Goal: Information Seeking & Learning: Check status

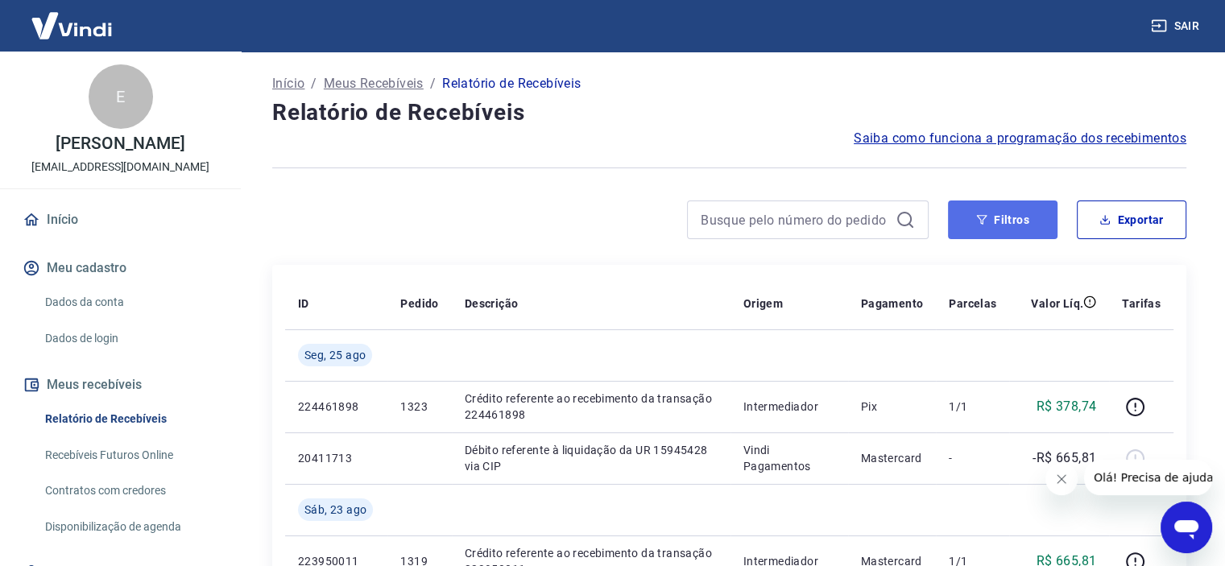
click at [1014, 224] on button "Filtros" at bounding box center [1002, 219] width 109 height 39
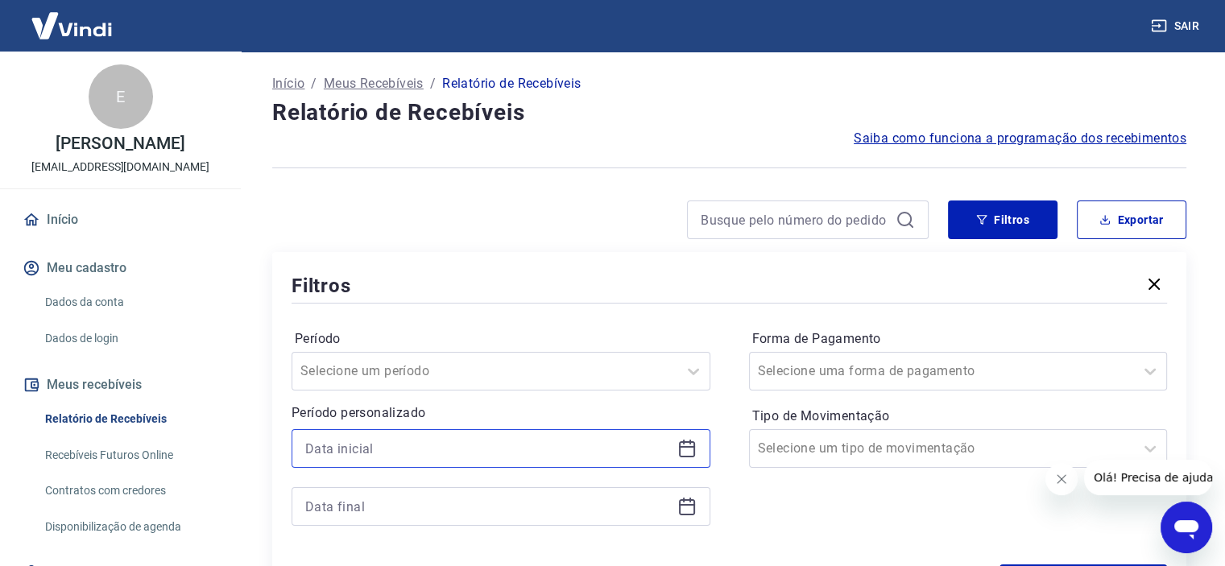
click at [368, 456] on input at bounding box center [488, 448] width 366 height 24
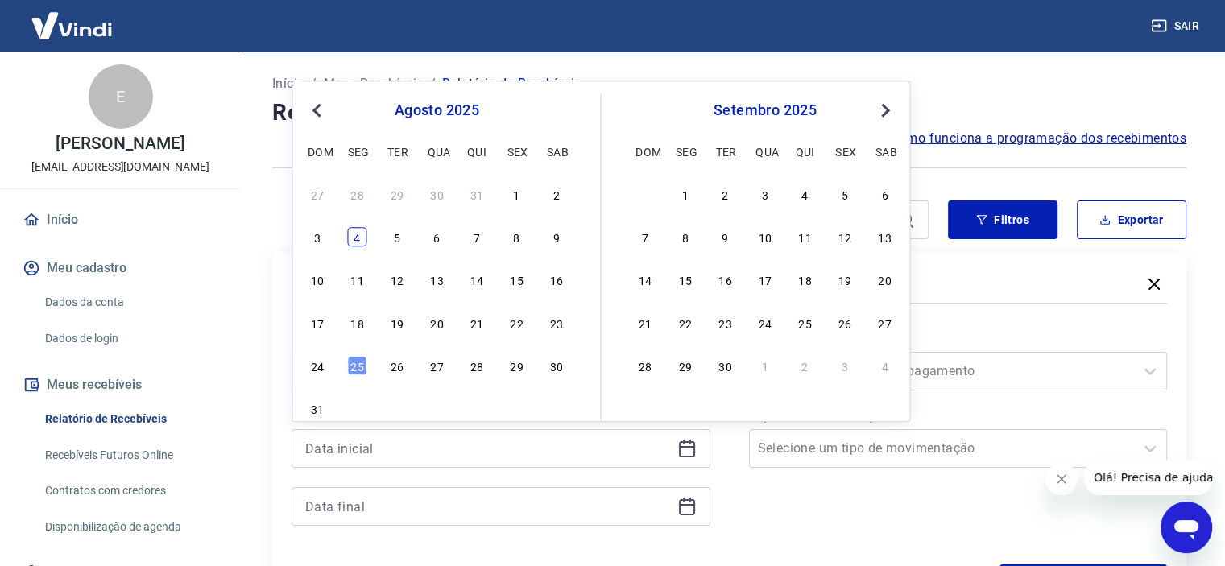
click at [353, 231] on div "4" at bounding box center [357, 236] width 19 height 19
click at [352, 235] on div at bounding box center [600, 219] width 656 height 39
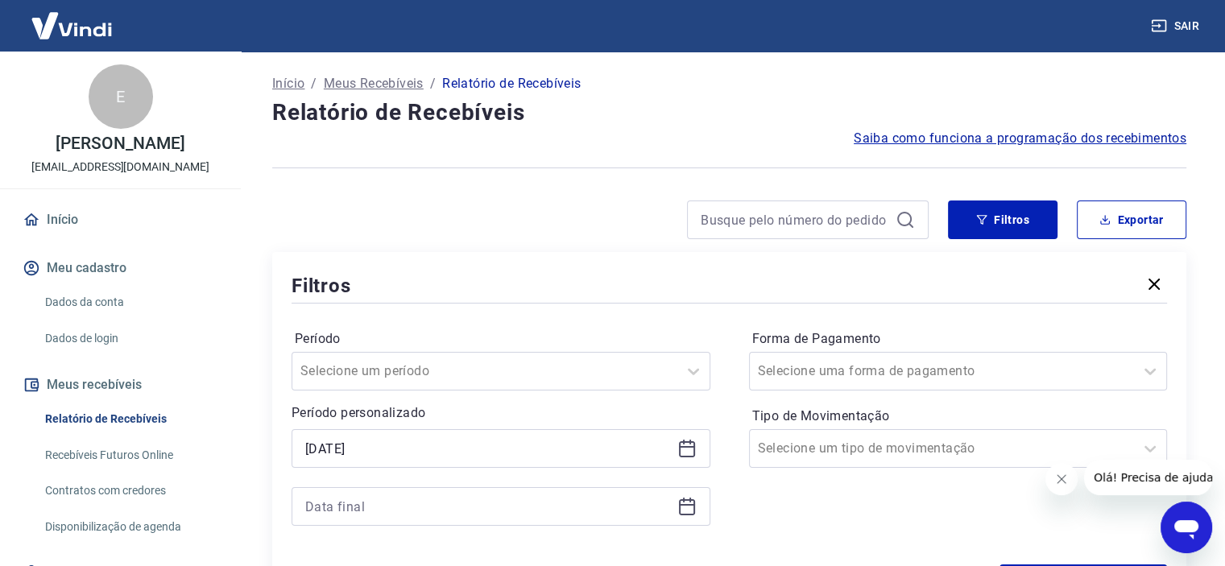
type input "[DATE]"
click at [390, 508] on input at bounding box center [488, 506] width 366 height 24
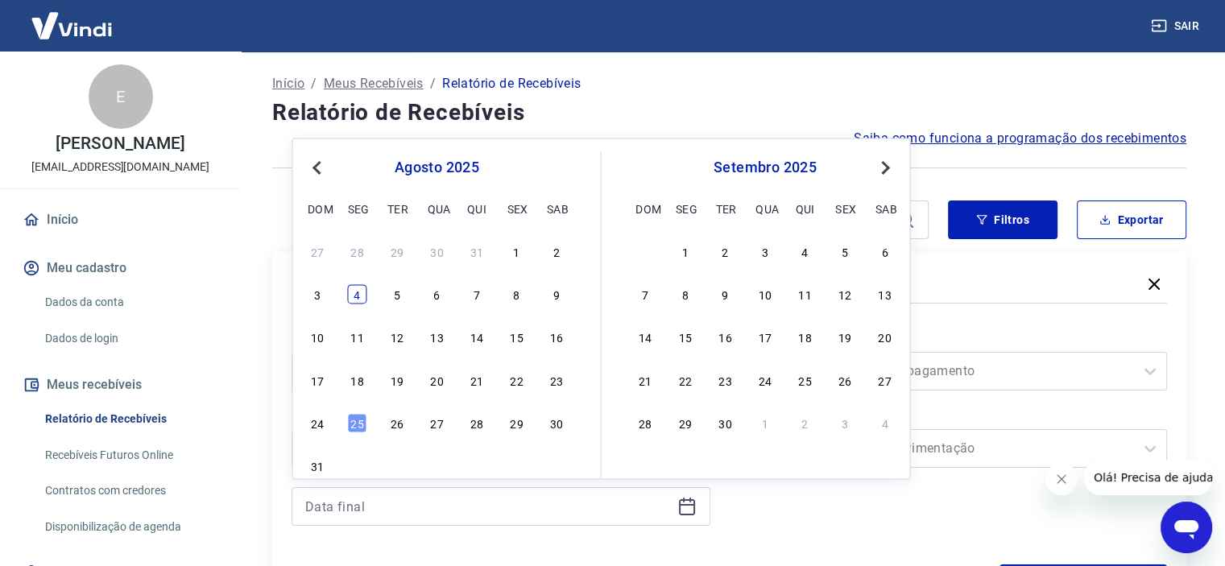
click at [362, 295] on div "4" at bounding box center [357, 294] width 19 height 19
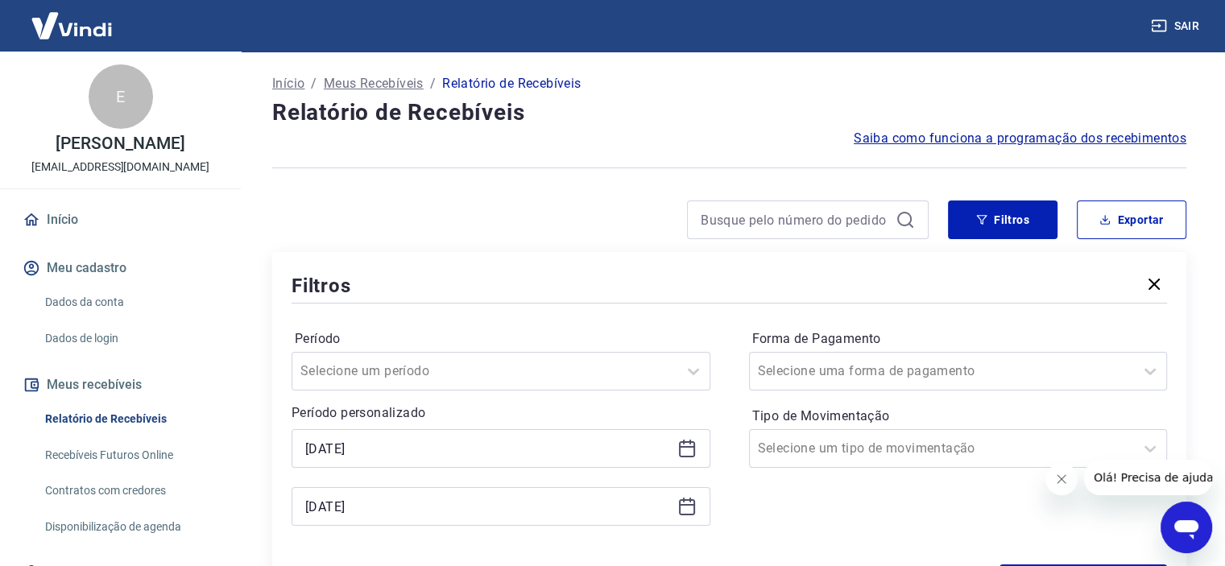
type input "[DATE]"
click at [353, 295] on div "Filtros" at bounding box center [728, 285] width 875 height 28
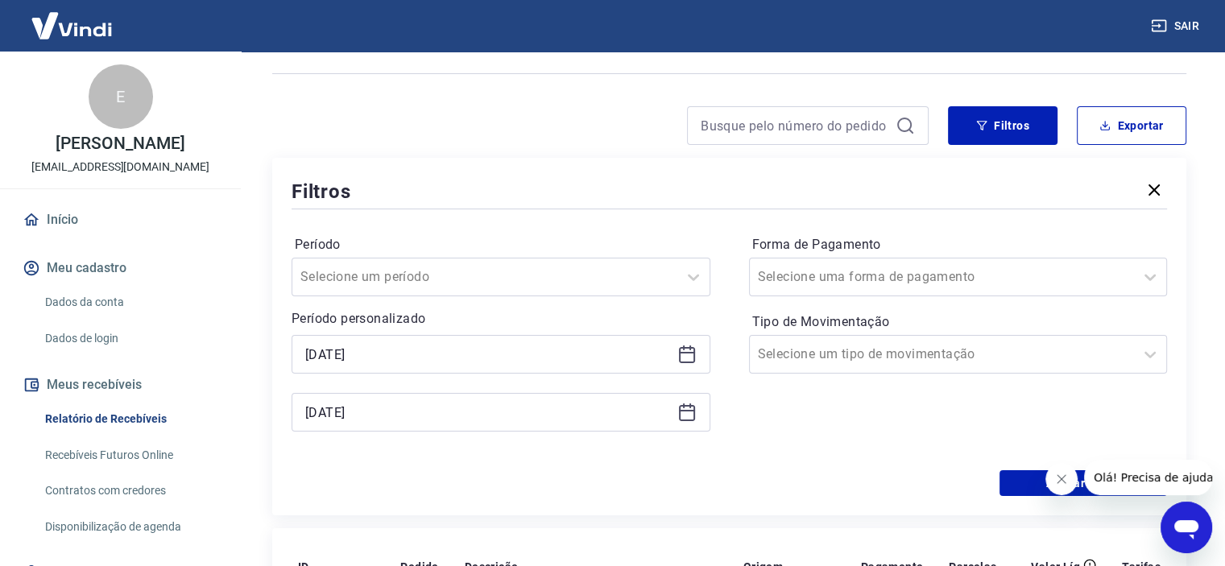
scroll to position [242, 0]
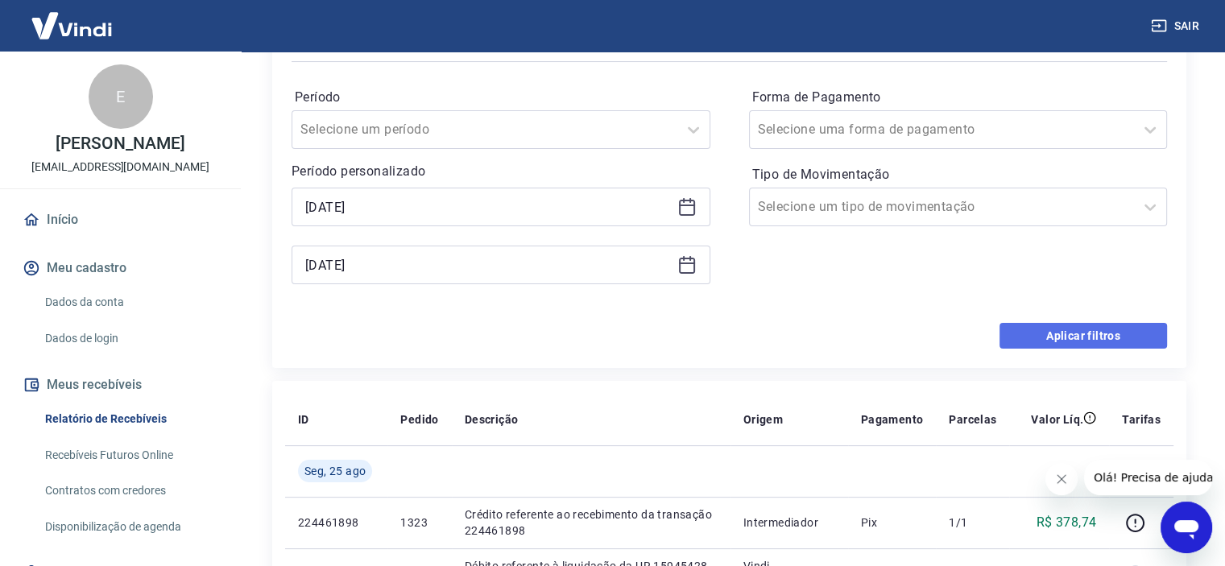
click at [1063, 331] on button "Aplicar filtros" at bounding box center [1082, 336] width 167 height 26
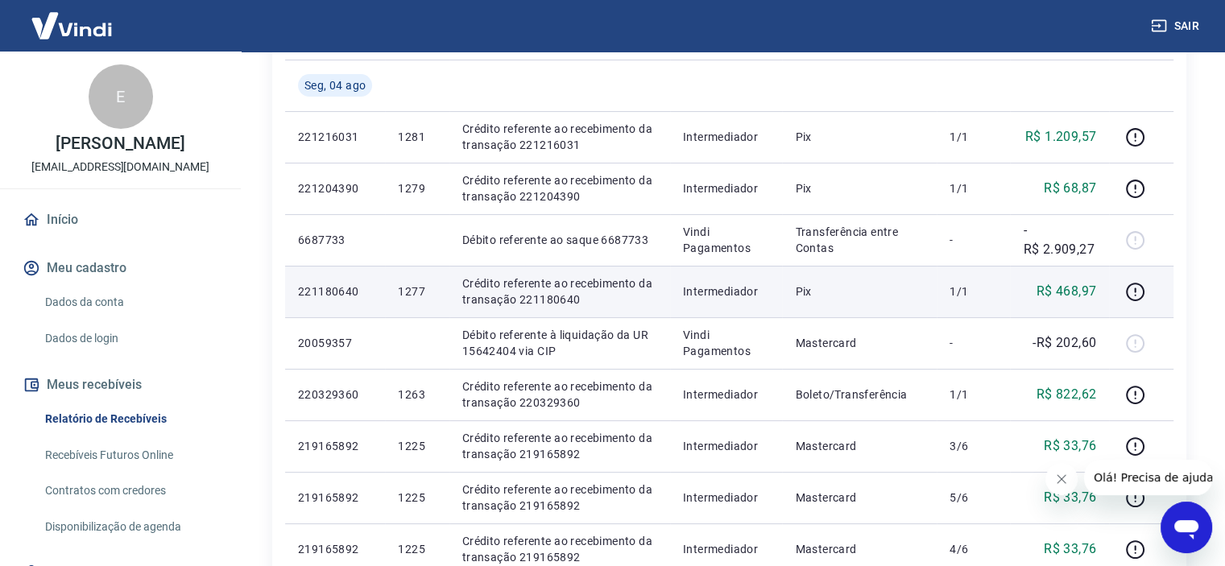
scroll to position [242, 0]
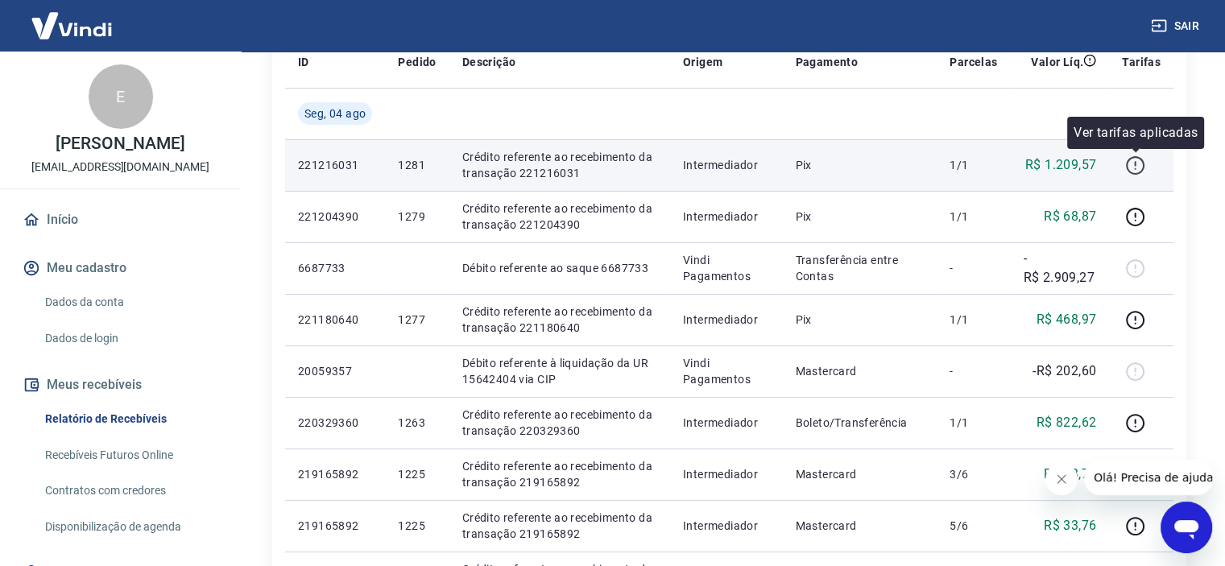
click at [1135, 161] on icon "button" at bounding box center [1135, 163] width 2 height 5
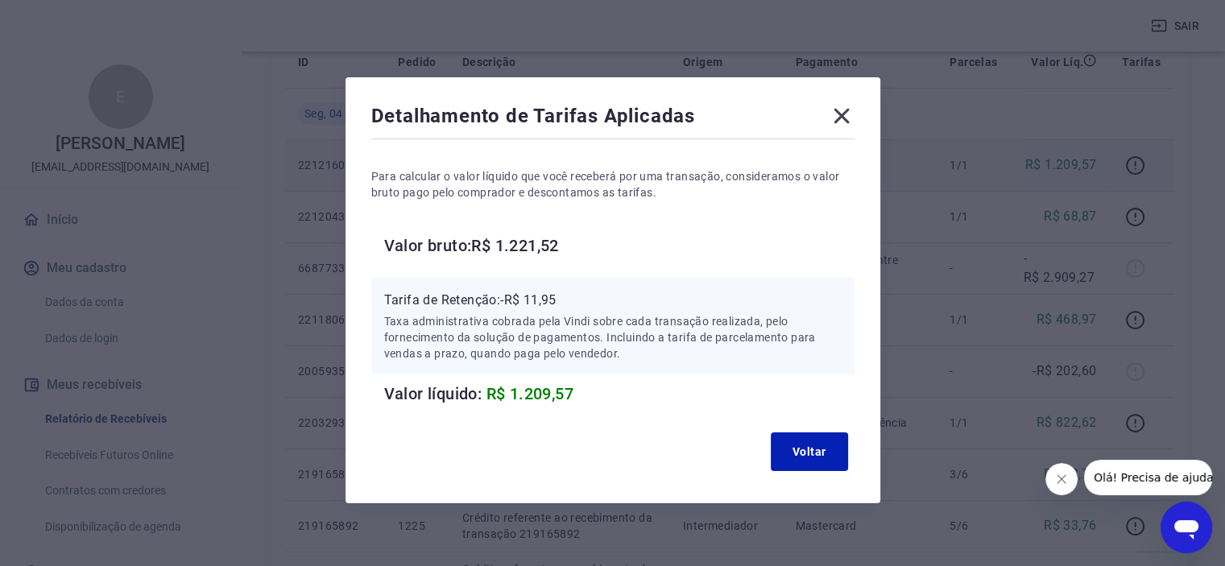
click at [831, 113] on icon at bounding box center [841, 116] width 26 height 26
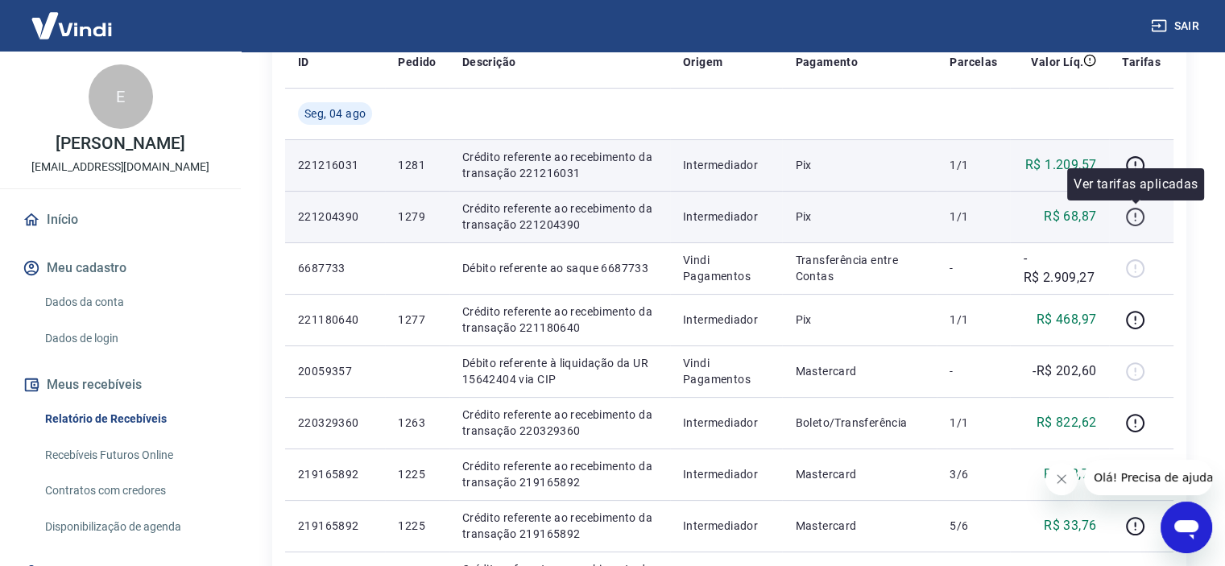
click at [1137, 218] on icon "button" at bounding box center [1135, 217] width 20 height 20
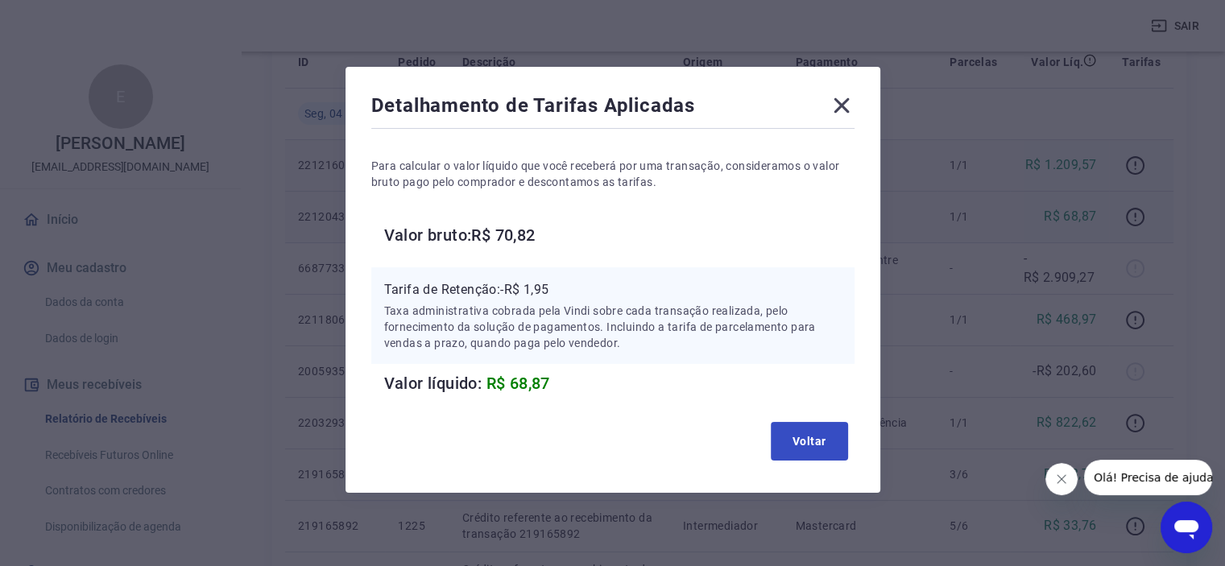
scroll to position [14, 0]
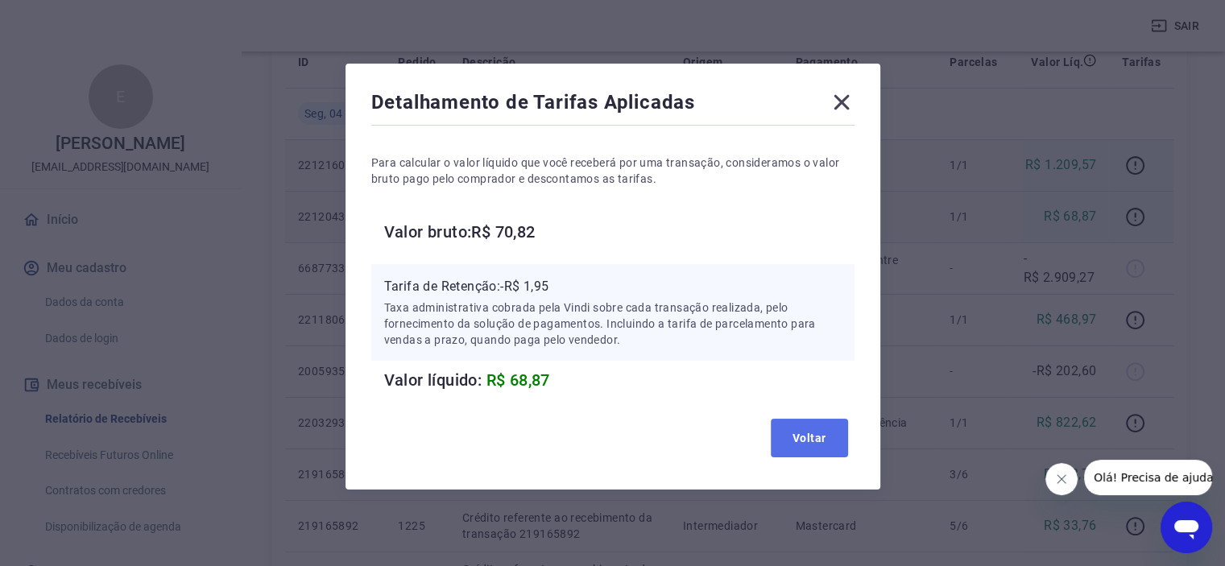
click at [805, 441] on button "Voltar" at bounding box center [808, 438] width 77 height 39
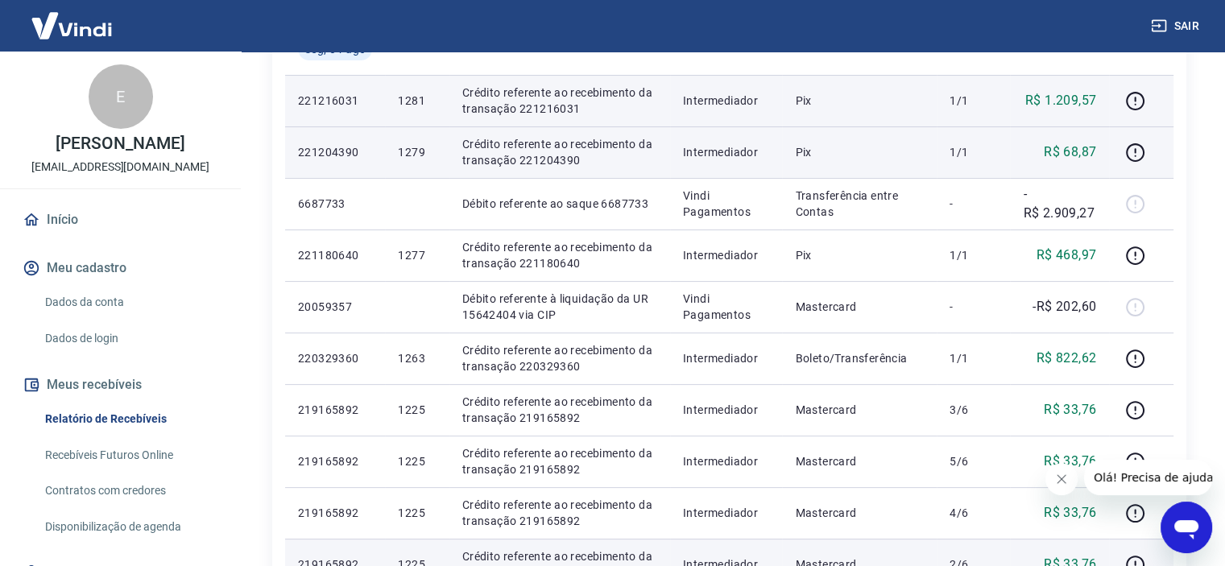
scroll to position [161, 0]
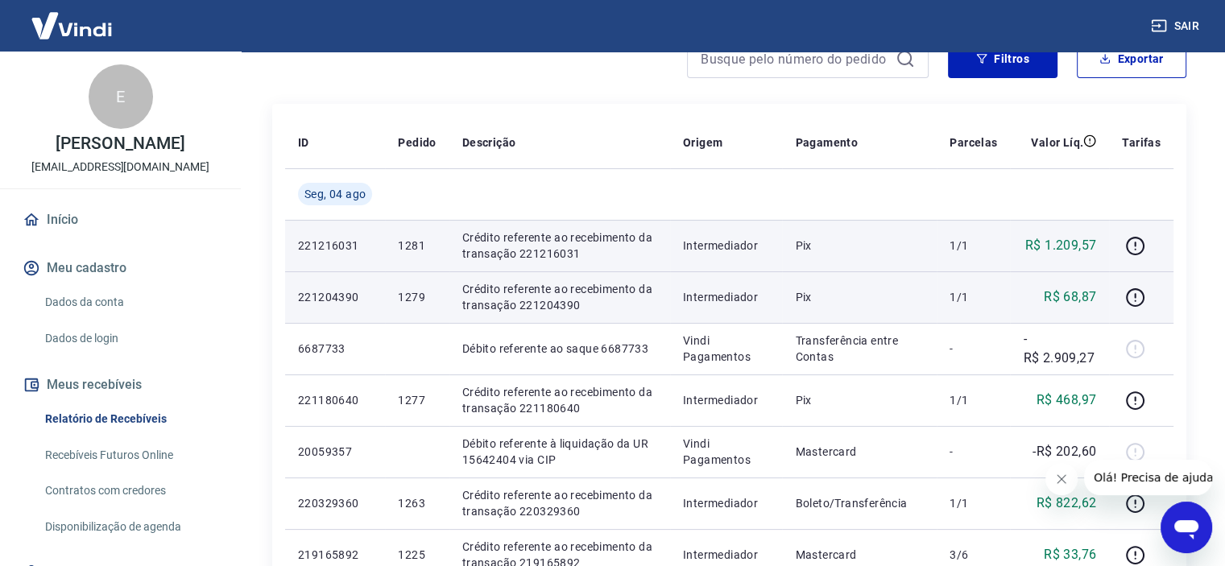
click at [408, 292] on p "1279" at bounding box center [417, 297] width 38 height 16
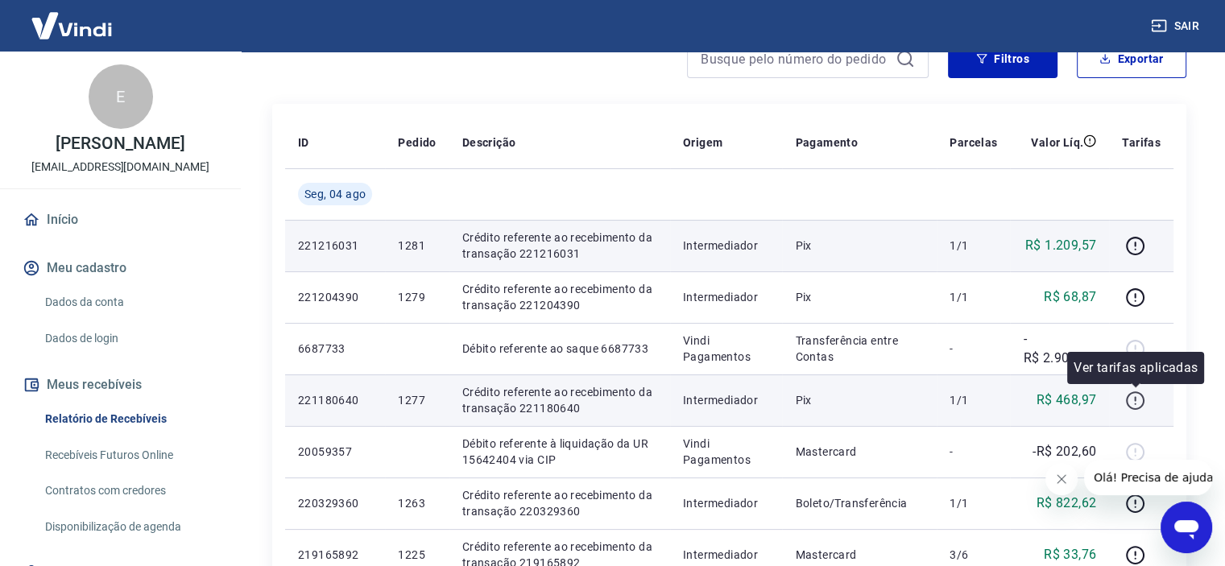
click at [1132, 401] on icon "button" at bounding box center [1135, 400] width 20 height 20
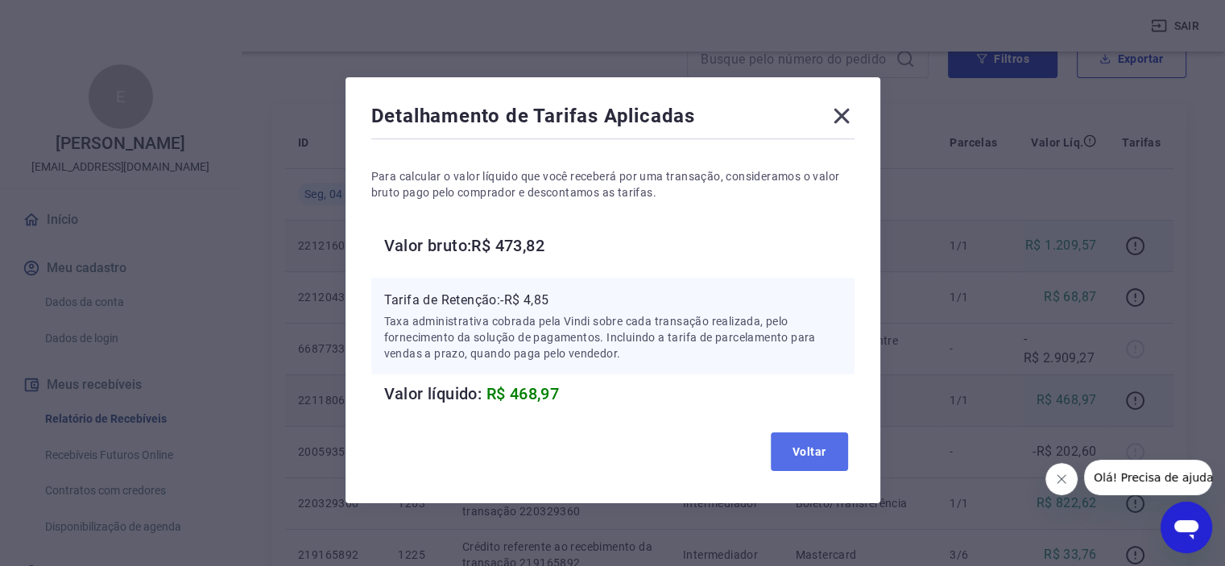
click at [815, 452] on button "Voltar" at bounding box center [808, 451] width 77 height 39
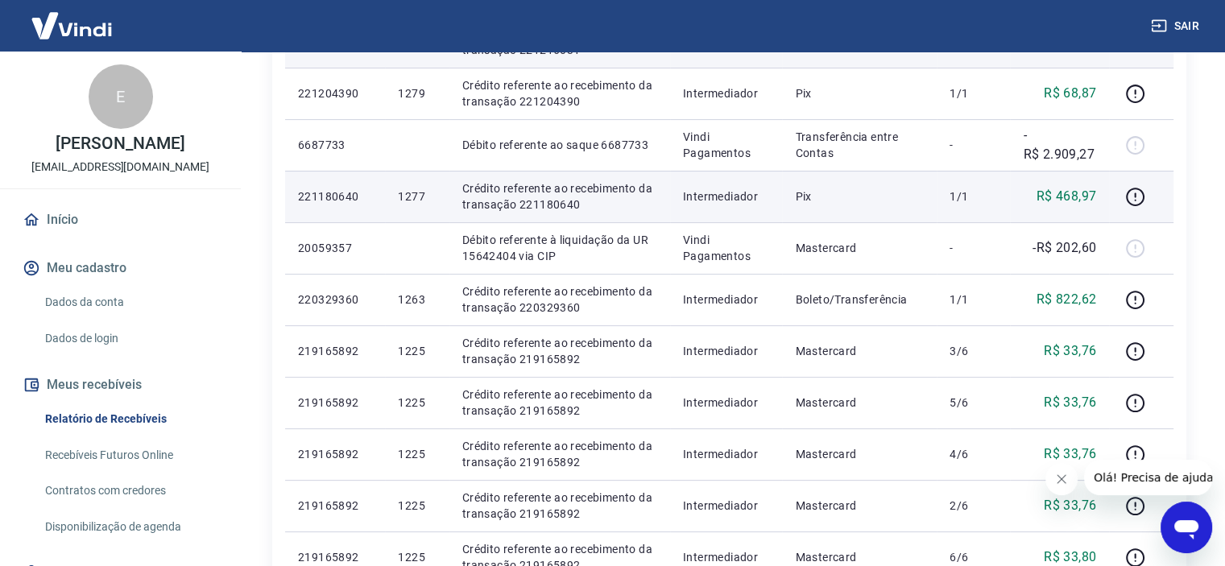
scroll to position [403, 0]
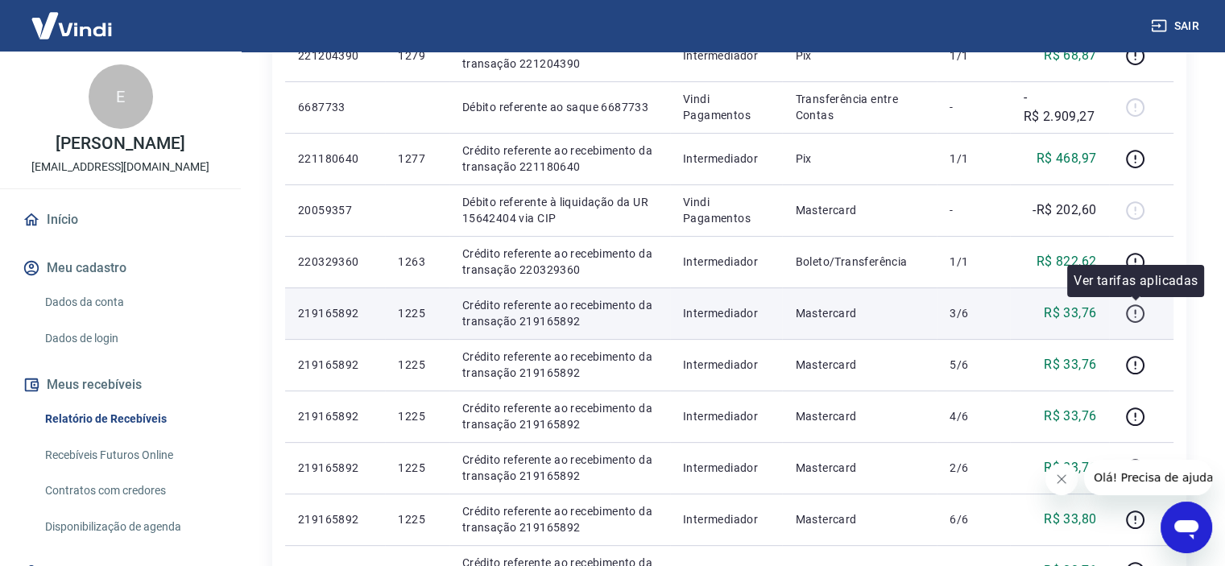
click at [1137, 308] on icon "button" at bounding box center [1135, 314] width 20 height 20
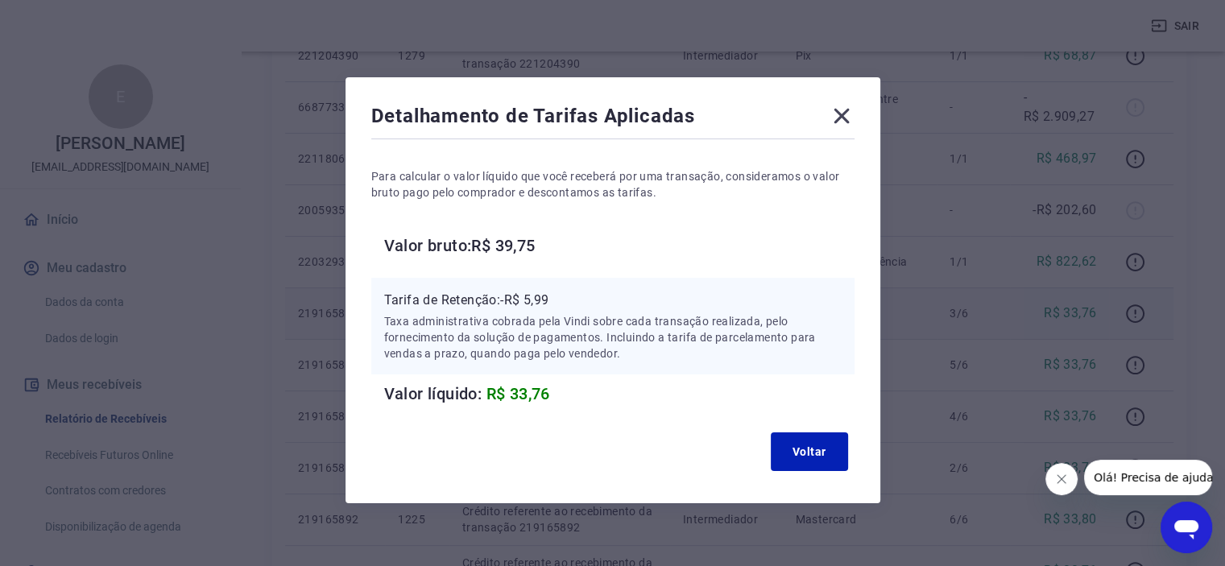
click at [848, 119] on icon at bounding box center [841, 116] width 26 height 26
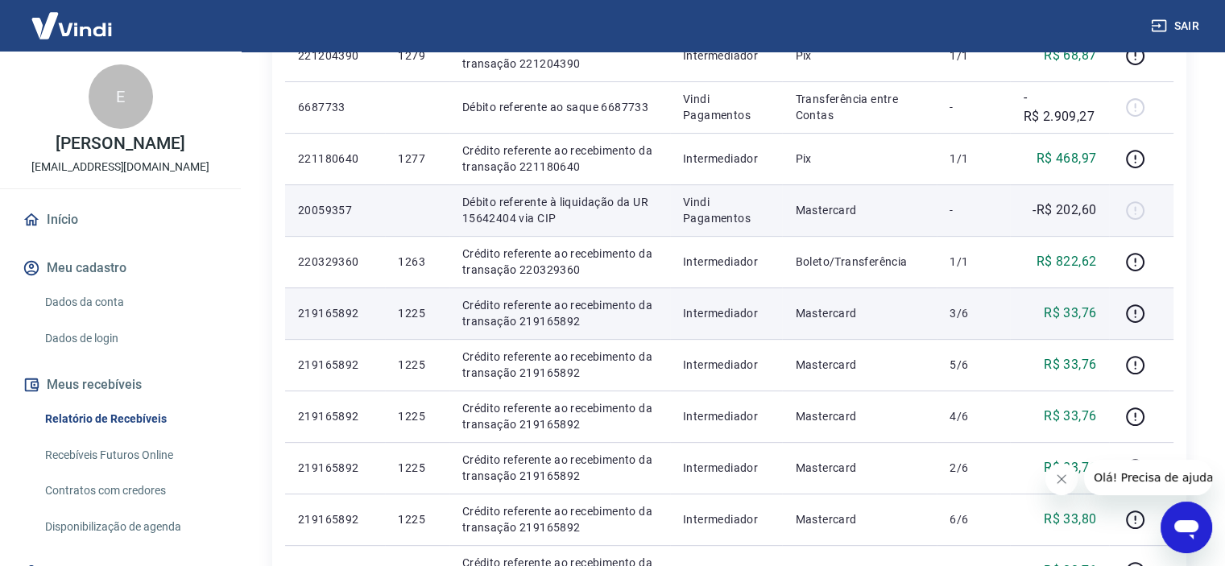
click at [428, 211] on td at bounding box center [417, 210] width 64 height 52
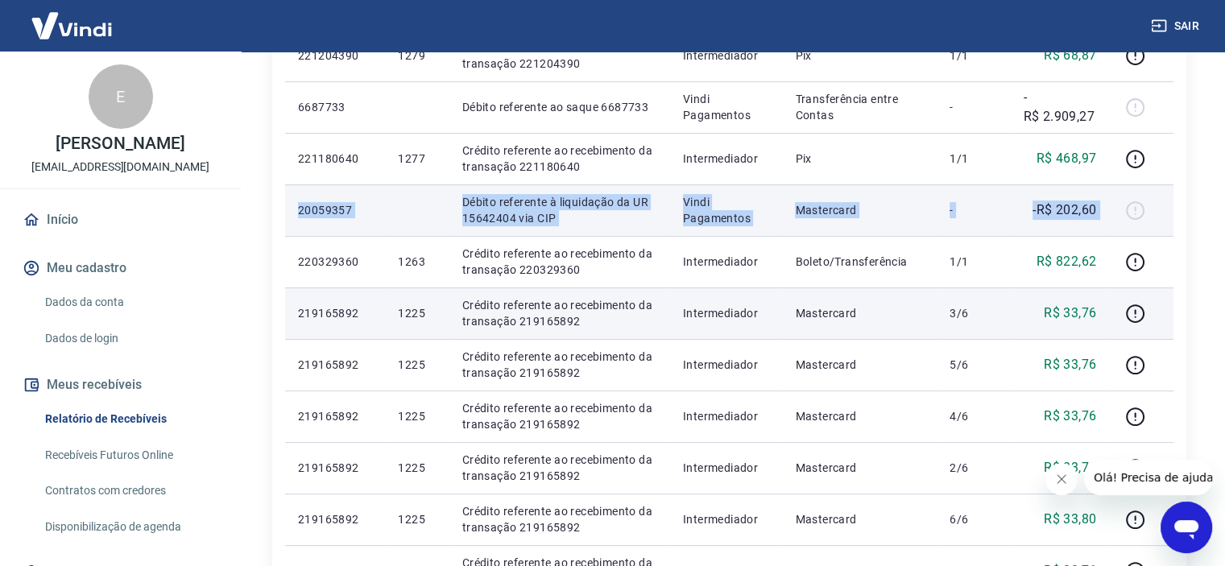
drag, startPoint x: 296, startPoint y: 206, endPoint x: 1136, endPoint y: 187, distance: 839.9
click at [1136, 187] on tr "20059357 Débito referente à liquidação da UR 15642404 via CIP Vindi Pagamentos …" at bounding box center [729, 210] width 888 height 52
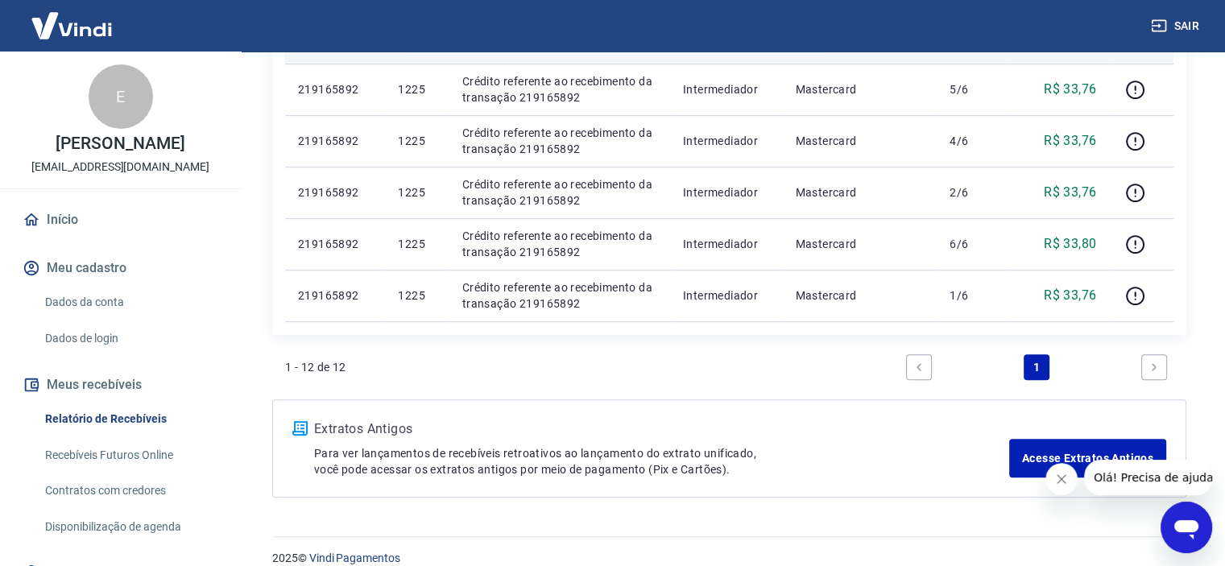
scroll to position [696, 0]
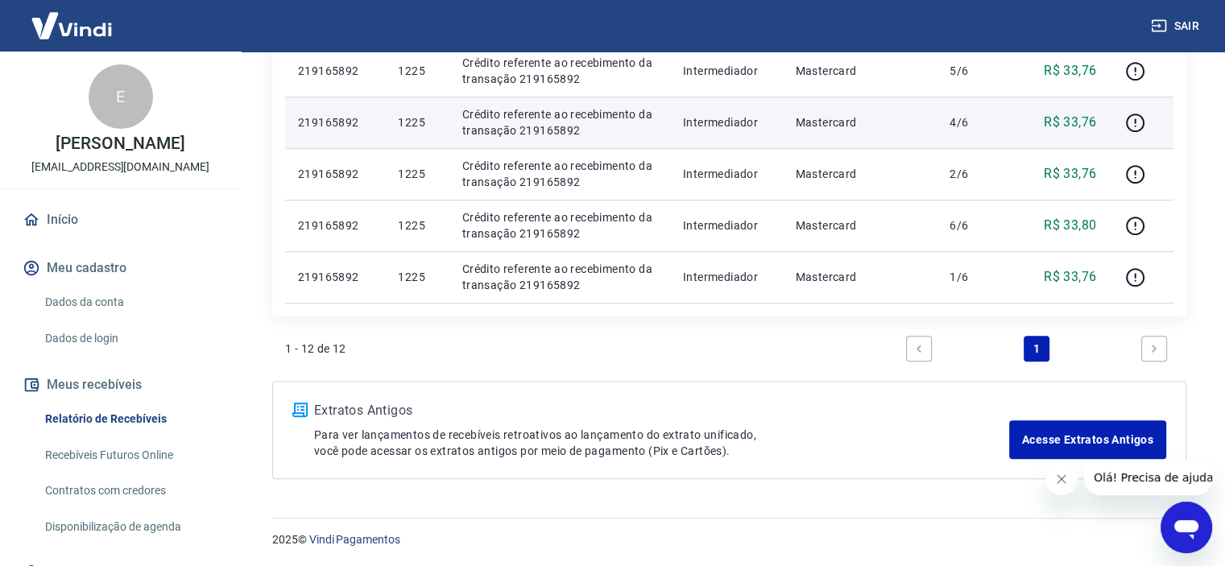
copy tr "20059357 Débito referente à liquidação da UR 15642404 via CIP Vindi Pagamentos …"
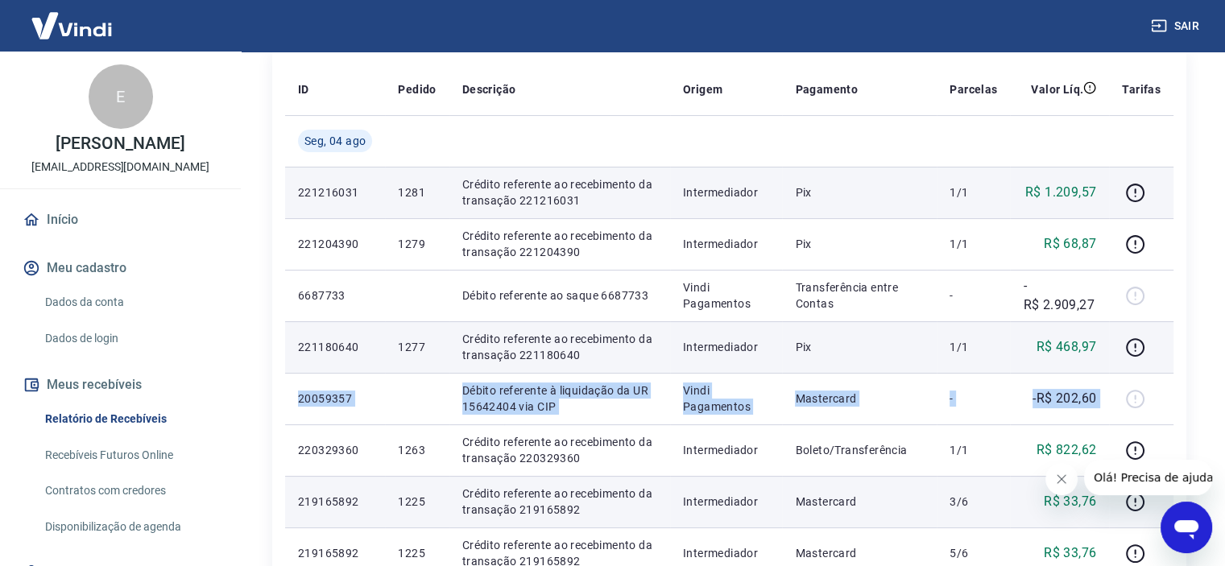
scroll to position [213, 0]
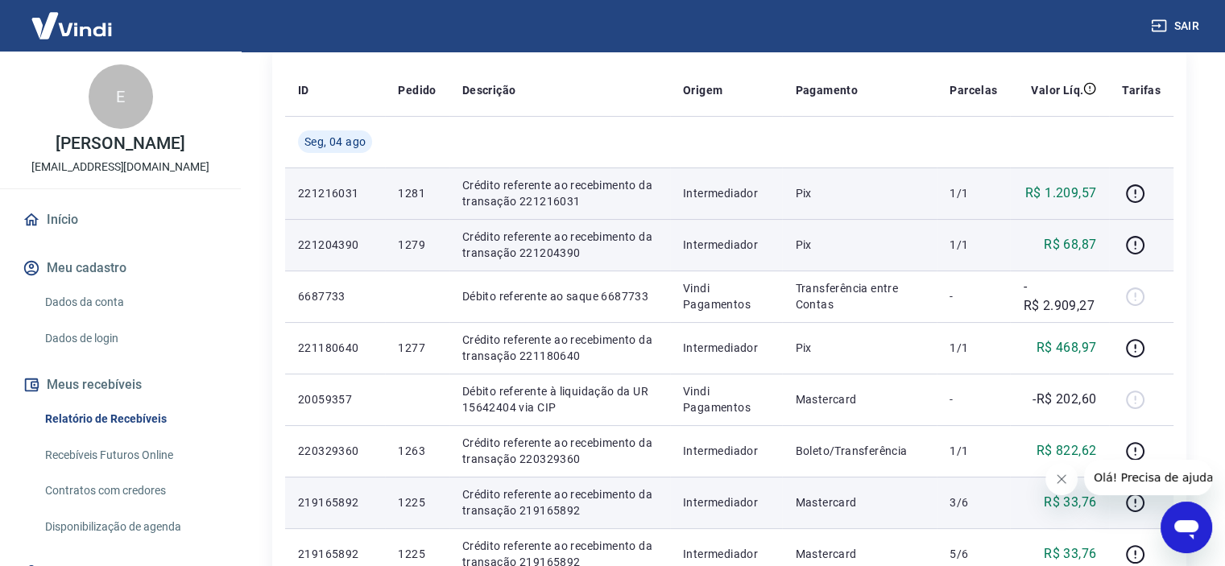
drag, startPoint x: 622, startPoint y: 260, endPoint x: 622, endPoint y: 246, distance: 14.5
click at [622, 260] on td "Crédito referente ao recebimento da transação 221204390" at bounding box center [559, 245] width 221 height 52
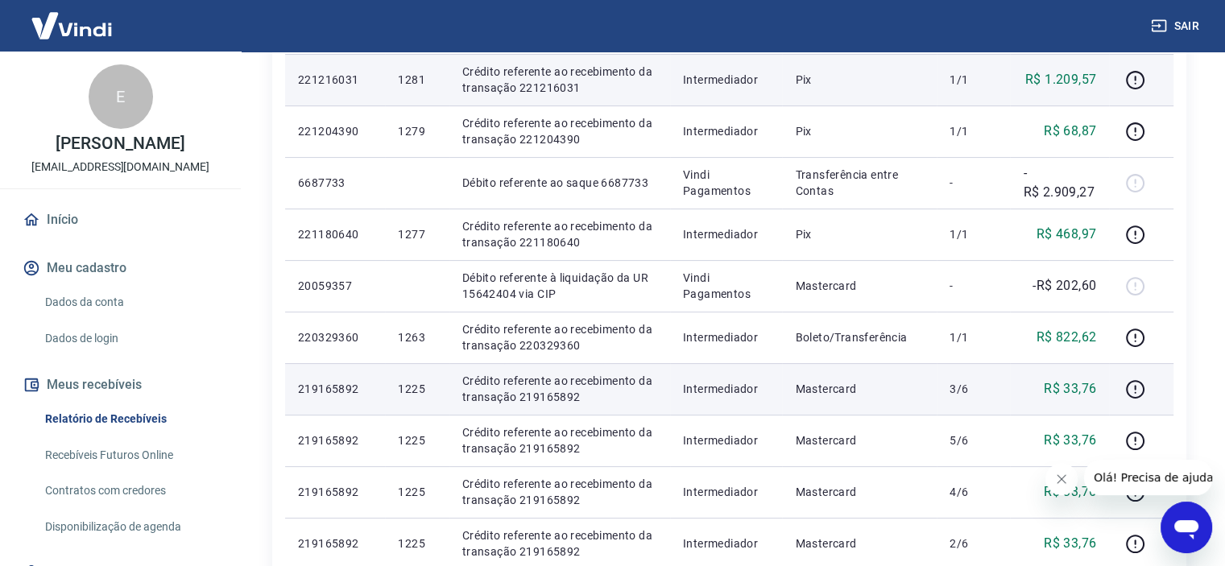
scroll to position [294, 0]
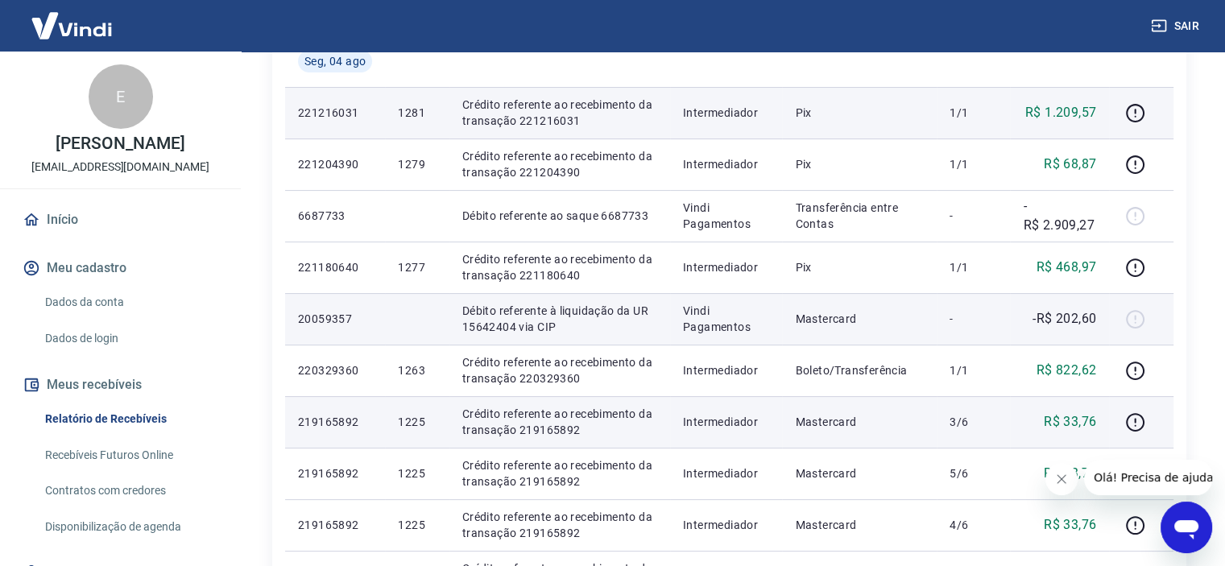
click at [306, 322] on p "20059357" at bounding box center [335, 319] width 74 height 16
copy p "20059357"
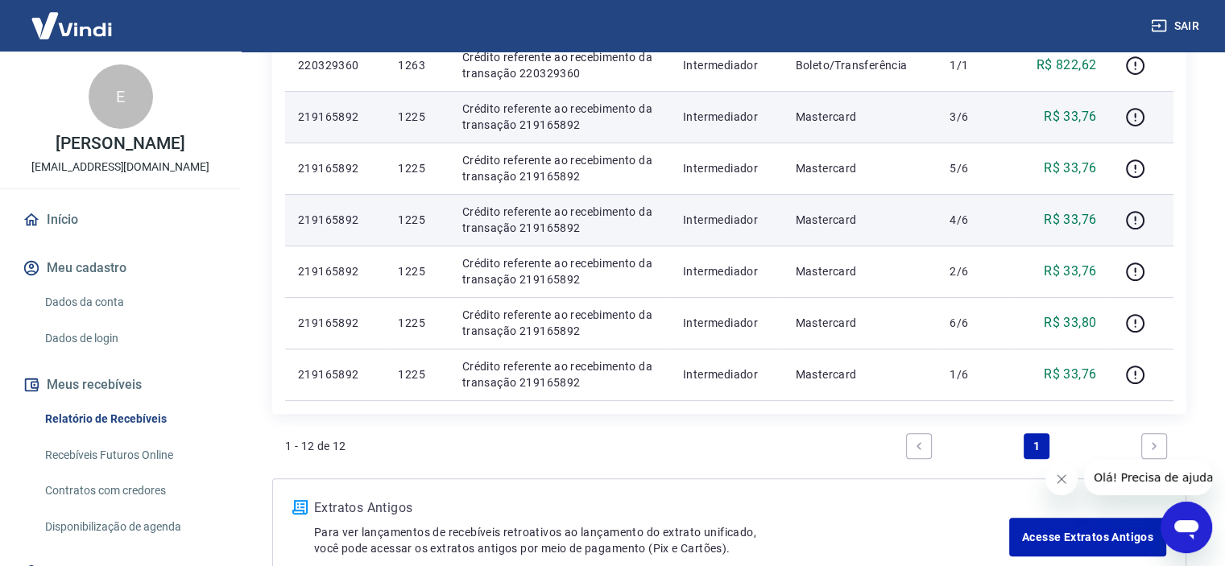
scroll to position [616, 0]
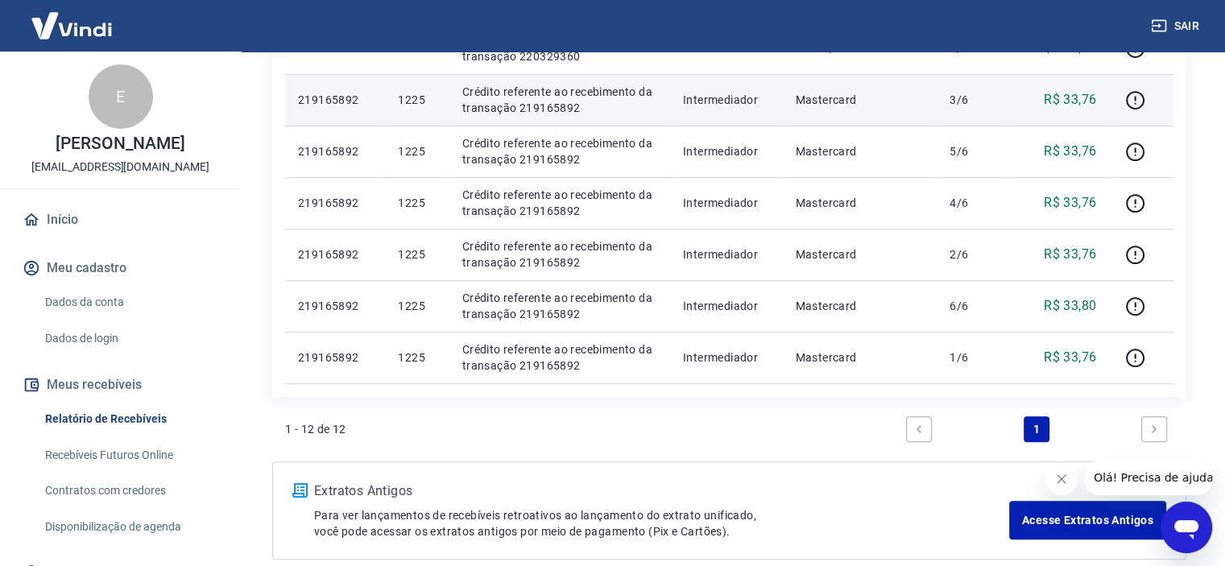
click at [1150, 410] on li "Pagination" at bounding box center [1153, 429] width 39 height 39
click at [1151, 428] on icon "Next page" at bounding box center [1153, 428] width 11 height 11
click at [925, 434] on link "Previous page" at bounding box center [919, 429] width 26 height 26
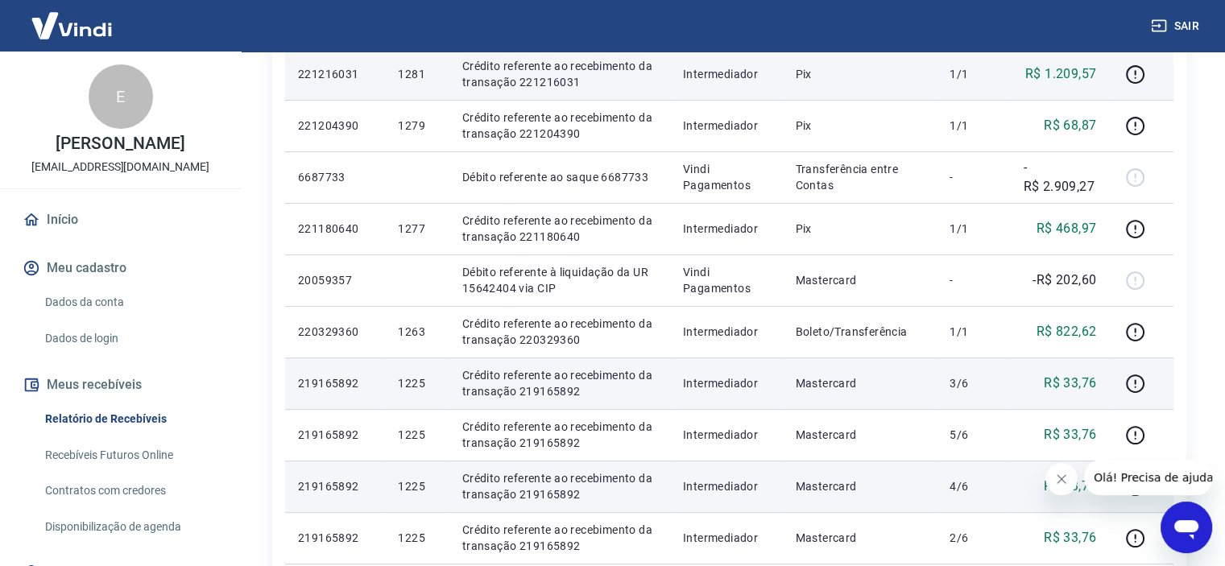
scroll to position [294, 0]
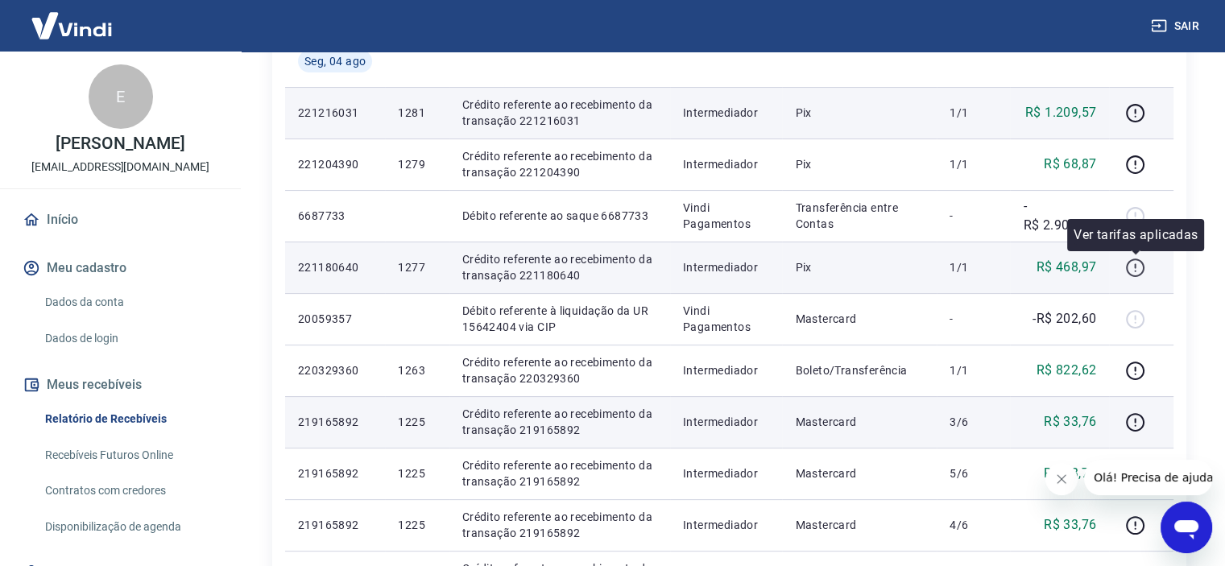
click at [1150, 267] on div at bounding box center [1140, 267] width 39 height 26
click at [1143, 267] on icon "button" at bounding box center [1134, 267] width 19 height 19
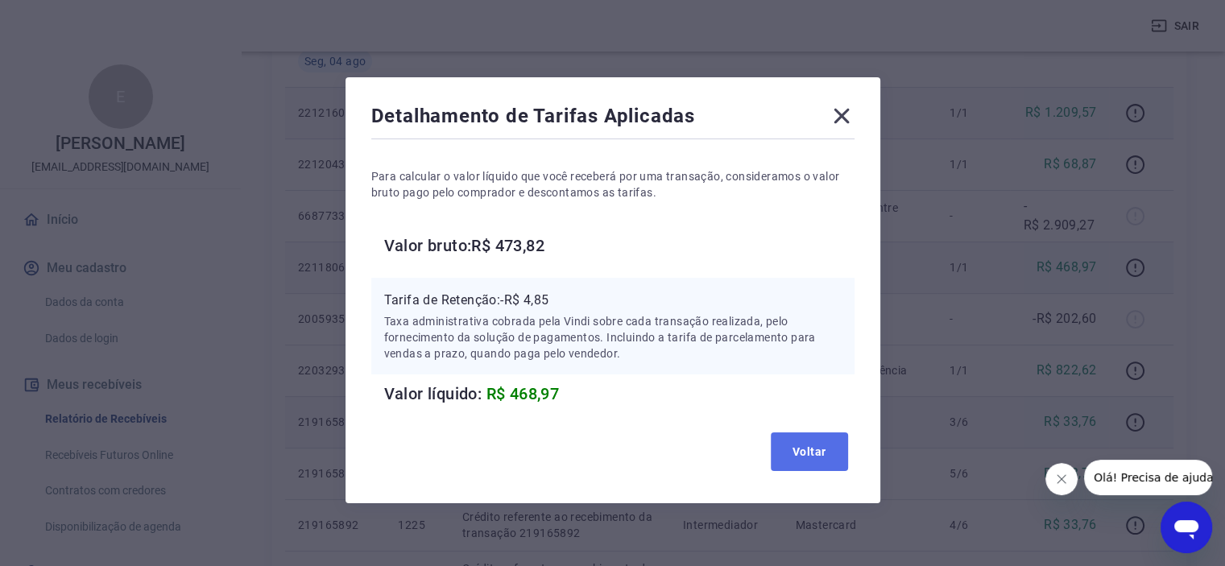
click at [836, 450] on button "Voltar" at bounding box center [808, 451] width 77 height 39
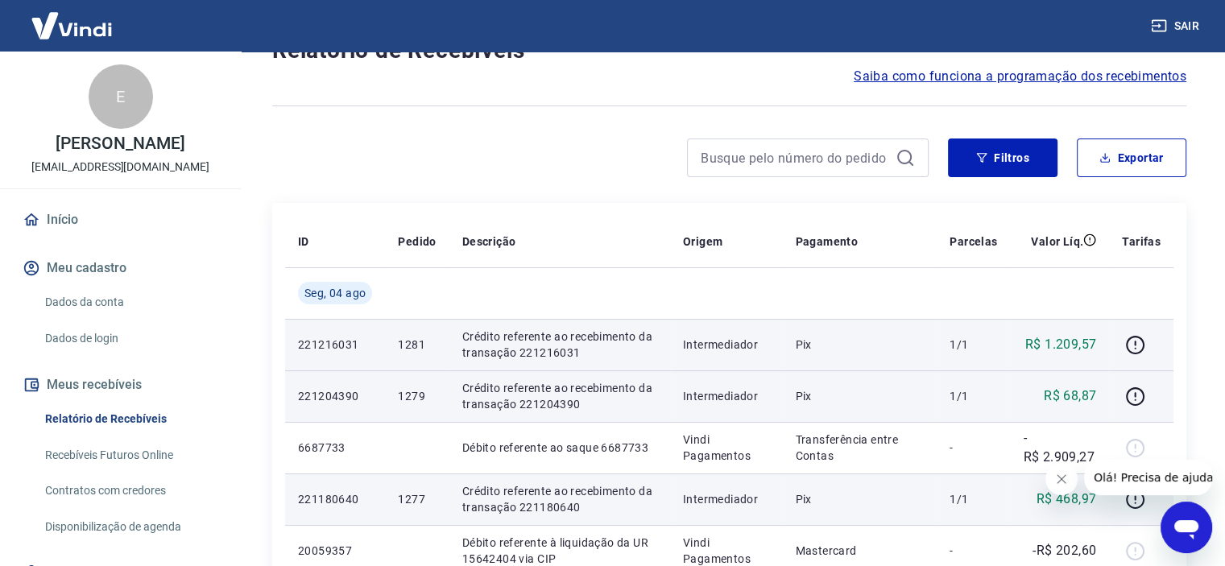
scroll to position [81, 0]
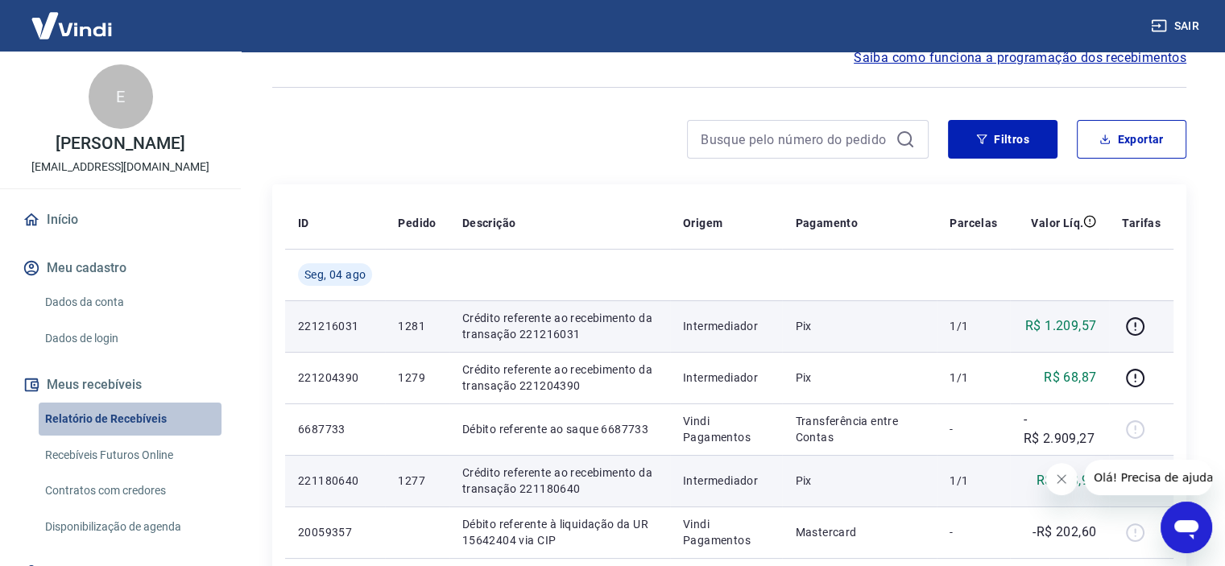
click at [134, 417] on link "Relatório de Recebíveis" at bounding box center [130, 419] width 183 height 33
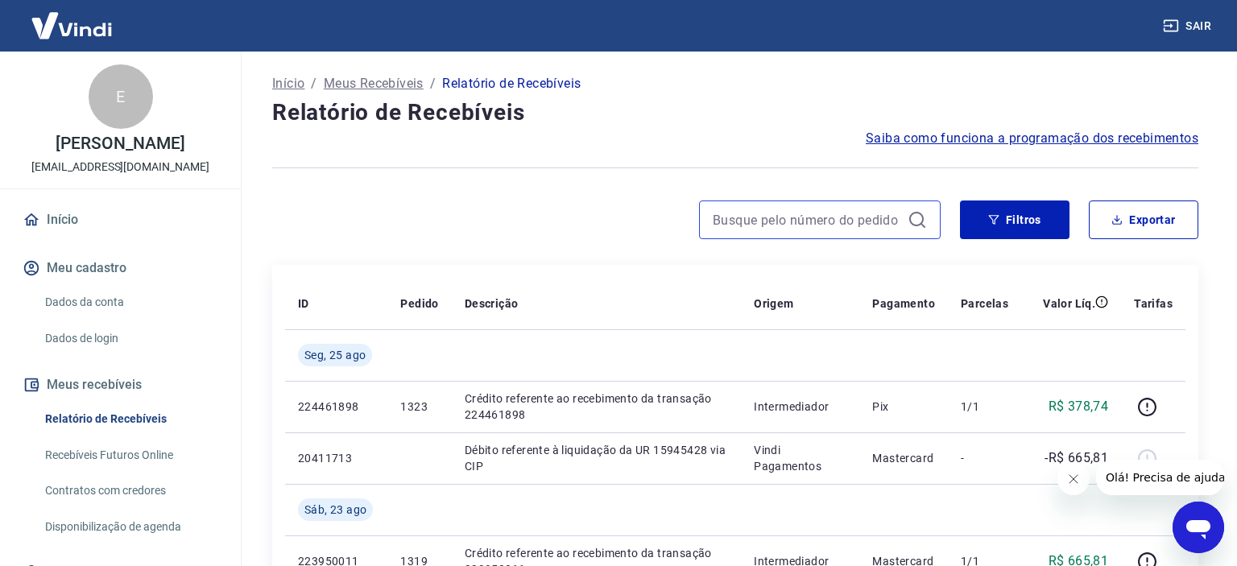
click at [850, 218] on input at bounding box center [806, 220] width 188 height 24
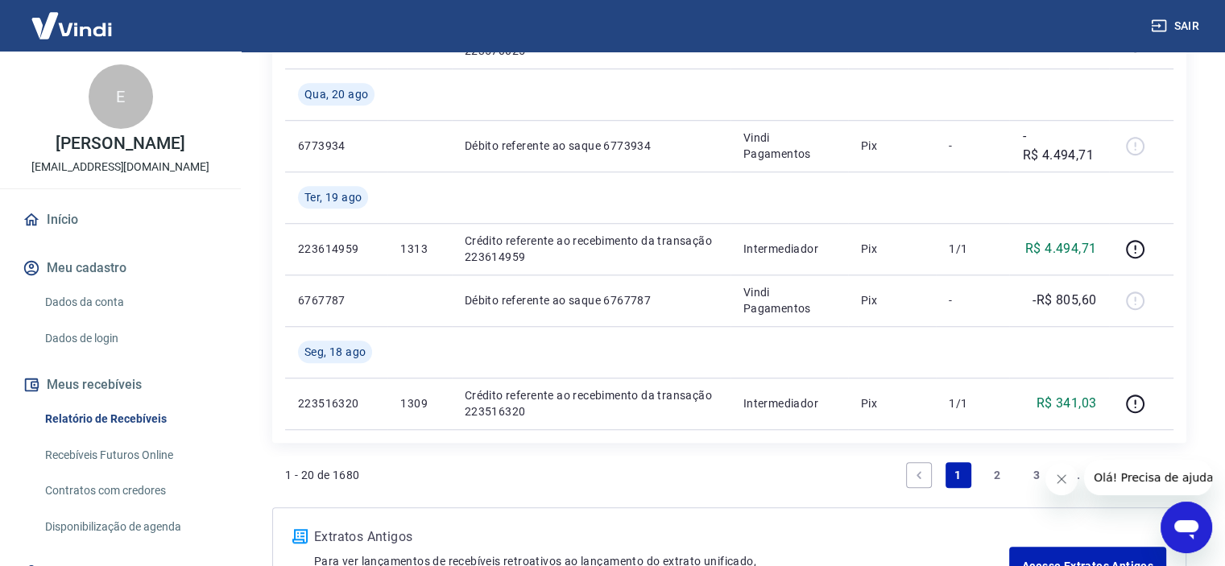
scroll to position [1418, 0]
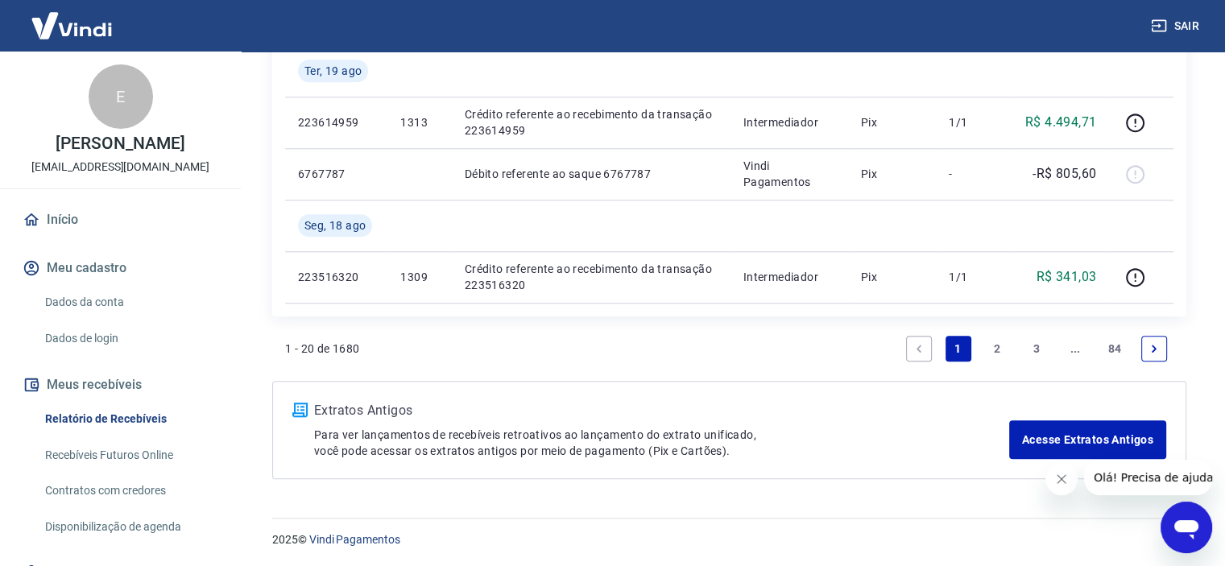
click at [998, 349] on link "2" at bounding box center [997, 349] width 26 height 26
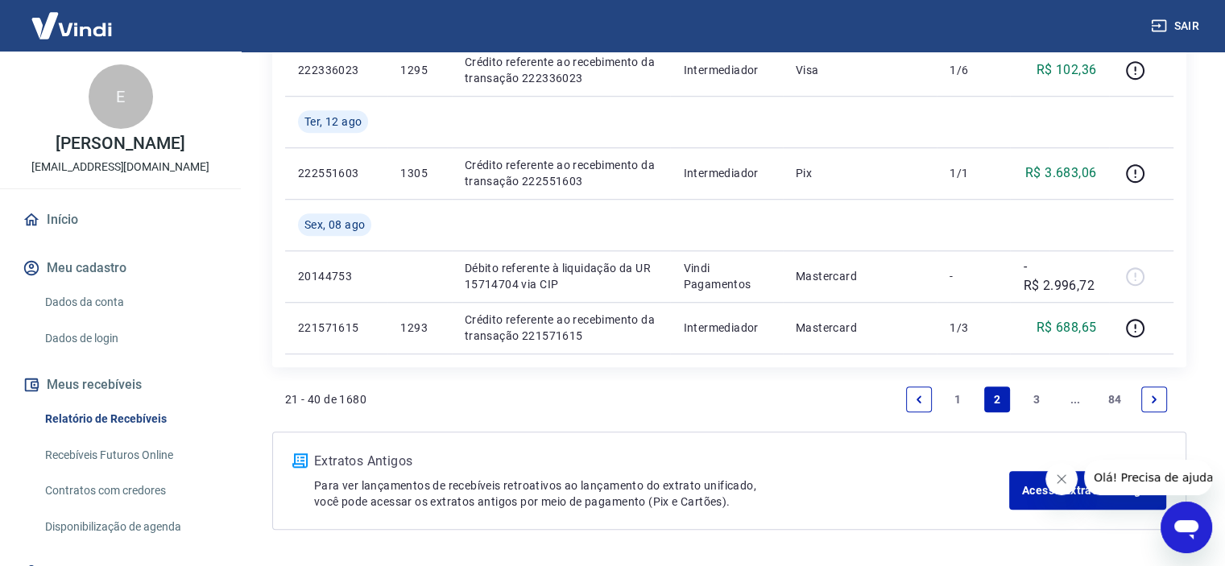
scroll to position [1315, 0]
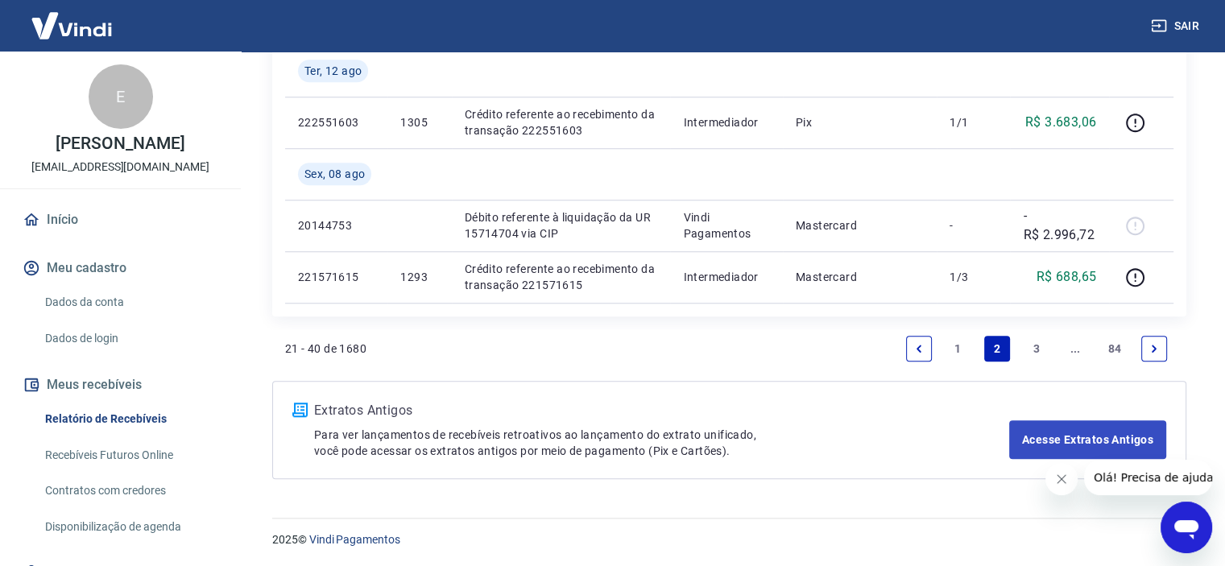
click at [1035, 347] on link "3" at bounding box center [1036, 349] width 26 height 26
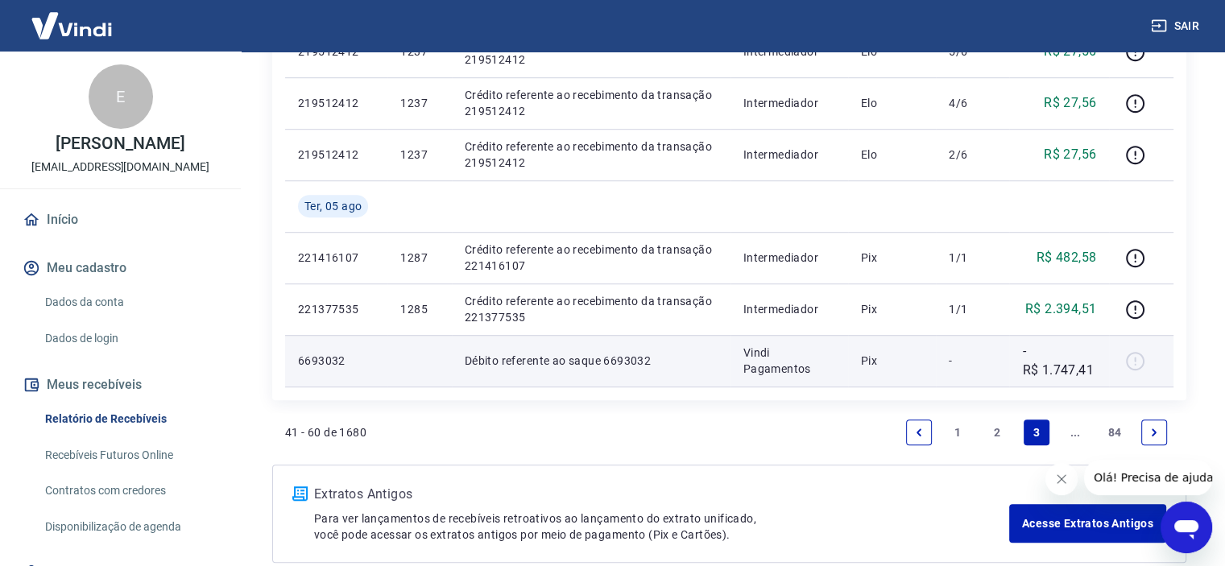
scroll to position [1208, 0]
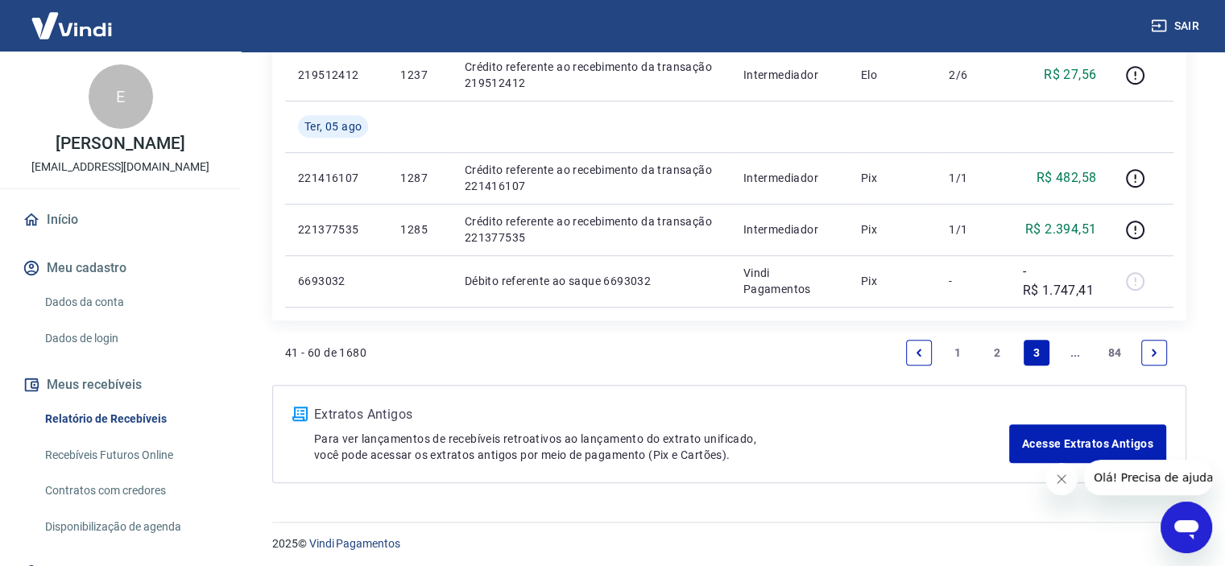
click at [1159, 348] on link "Next page" at bounding box center [1154, 353] width 26 height 26
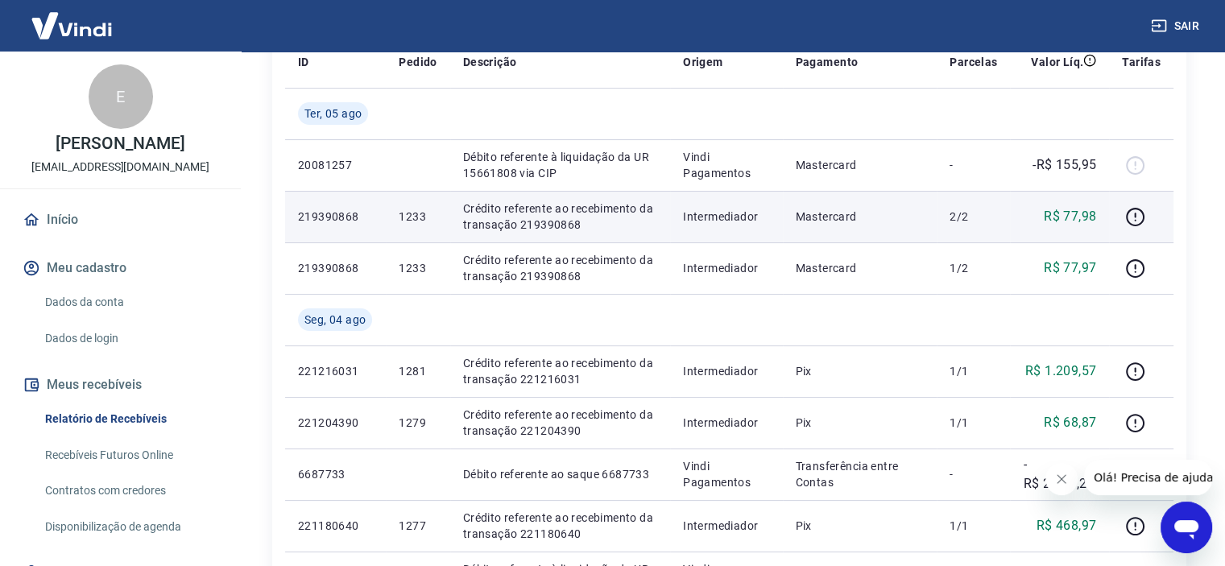
scroll to position [161, 0]
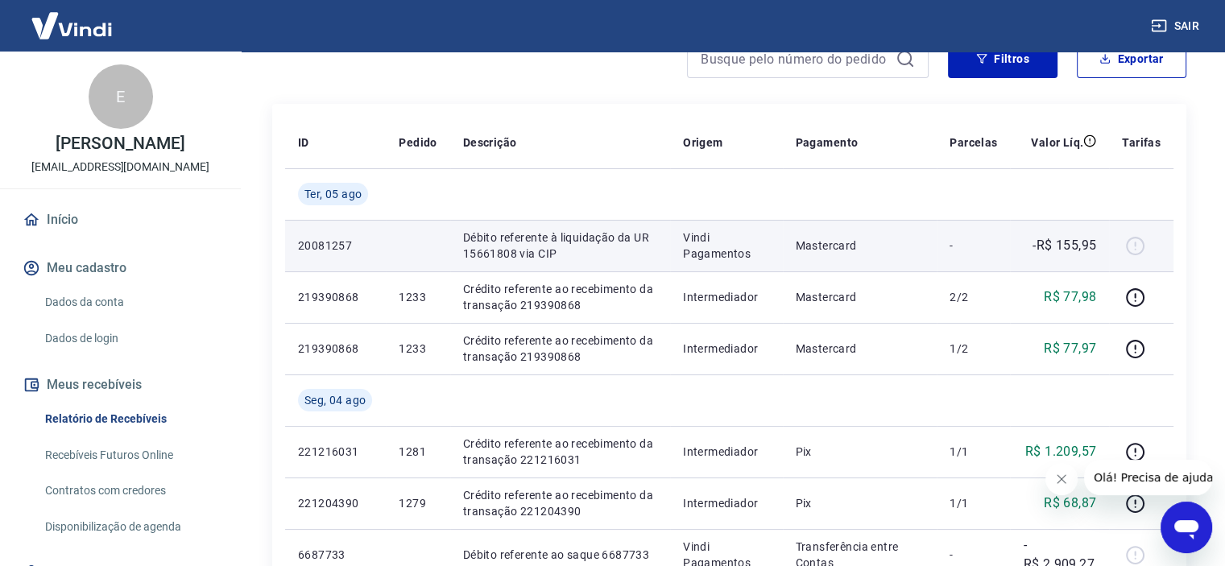
click at [797, 241] on p "Mastercard" at bounding box center [859, 245] width 129 height 16
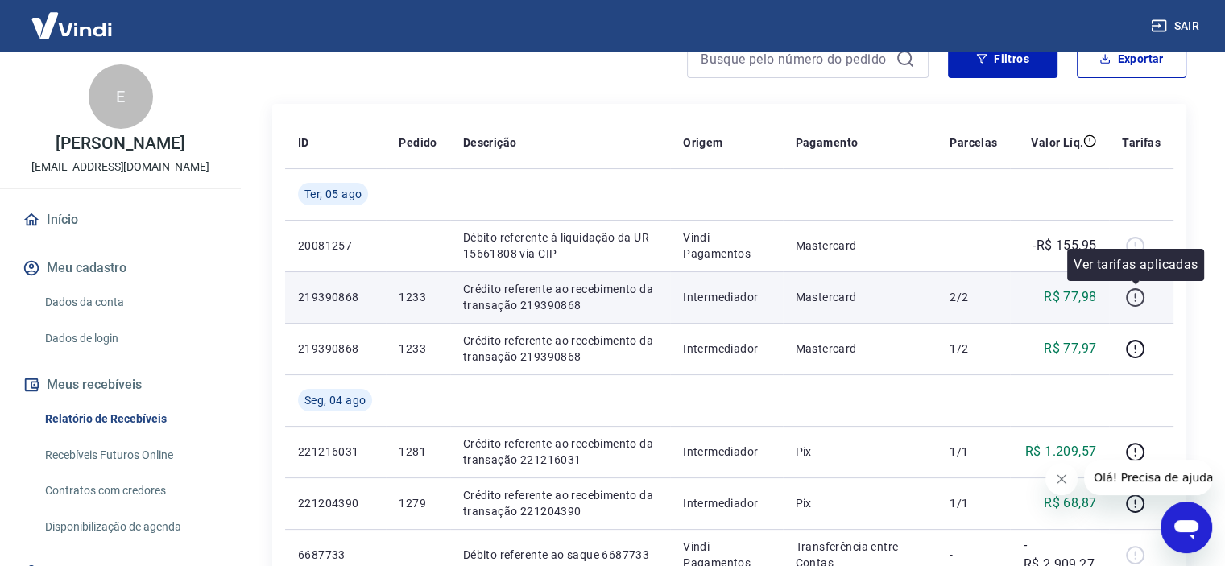
click at [1139, 300] on icon "button" at bounding box center [1135, 297] width 20 height 20
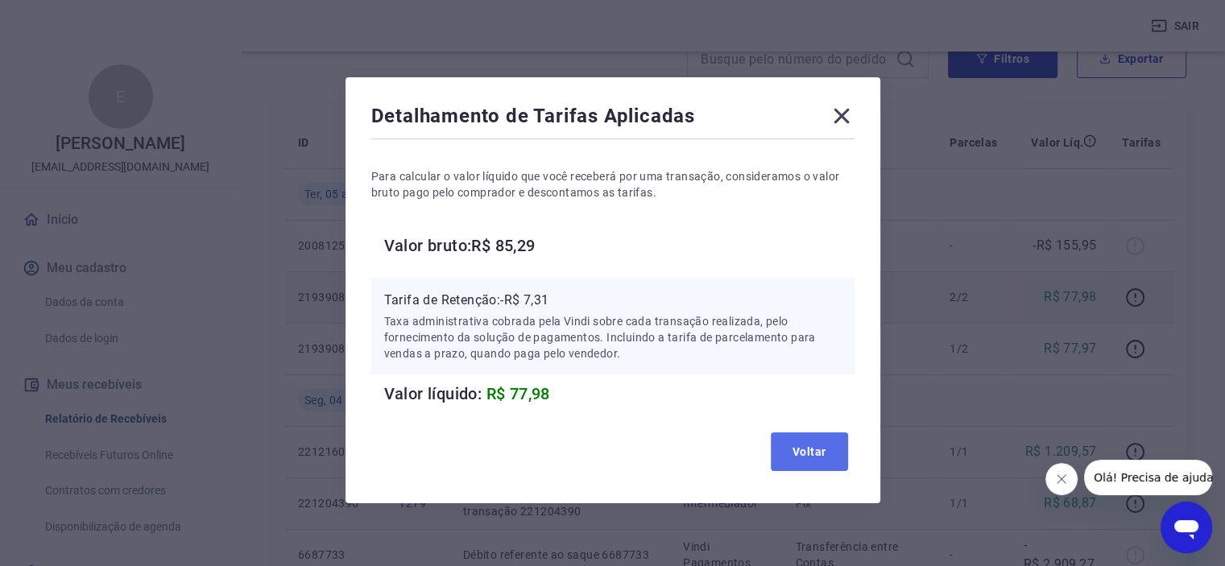
click at [817, 461] on button "Voltar" at bounding box center [808, 451] width 77 height 39
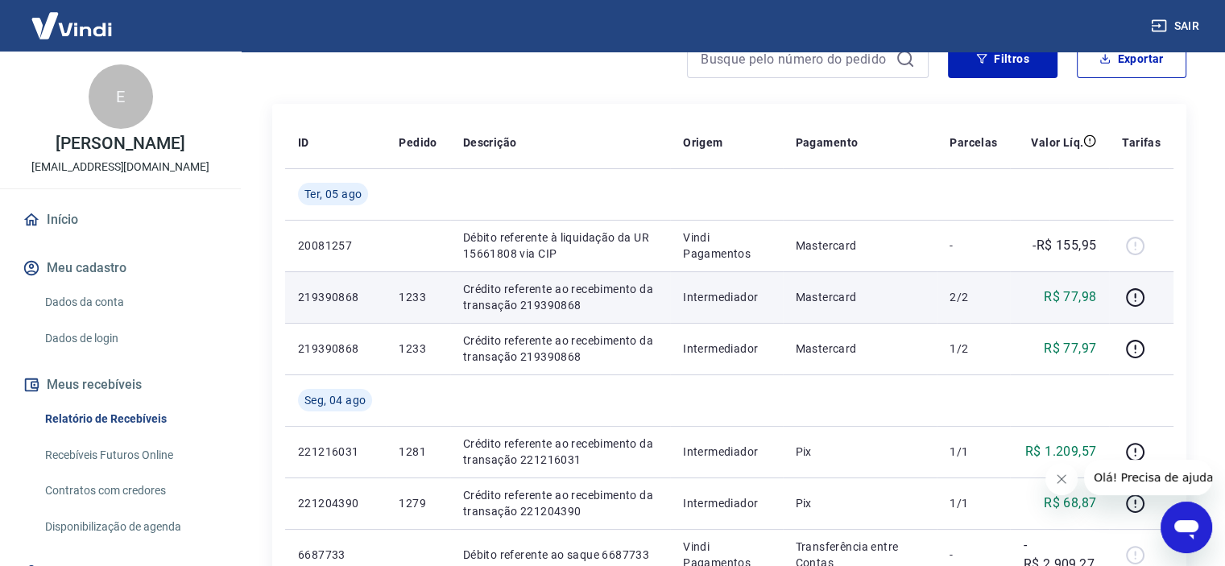
click at [414, 295] on p "1233" at bounding box center [418, 297] width 38 height 16
click at [353, 297] on p "219390868" at bounding box center [335, 297] width 75 height 16
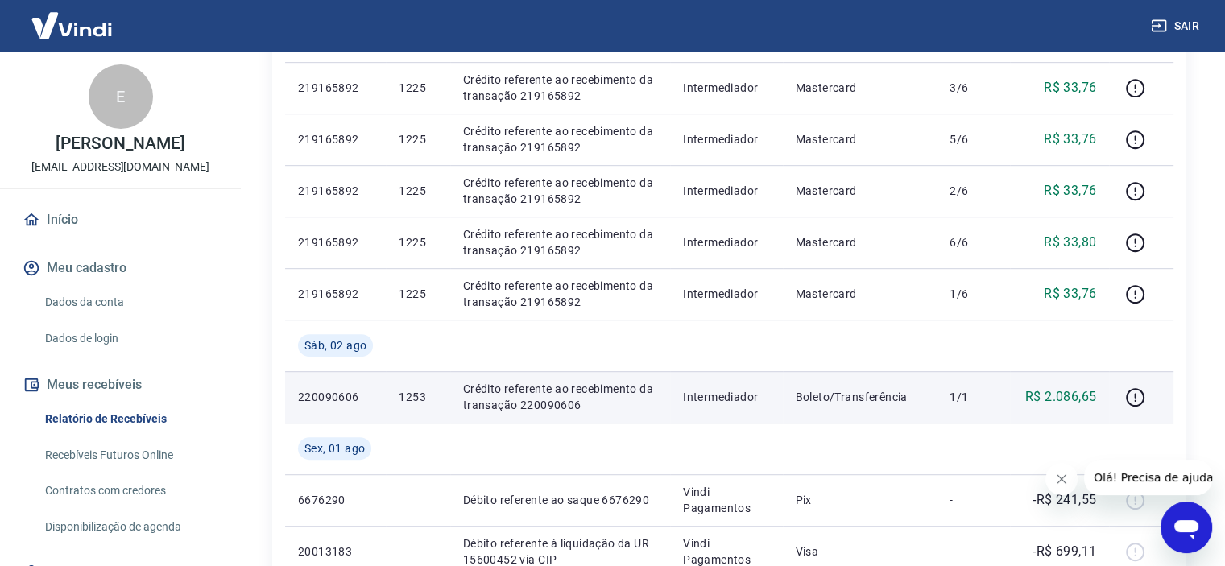
scroll to position [1263, 0]
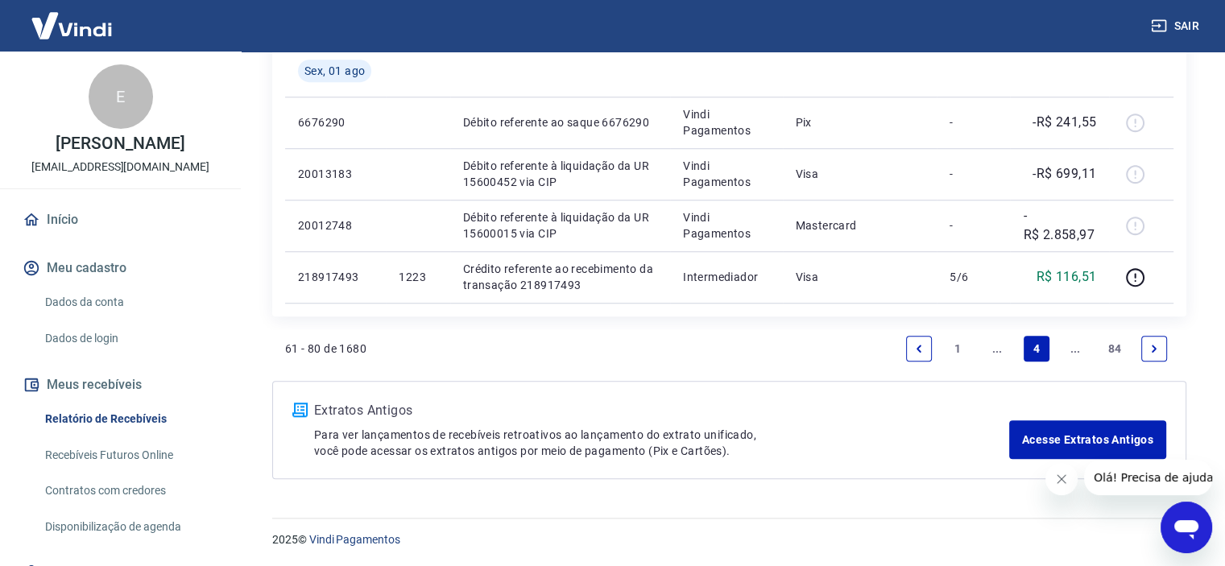
drag, startPoint x: 912, startPoint y: 343, endPoint x: 920, endPoint y: 341, distance: 8.4
click at [913, 343] on icon "Previous page" at bounding box center [918, 348] width 11 height 11
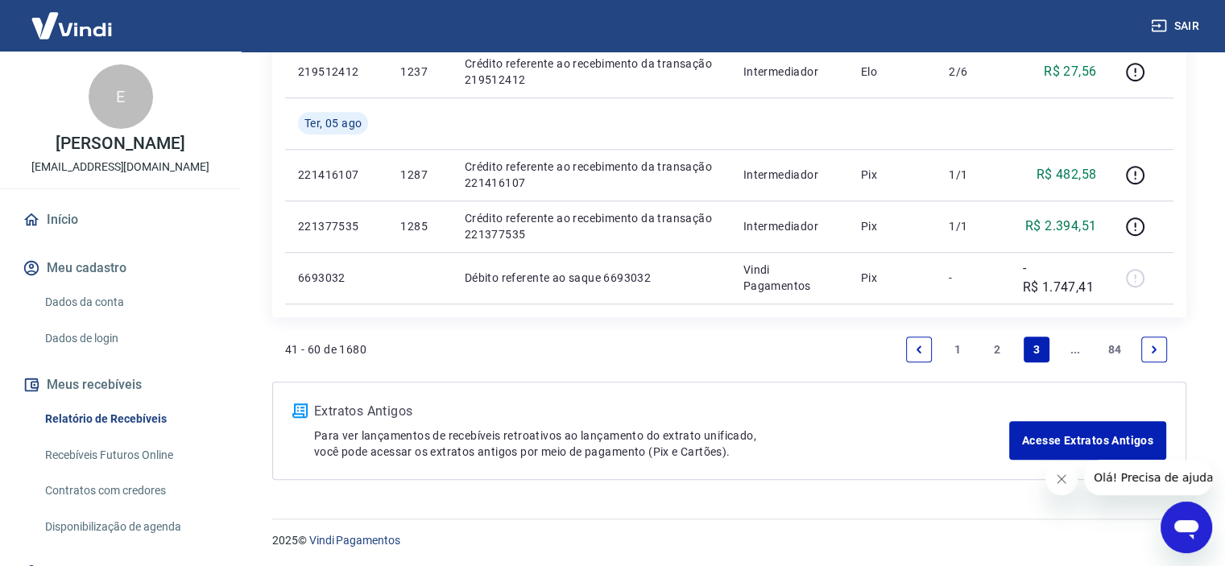
scroll to position [1212, 0]
click at [998, 351] on link "2" at bounding box center [997, 349] width 26 height 26
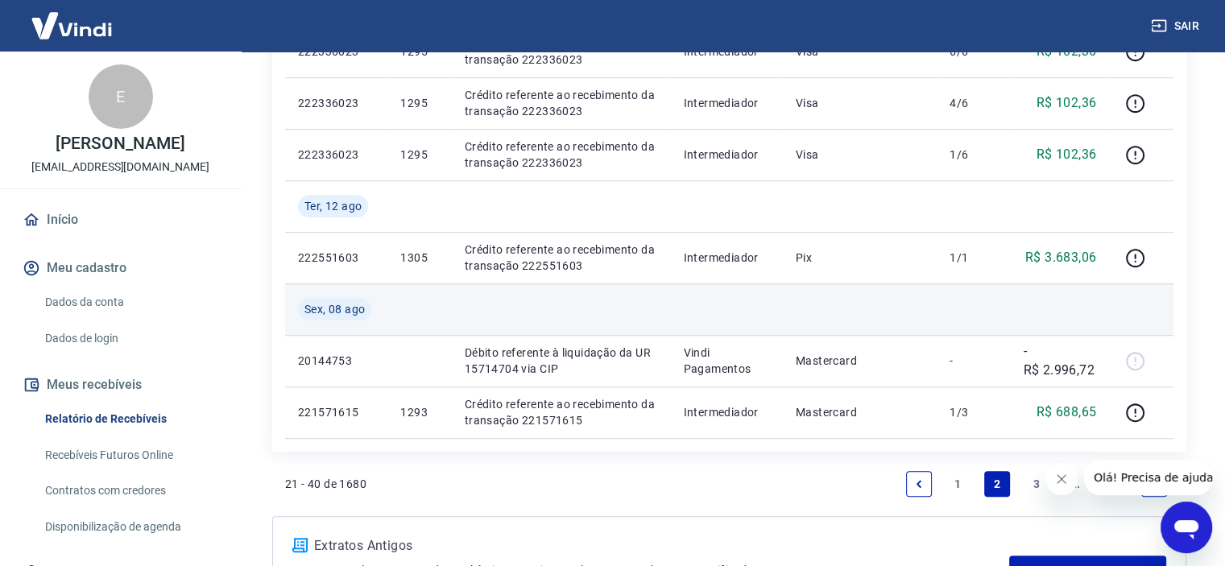
scroll to position [1208, 0]
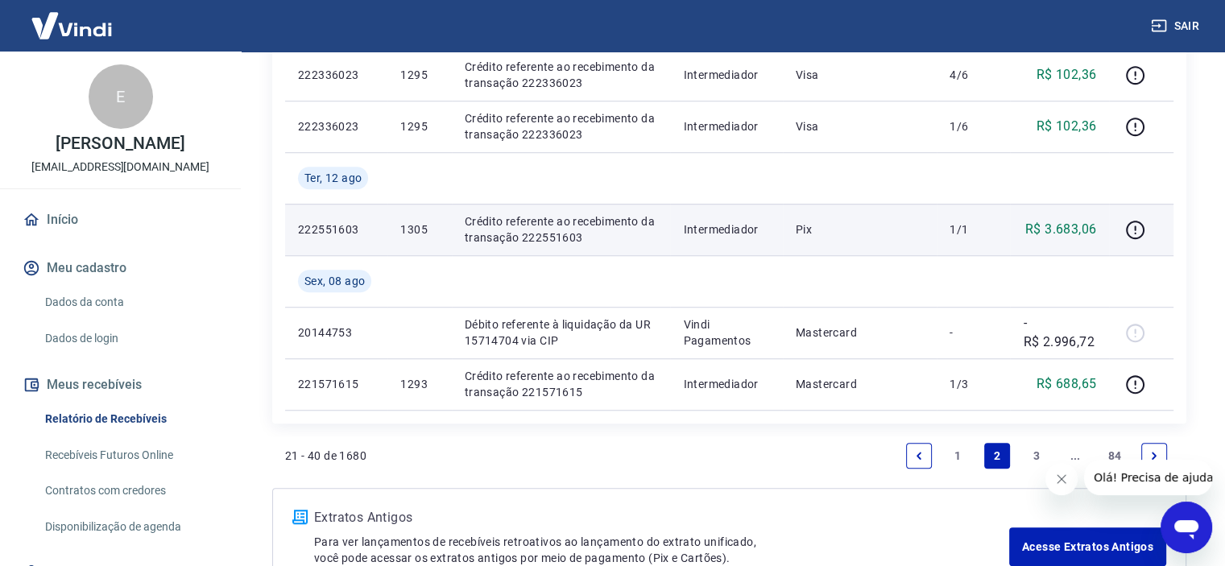
drag, startPoint x: 1065, startPoint y: 225, endPoint x: 1081, endPoint y: 228, distance: 16.4
click at [1065, 225] on p "R$ 3.683,06" at bounding box center [1060, 229] width 71 height 19
click at [1145, 231] on icon "button" at bounding box center [1135, 230] width 20 height 20
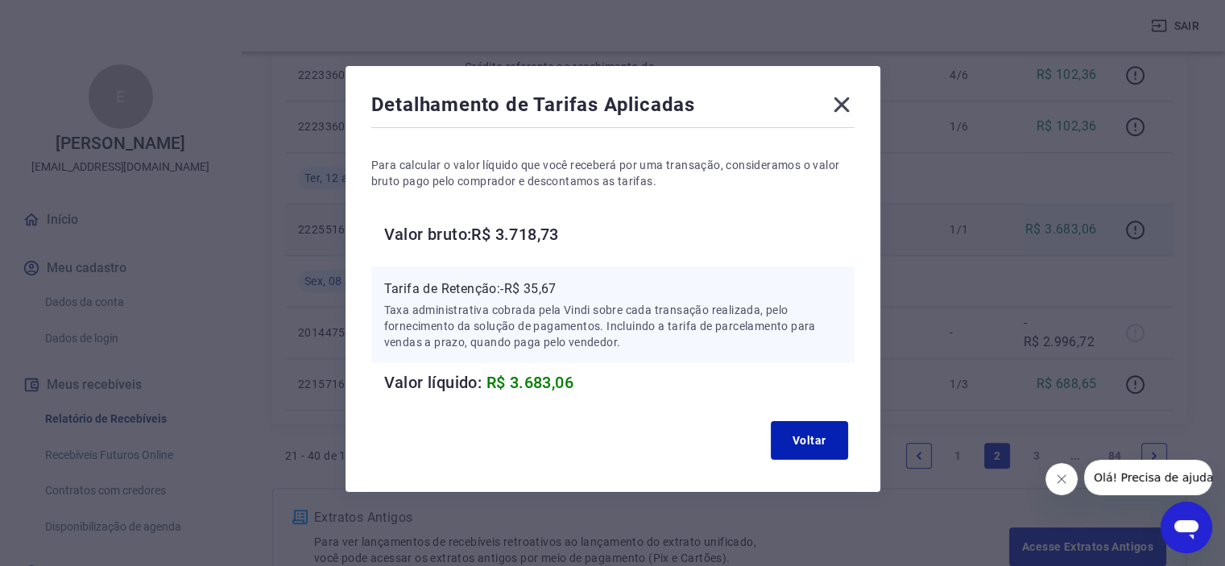
scroll to position [14, 0]
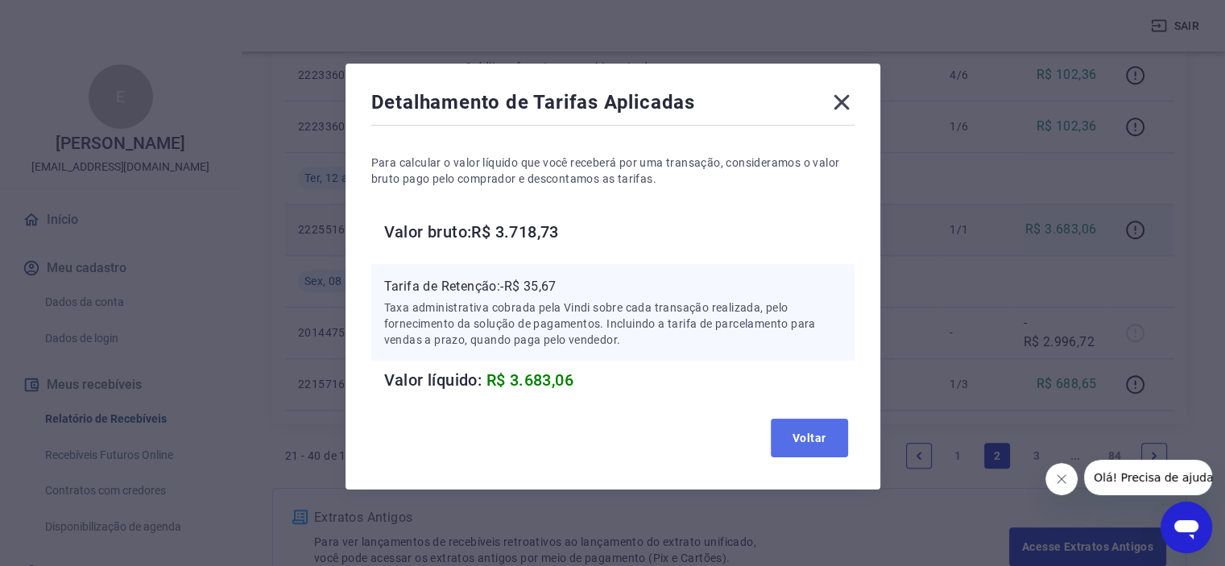
click at [821, 436] on button "Voltar" at bounding box center [808, 438] width 77 height 39
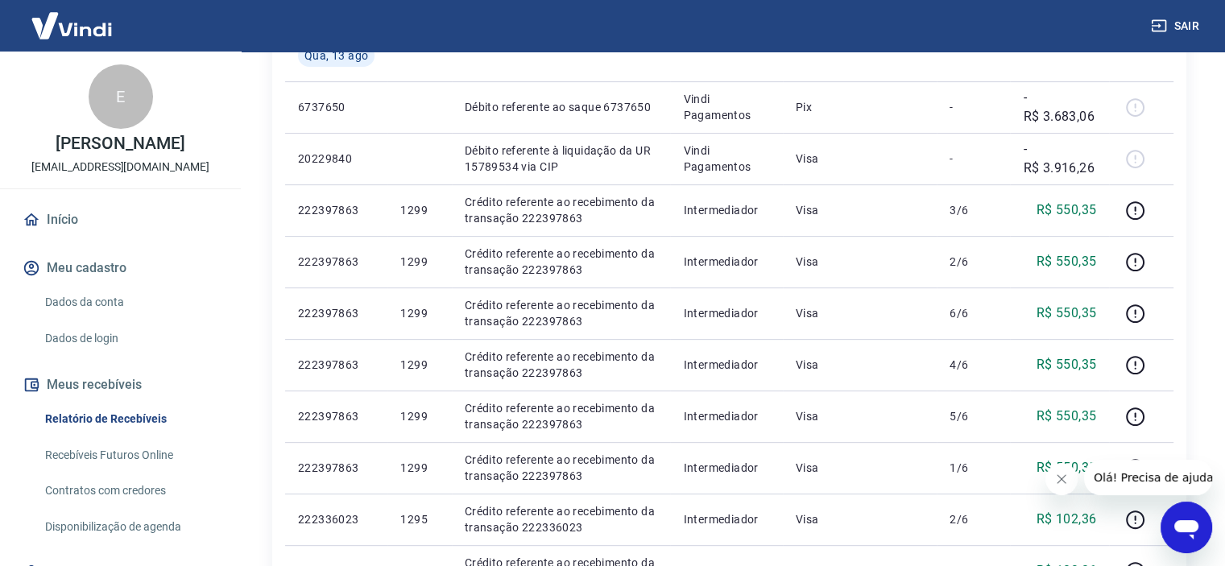
scroll to position [0, 0]
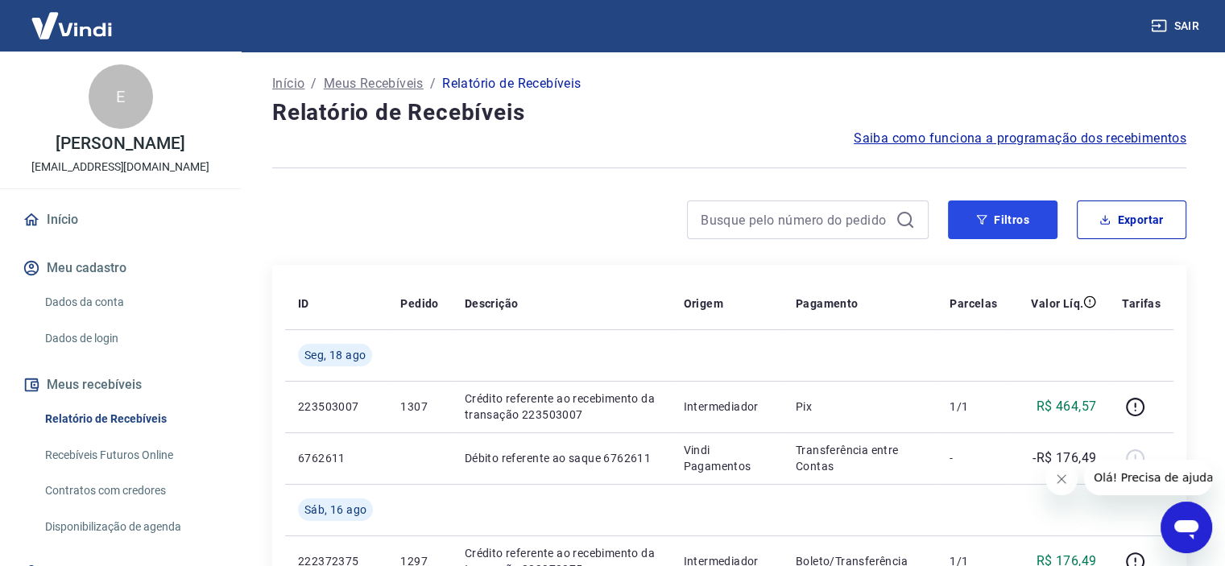
drag, startPoint x: 993, startPoint y: 217, endPoint x: 857, endPoint y: 198, distance: 138.1
click at [993, 217] on button "Filtros" at bounding box center [1002, 219] width 109 height 39
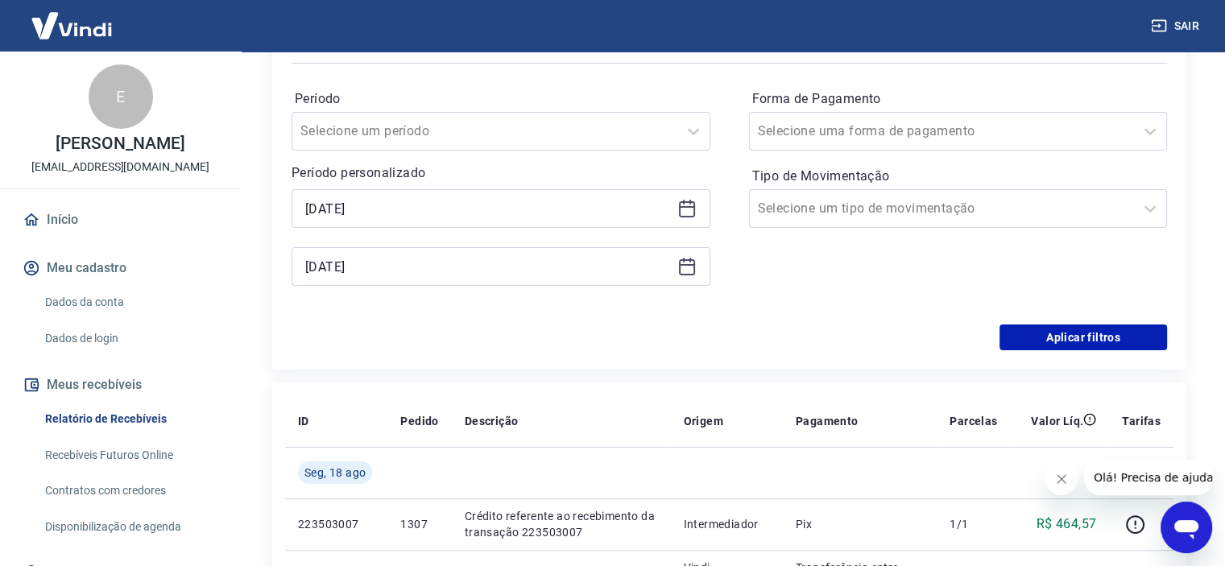
scroll to position [242, 0]
drag, startPoint x: 1124, startPoint y: 341, endPoint x: 653, endPoint y: 341, distance: 471.0
click at [1124, 341] on button "Aplicar filtros" at bounding box center [1082, 336] width 167 height 26
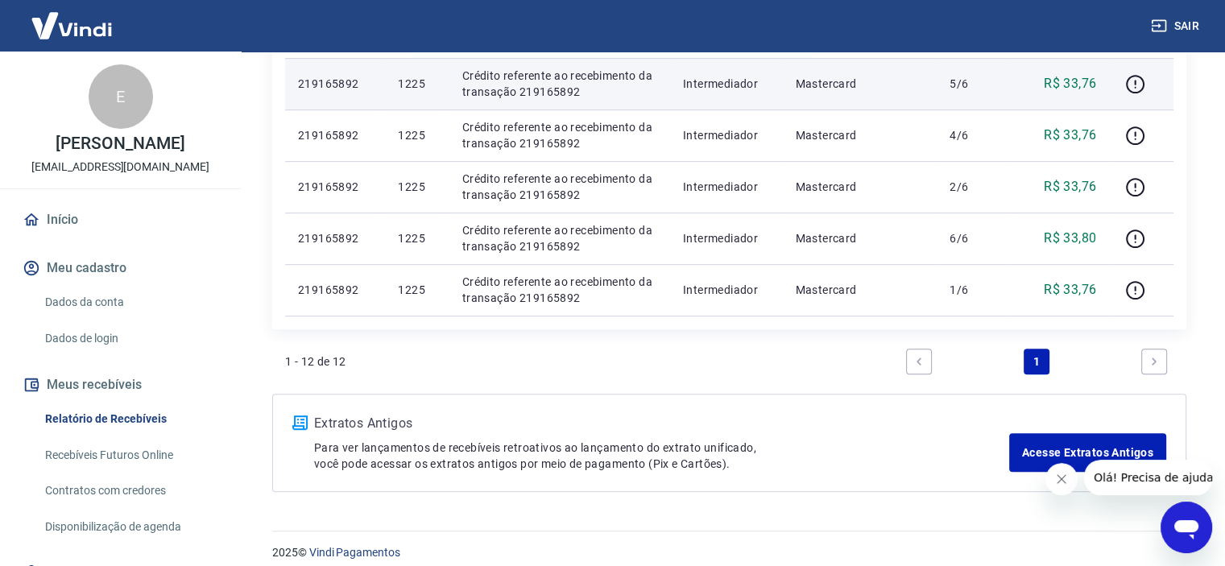
scroll to position [696, 0]
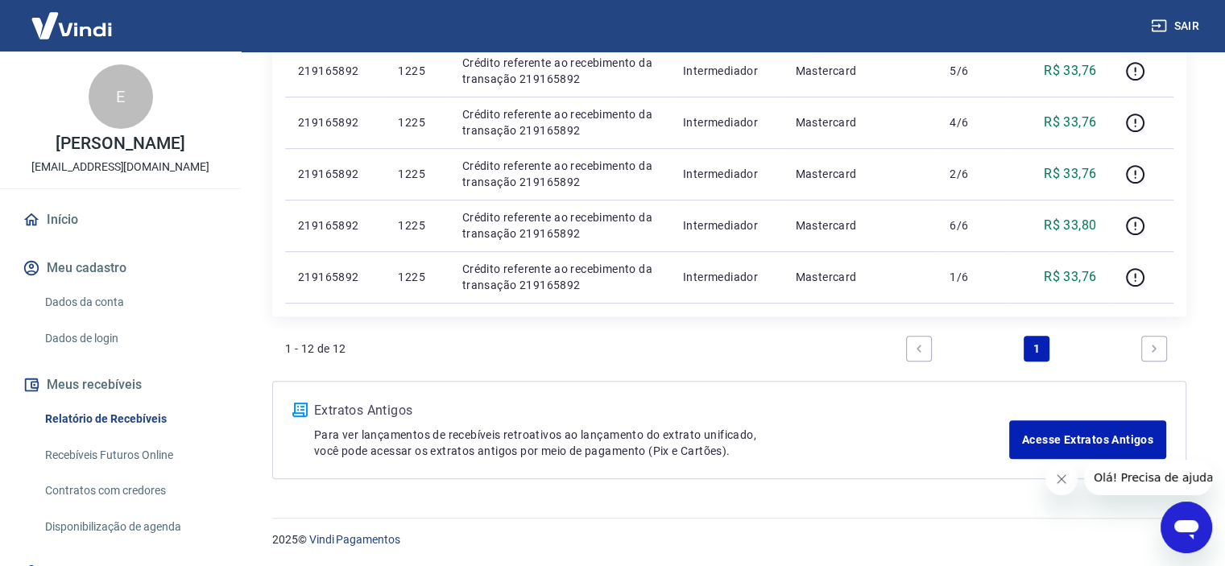
click at [1152, 351] on icon "Next page" at bounding box center [1153, 348] width 11 height 11
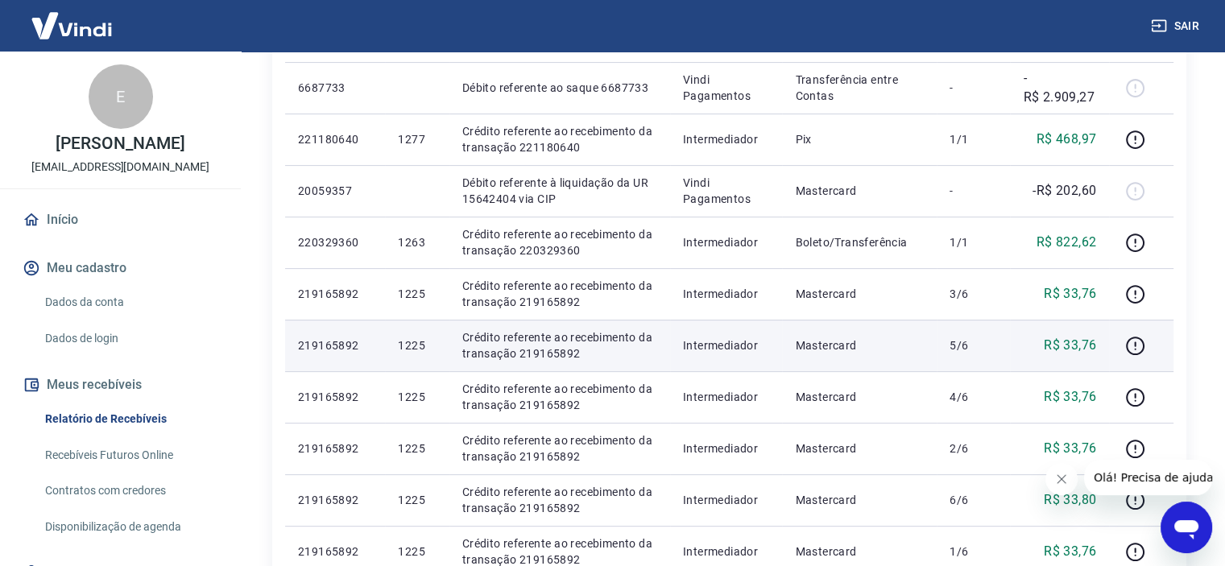
scroll to position [374, 0]
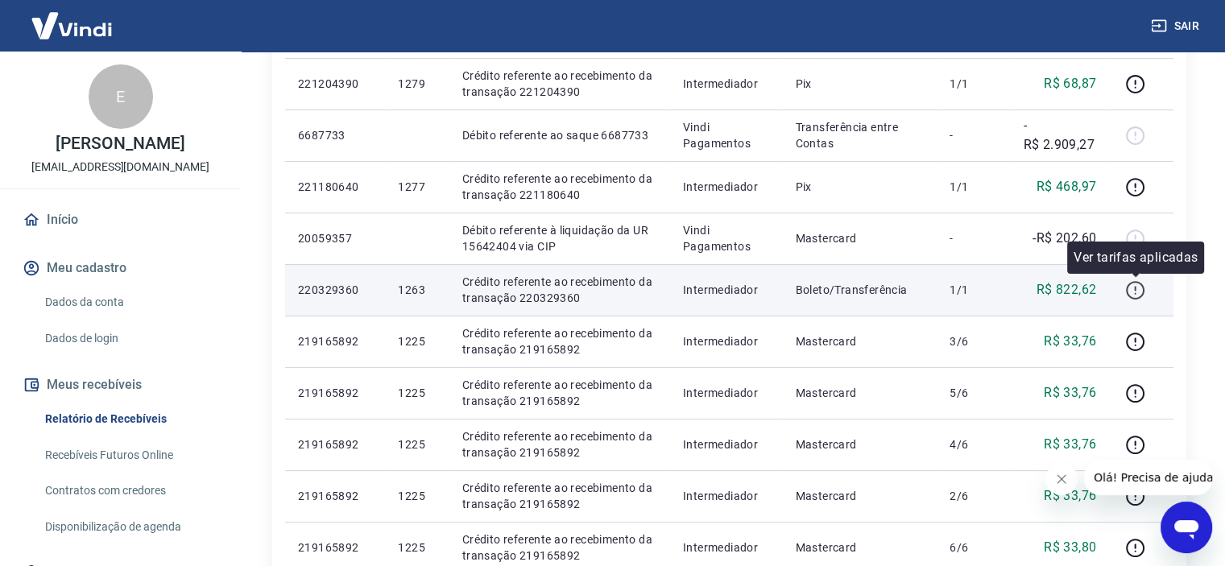
click at [1143, 290] on icon "button" at bounding box center [1134, 290] width 19 height 19
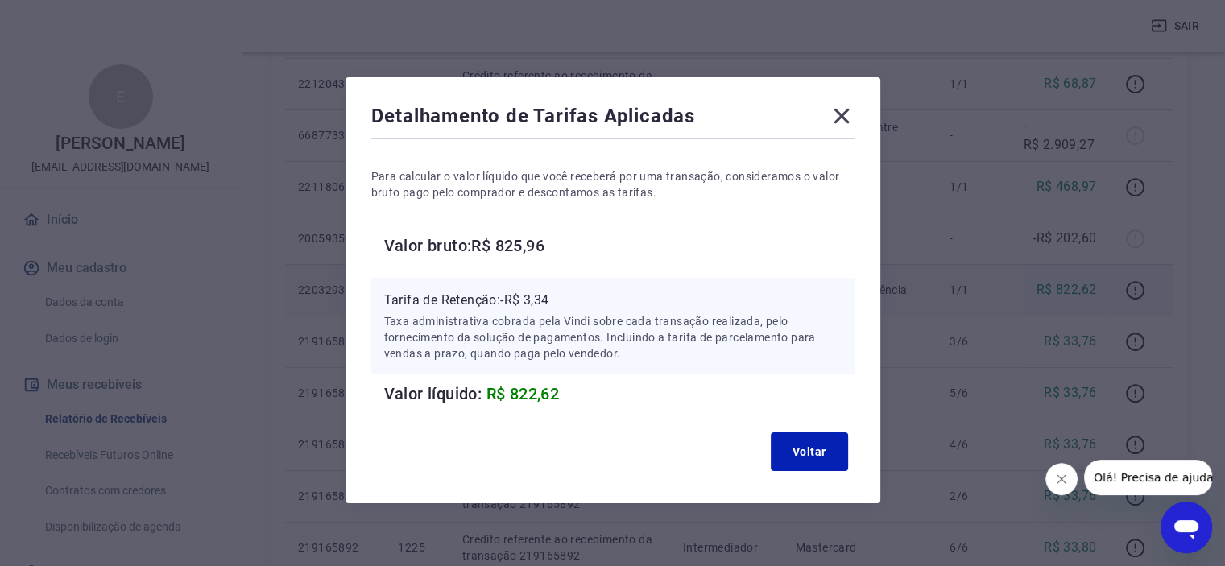
click at [808, 116] on div "Detalhamento de Tarifas Aplicadas" at bounding box center [612, 119] width 483 height 32
click at [842, 110] on icon at bounding box center [841, 116] width 26 height 26
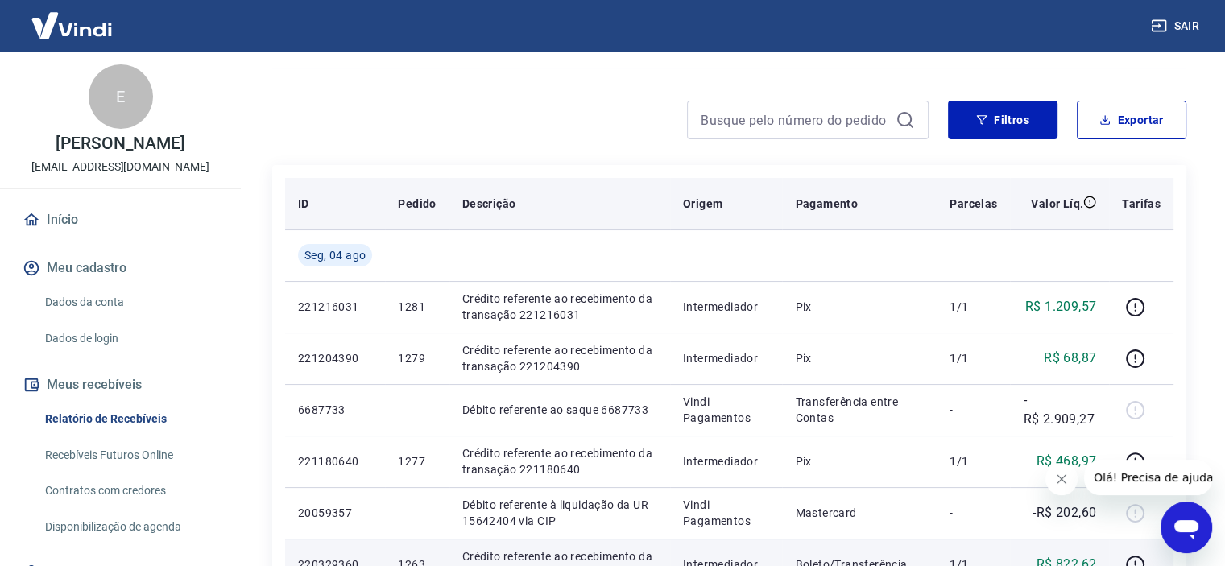
scroll to position [0, 0]
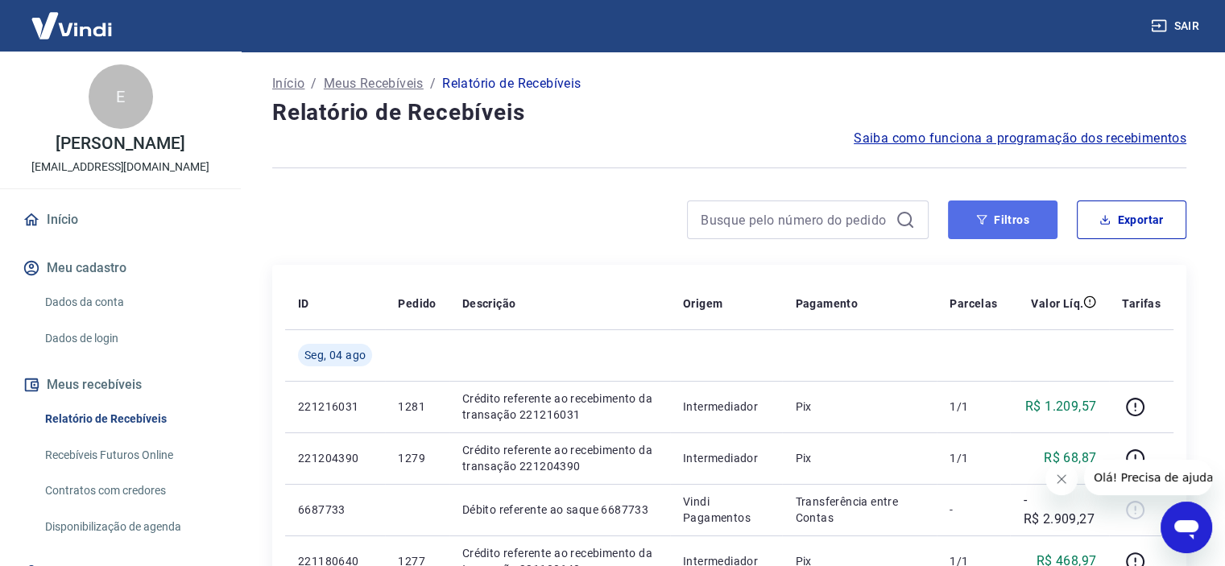
click at [1019, 220] on button "Filtros" at bounding box center [1002, 219] width 109 height 39
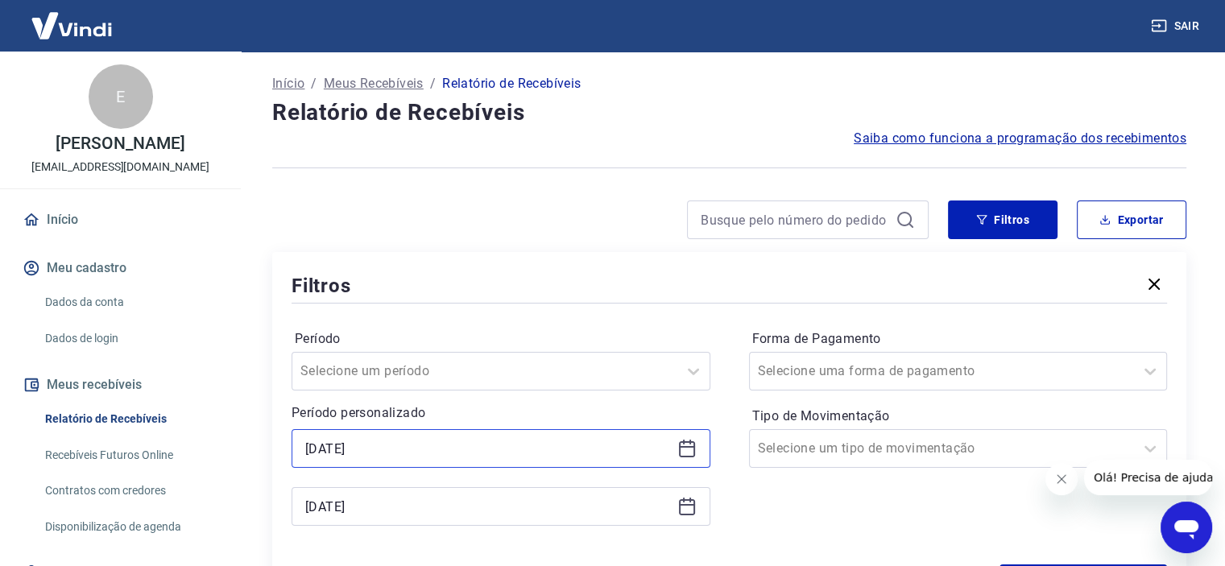
click at [371, 447] on input "[DATE]" at bounding box center [488, 448] width 366 height 24
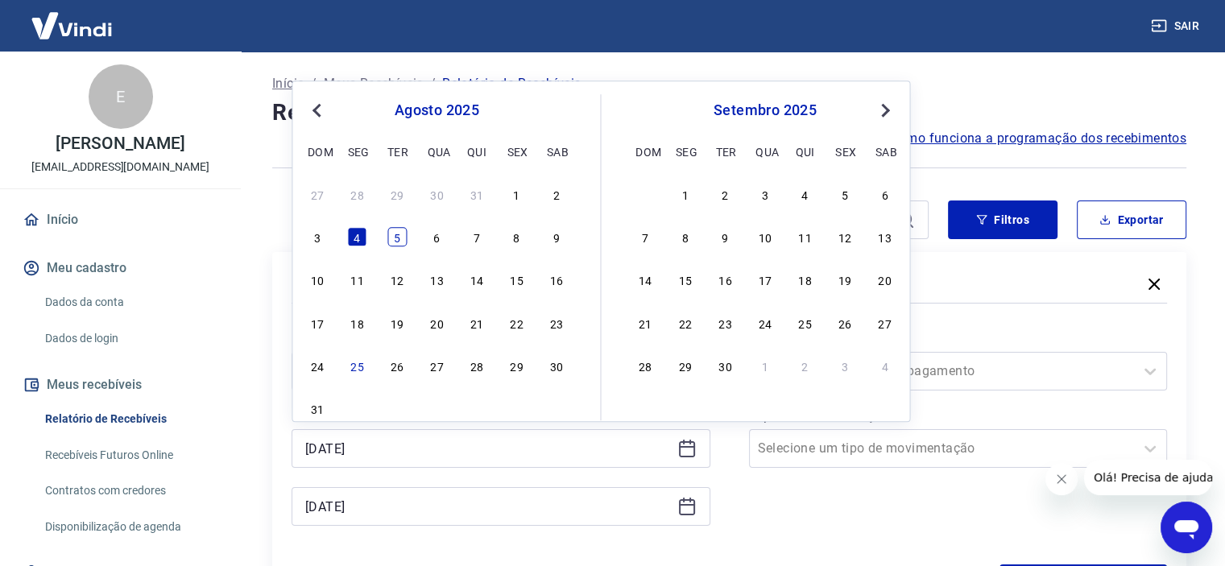
click at [397, 241] on div "5" at bounding box center [396, 236] width 19 height 19
type input "[DATE]"
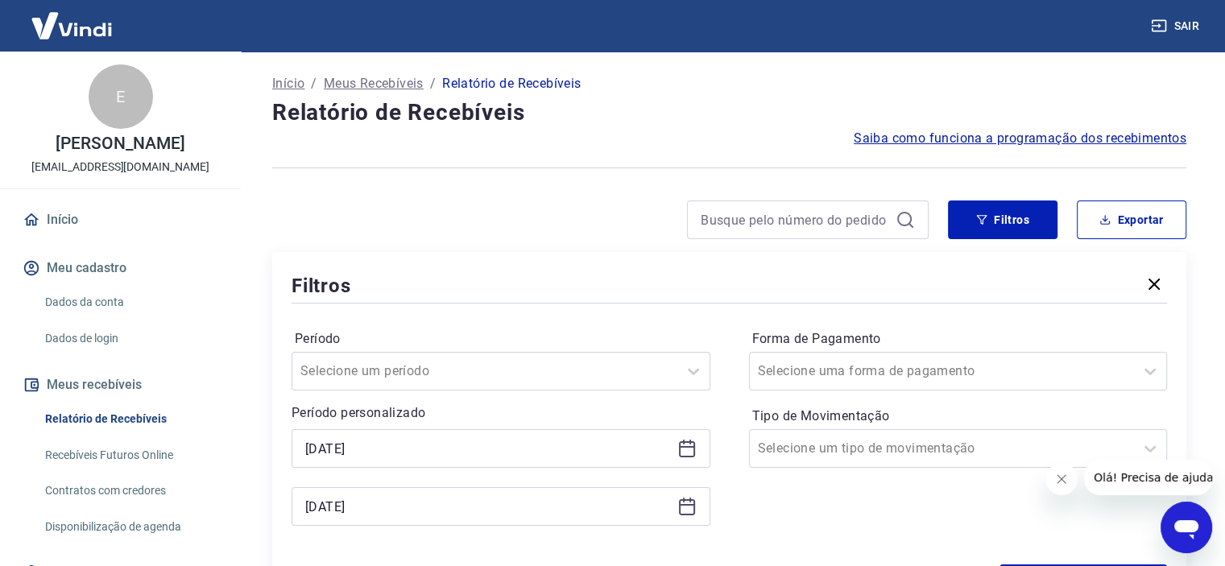
click at [692, 511] on icon at bounding box center [686, 506] width 19 height 19
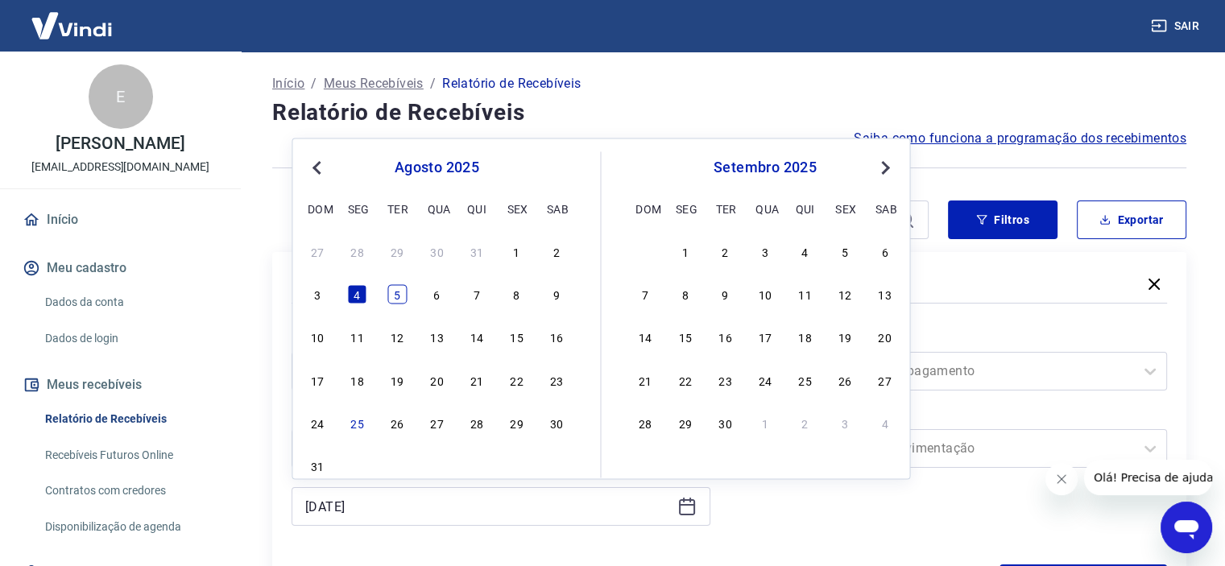
click at [399, 294] on div "5" at bounding box center [396, 294] width 19 height 19
type input "[DATE]"
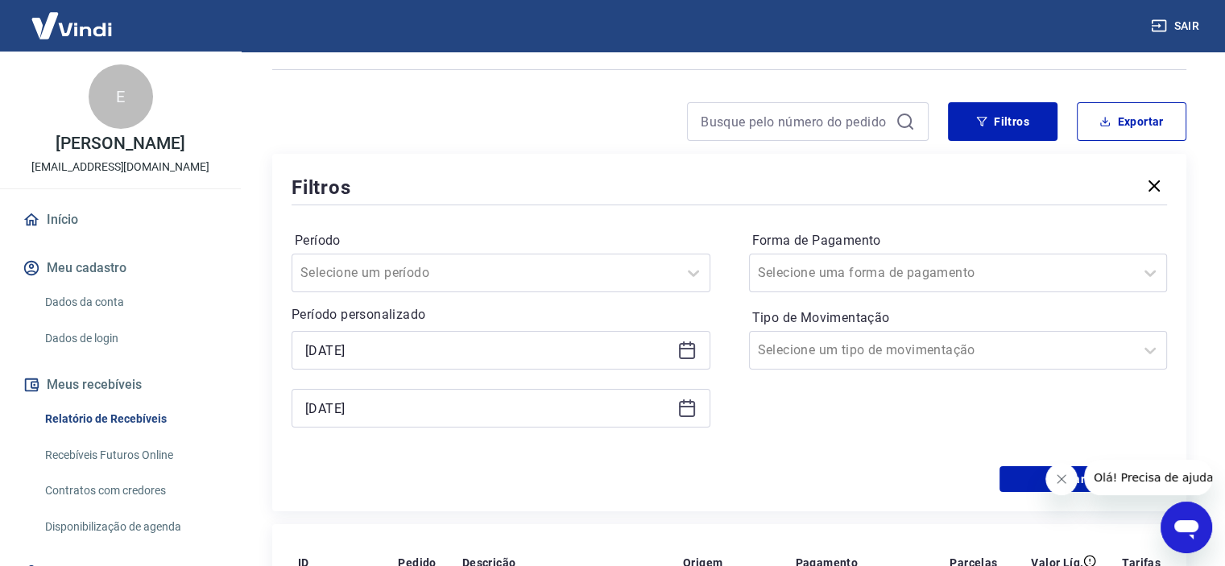
scroll to position [161, 0]
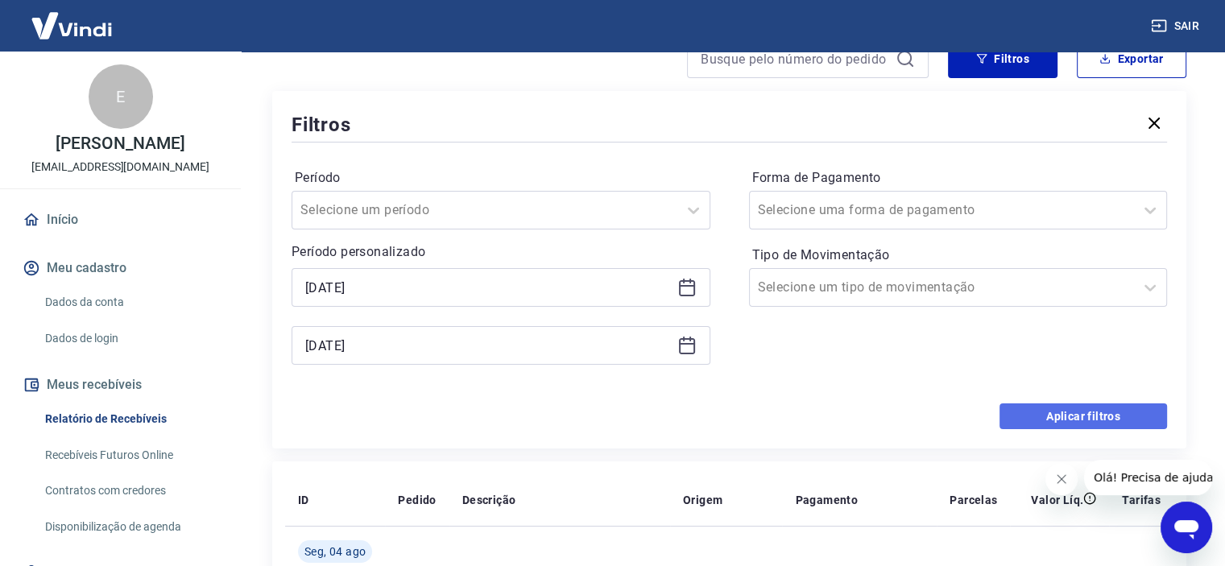
click at [1035, 417] on button "Aplicar filtros" at bounding box center [1082, 416] width 167 height 26
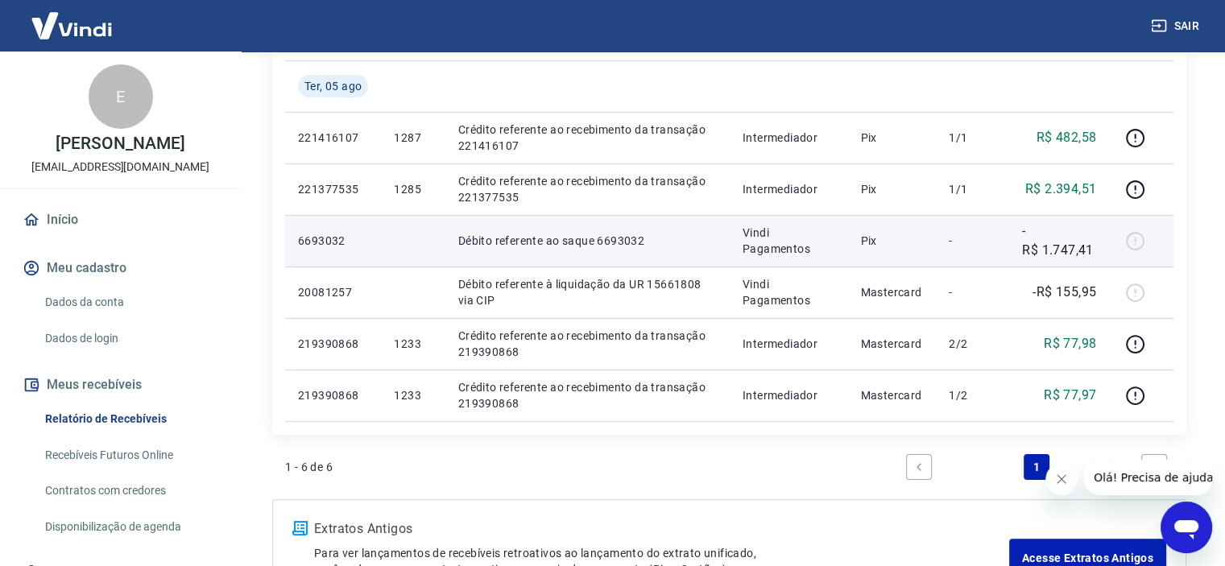
scroll to position [242, 0]
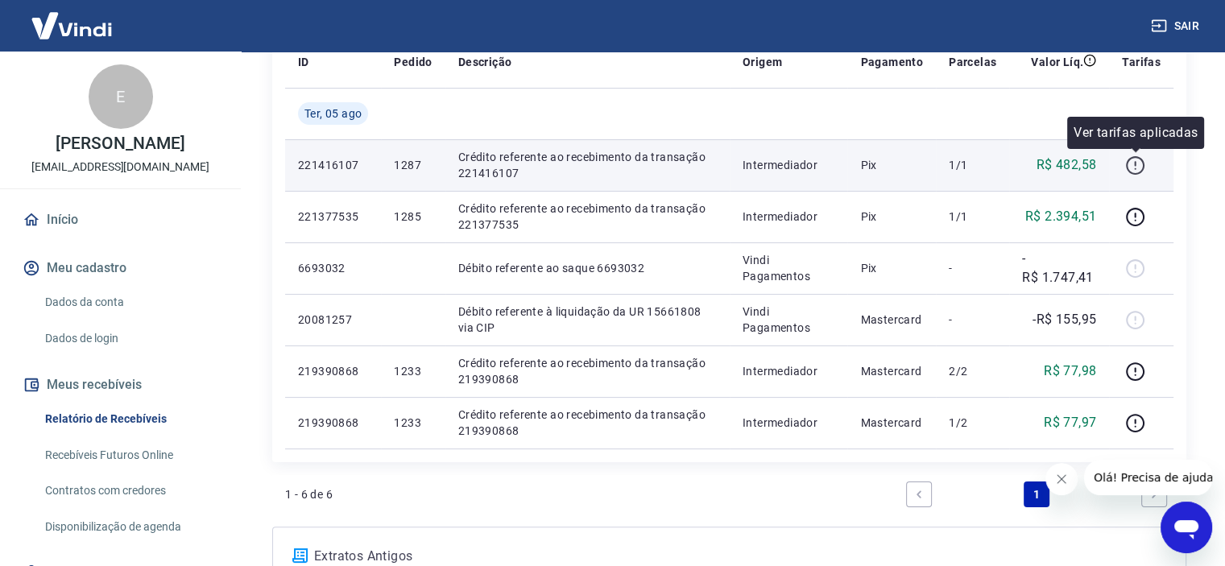
click at [1137, 161] on icon "button" at bounding box center [1135, 165] width 20 height 20
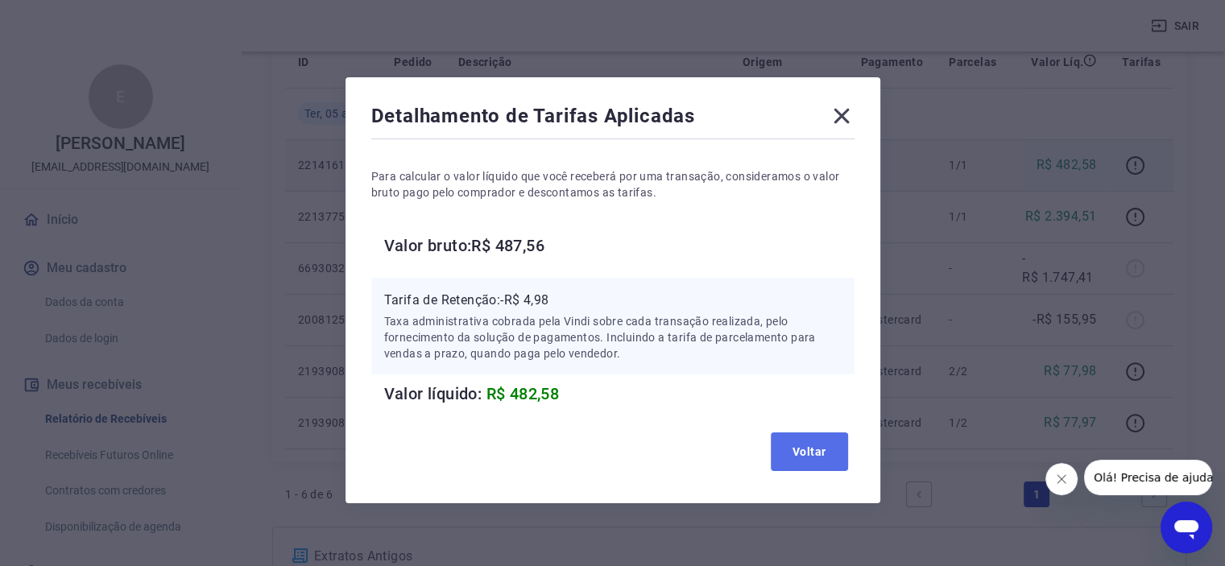
click at [799, 455] on button "Voltar" at bounding box center [808, 451] width 77 height 39
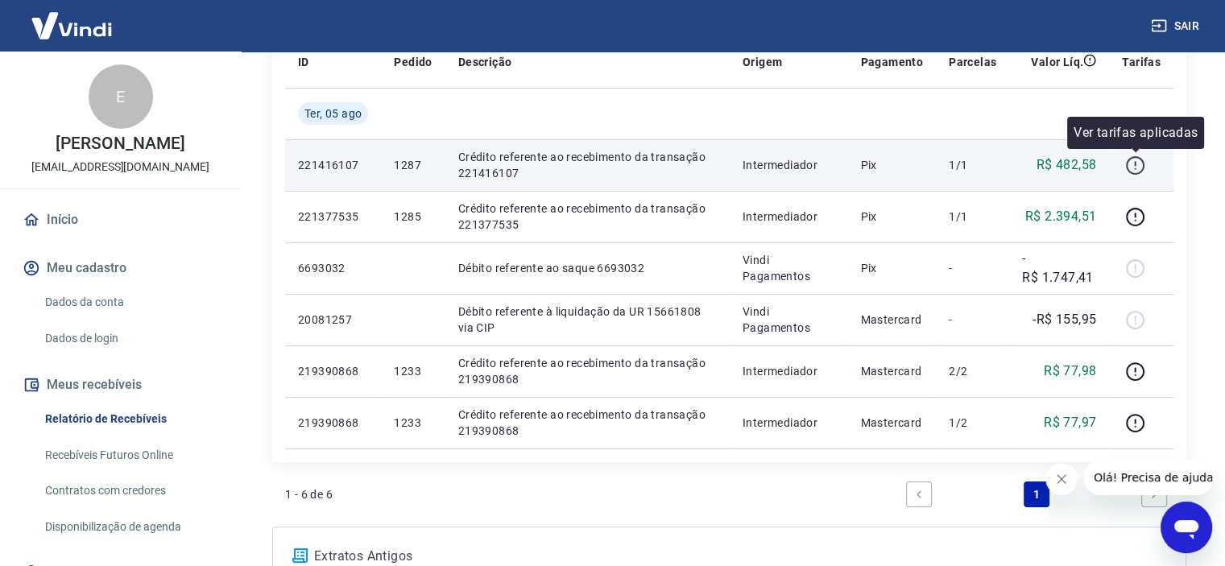
click at [1134, 163] on icon "button" at bounding box center [1135, 165] width 20 height 20
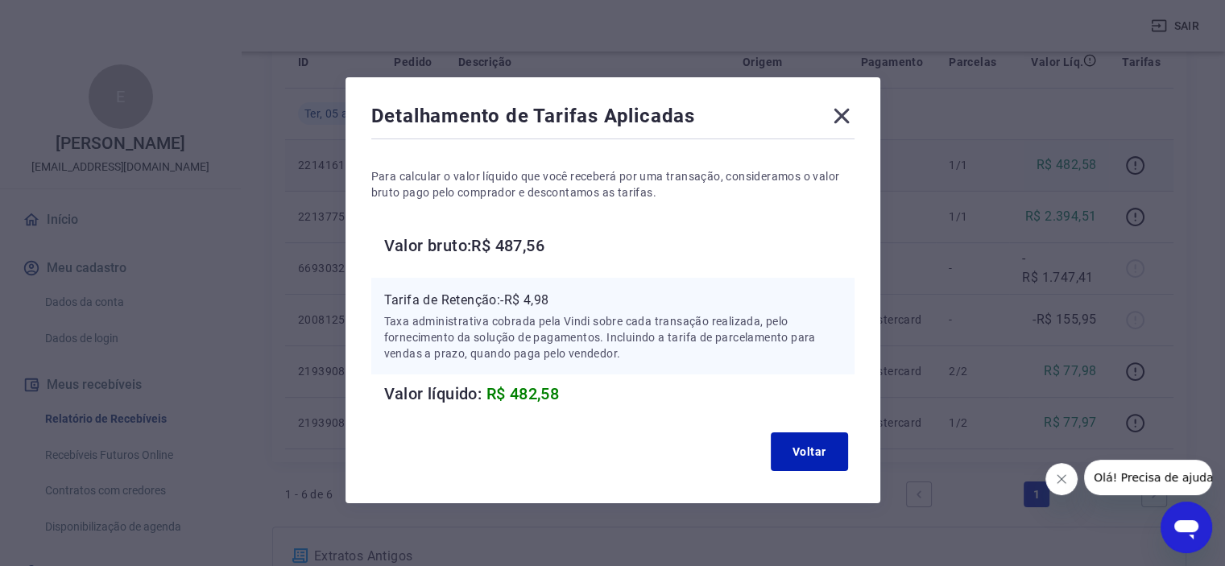
click at [849, 106] on icon at bounding box center [841, 116] width 26 height 26
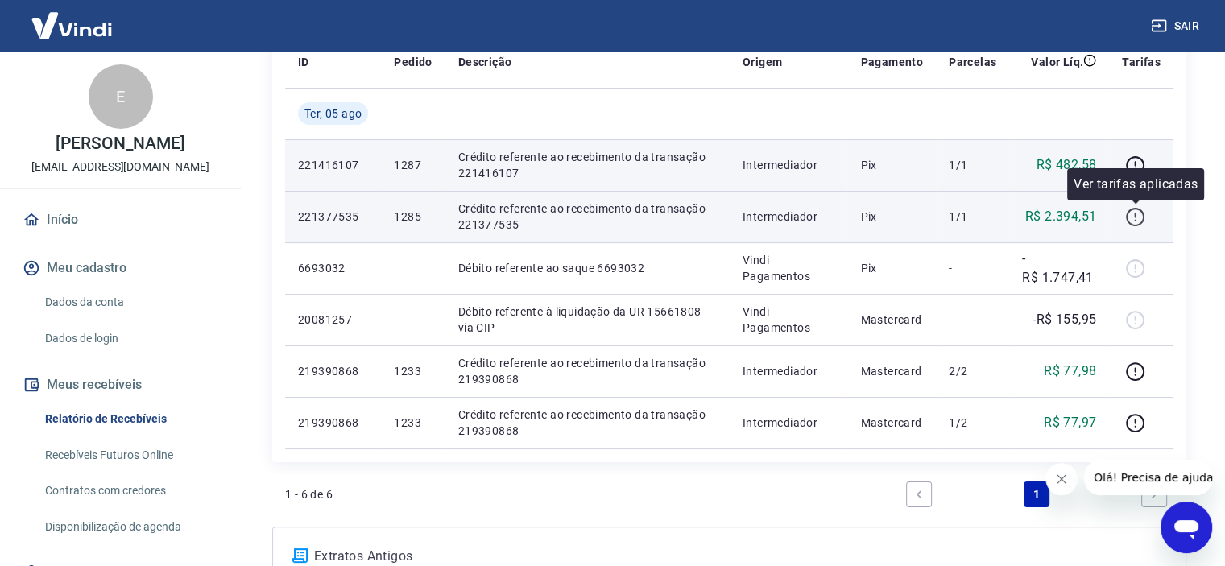
click at [1136, 225] on icon "button" at bounding box center [1134, 217] width 19 height 19
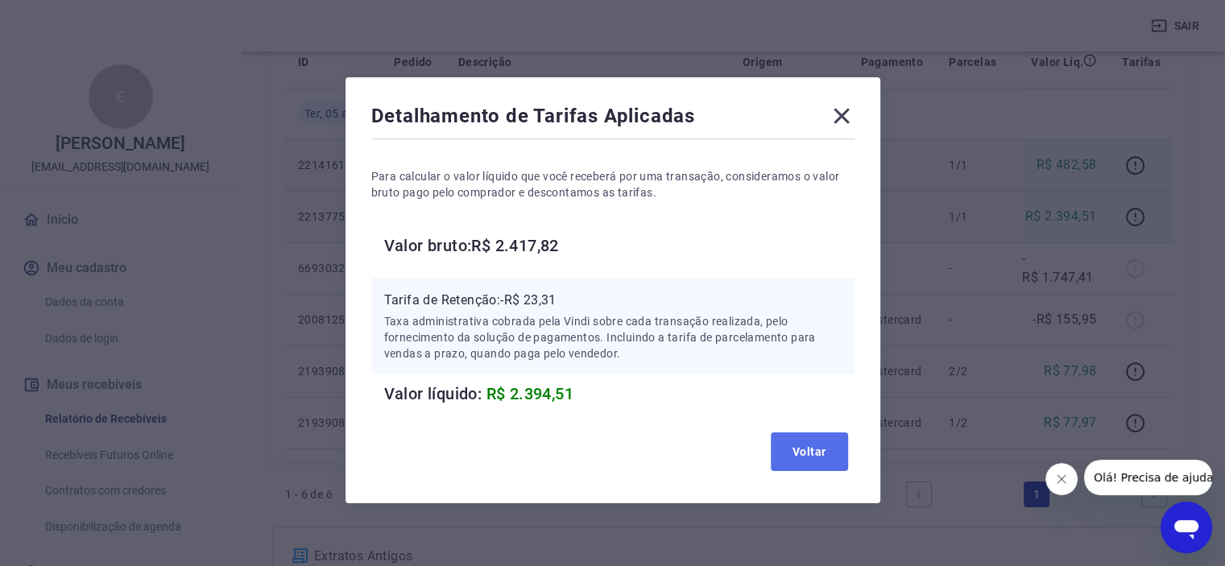
click at [804, 445] on button "Voltar" at bounding box center [808, 451] width 77 height 39
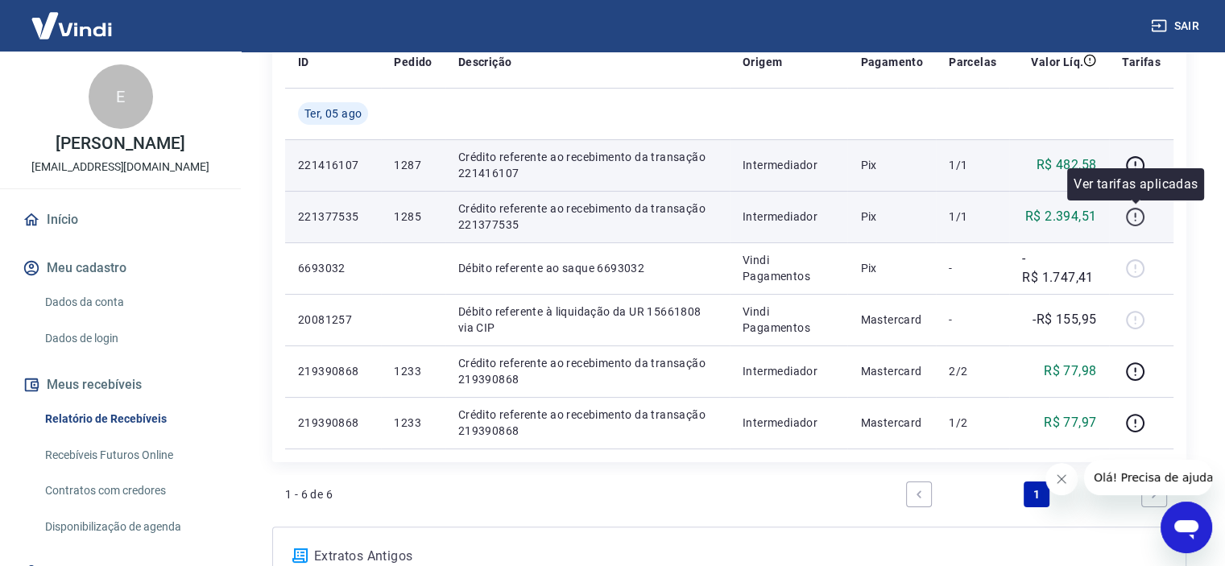
click at [1134, 212] on icon "button" at bounding box center [1135, 217] width 20 height 20
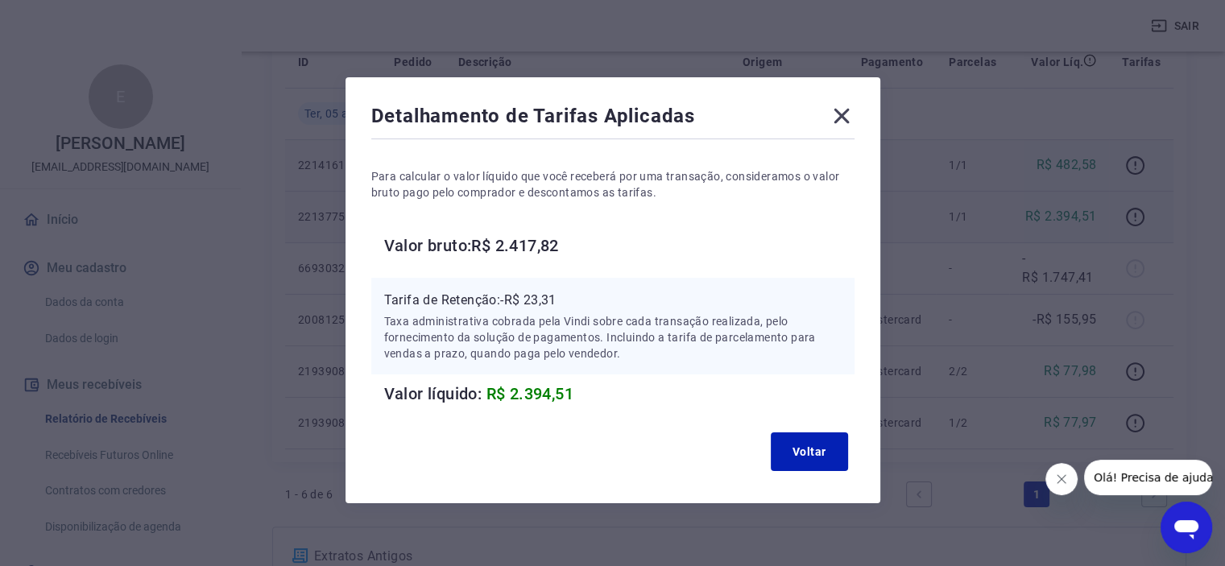
click at [844, 118] on icon at bounding box center [840, 116] width 15 height 15
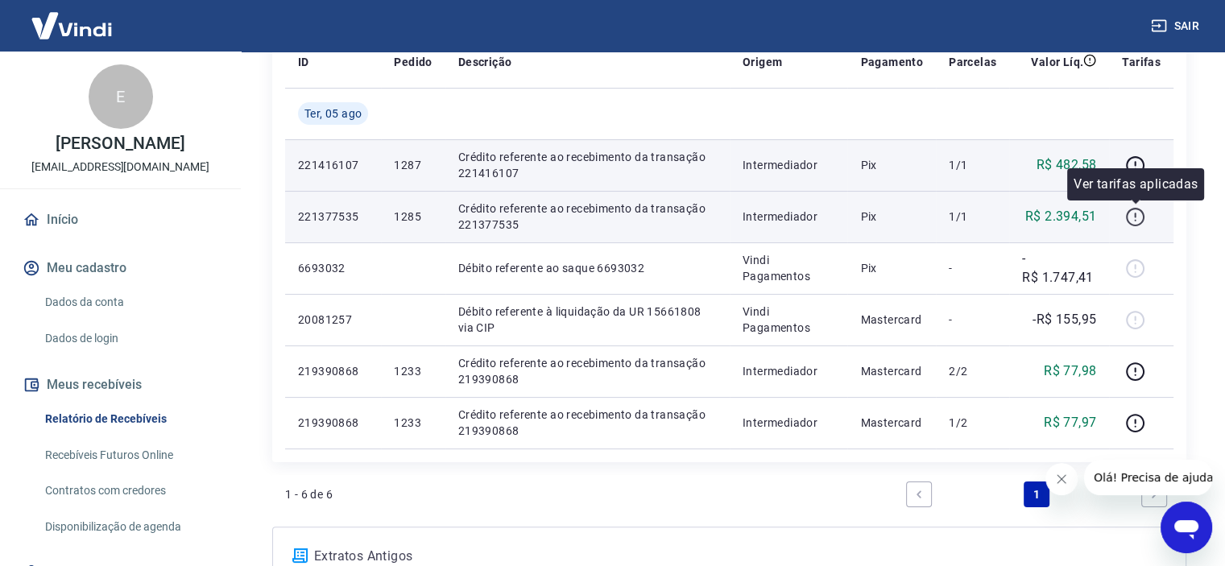
click at [1138, 221] on icon "button" at bounding box center [1135, 217] width 20 height 20
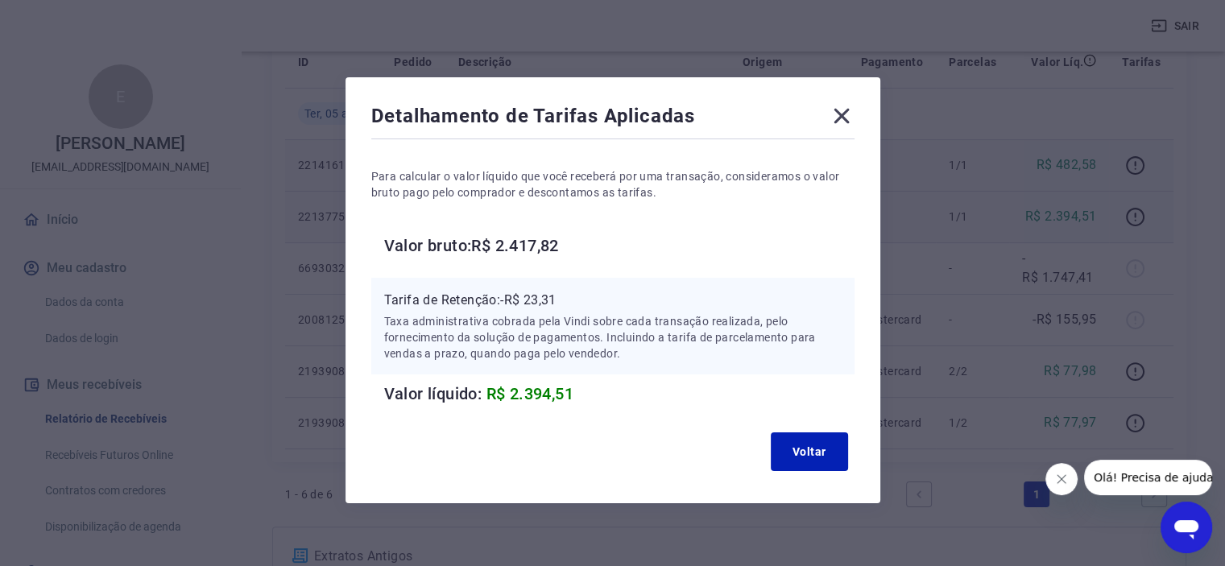
click at [850, 114] on icon at bounding box center [841, 116] width 26 height 26
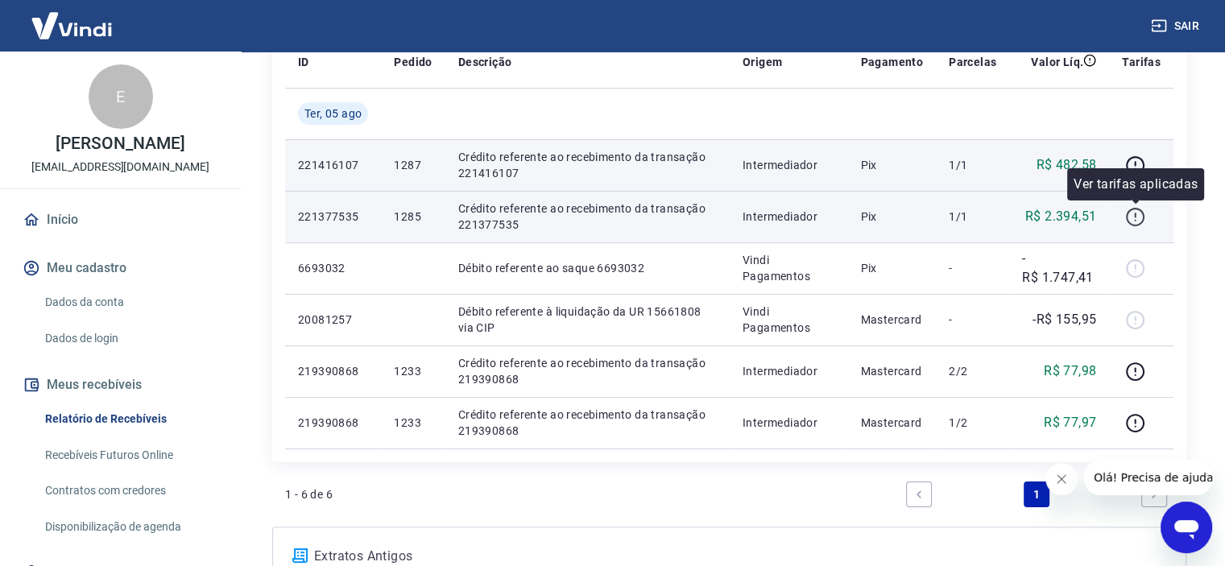
click at [1137, 218] on icon "button" at bounding box center [1135, 217] width 20 height 20
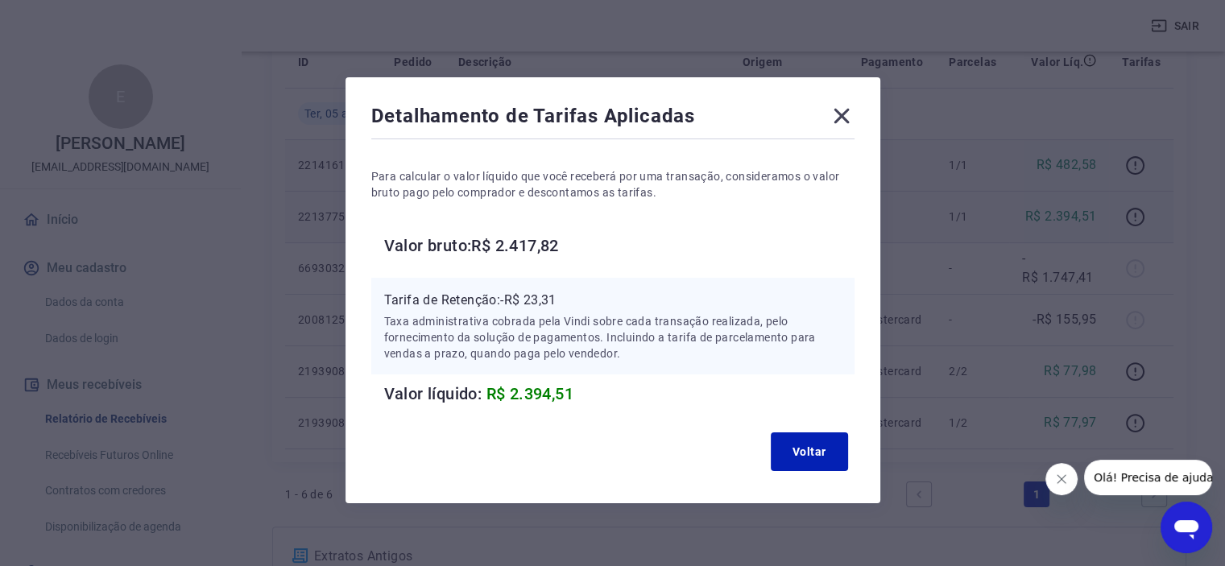
click at [841, 114] on icon at bounding box center [840, 116] width 15 height 15
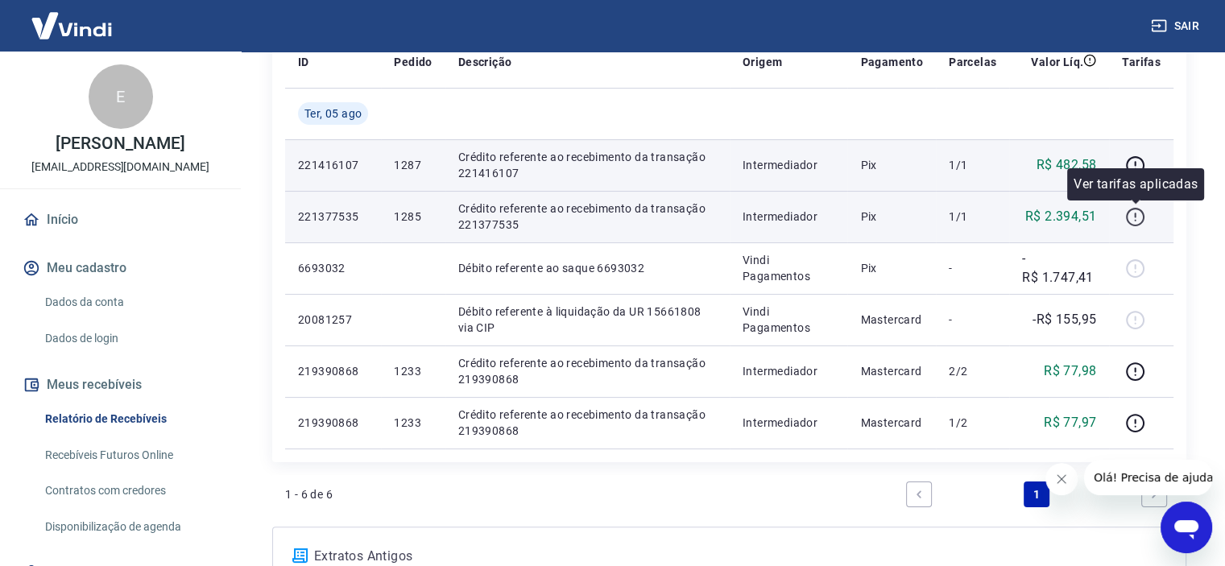
click at [1138, 213] on icon "button" at bounding box center [1135, 217] width 20 height 20
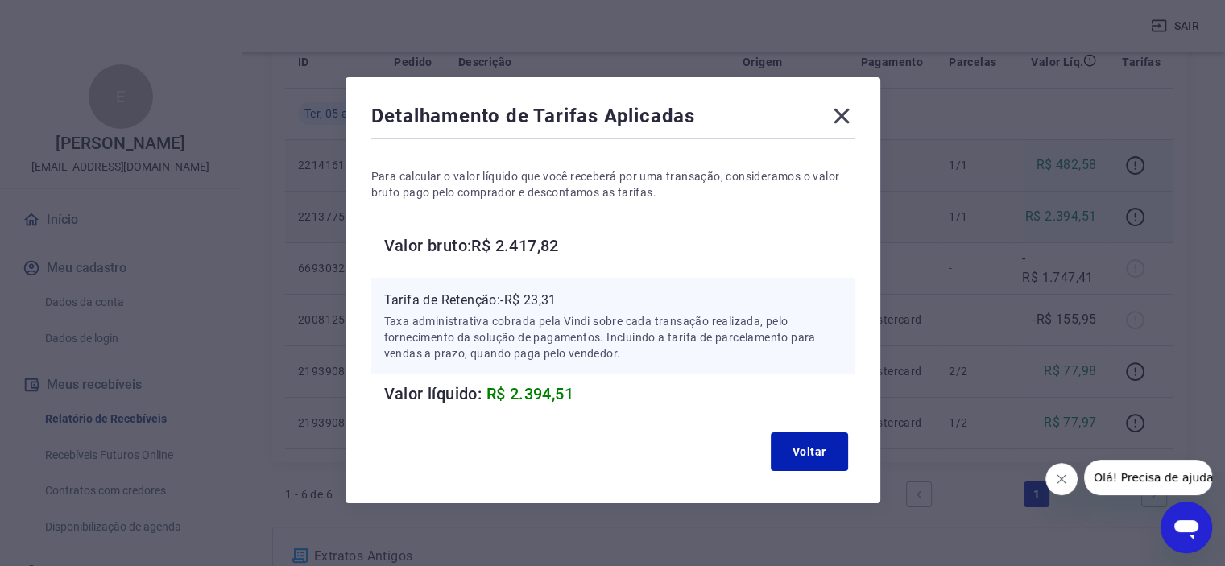
click at [836, 114] on icon at bounding box center [841, 116] width 26 height 26
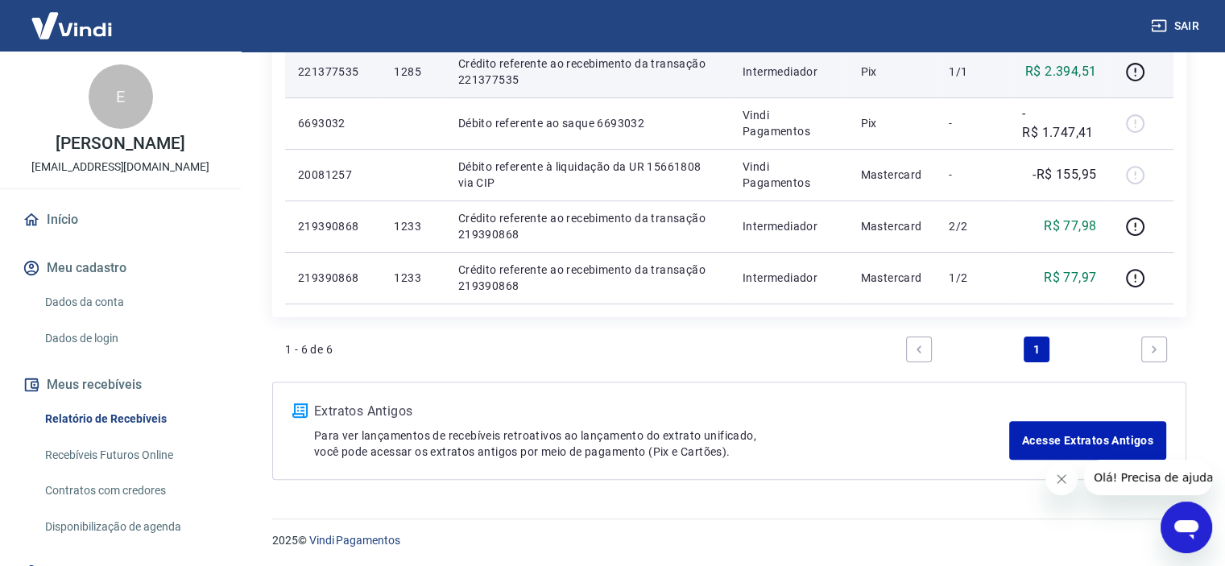
scroll to position [387, 0]
click at [1144, 341] on link "Next page" at bounding box center [1154, 349] width 26 height 26
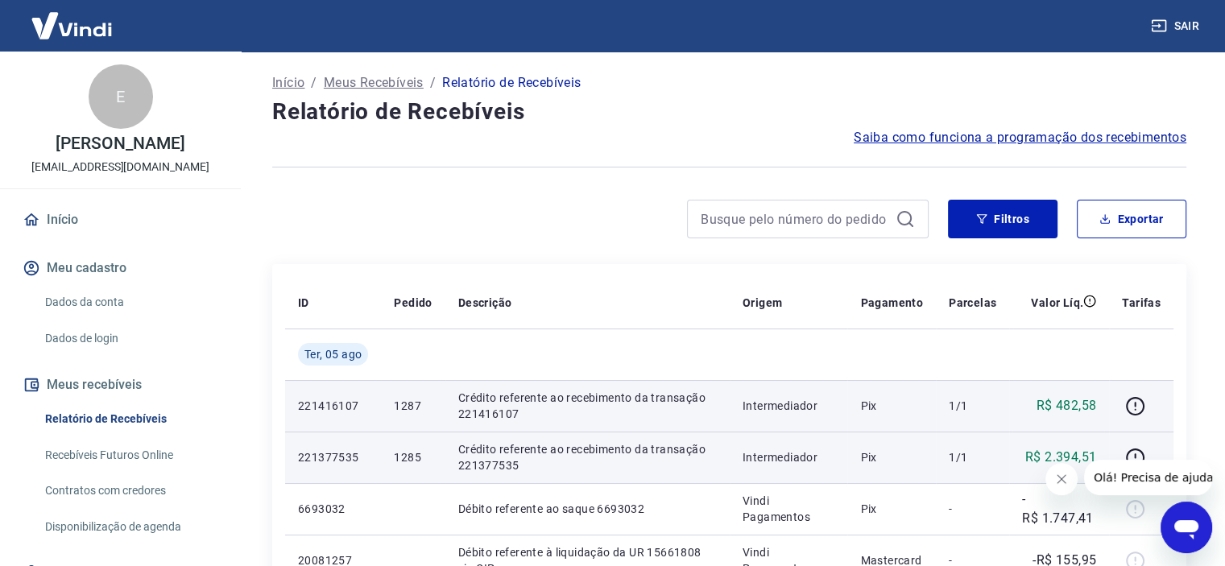
scroll to position [0, 0]
drag, startPoint x: 849, startPoint y: 212, endPoint x: 947, endPoint y: 209, distance: 98.3
click at [849, 212] on input at bounding box center [794, 220] width 188 height 24
click at [983, 209] on button "Filtros" at bounding box center [1002, 219] width 109 height 39
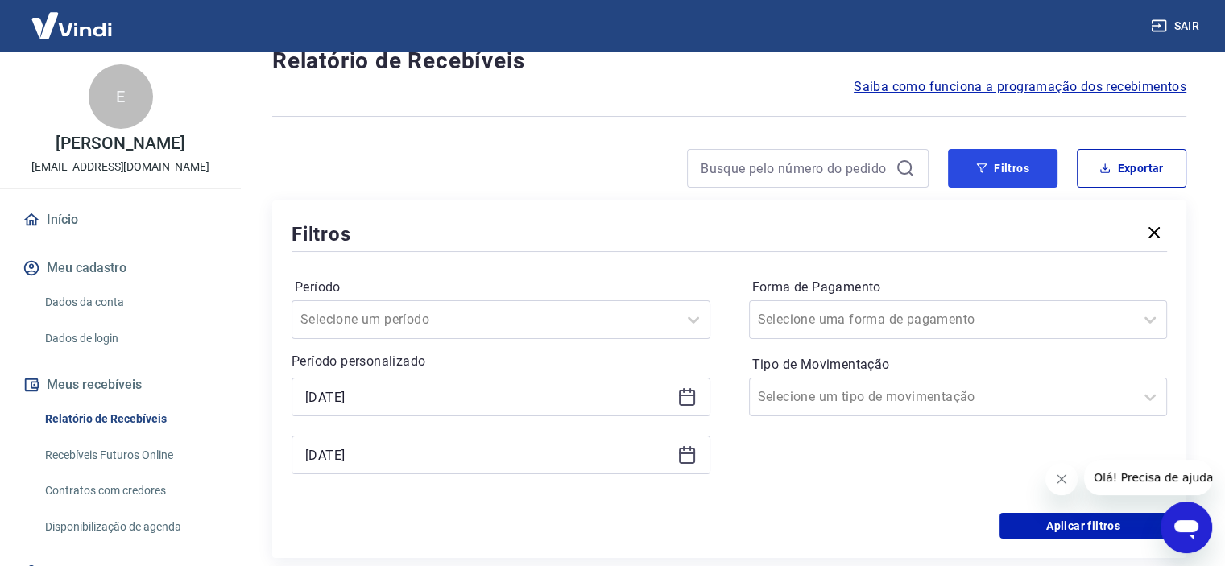
scroll to position [81, 0]
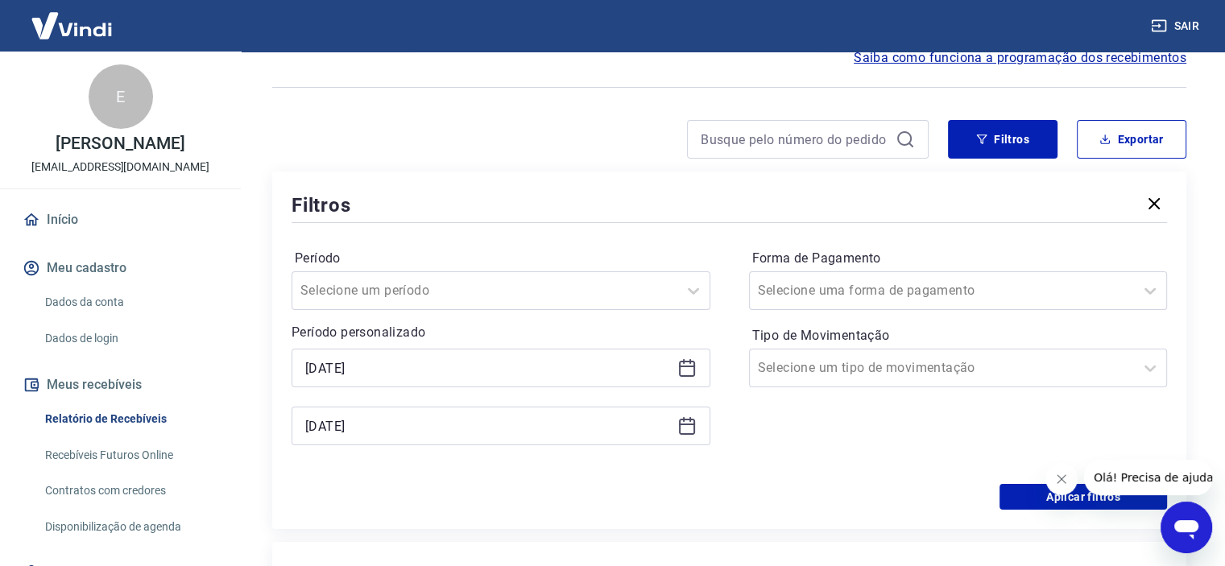
click at [681, 430] on icon at bounding box center [686, 425] width 19 height 19
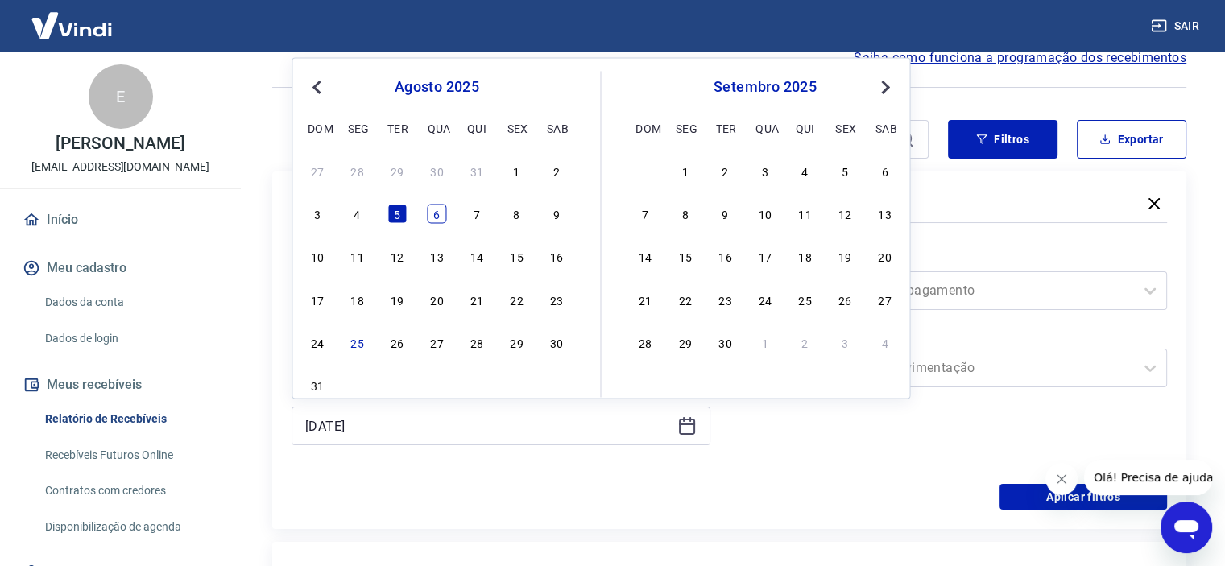
click at [432, 209] on div "6" at bounding box center [436, 213] width 19 height 19
type input "[DATE]"
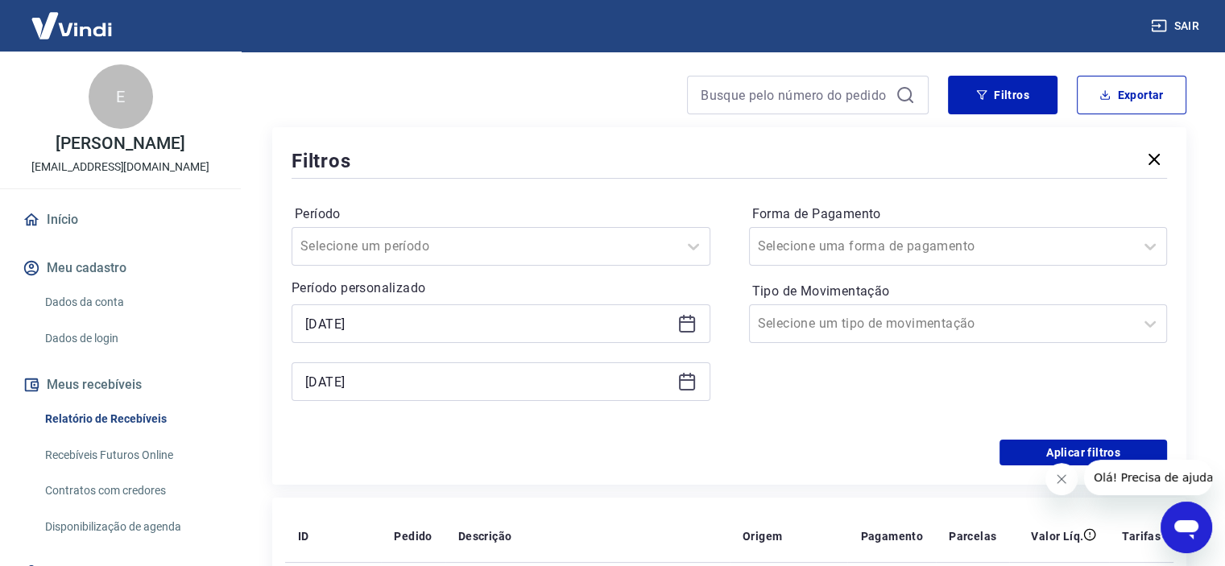
scroll to position [161, 0]
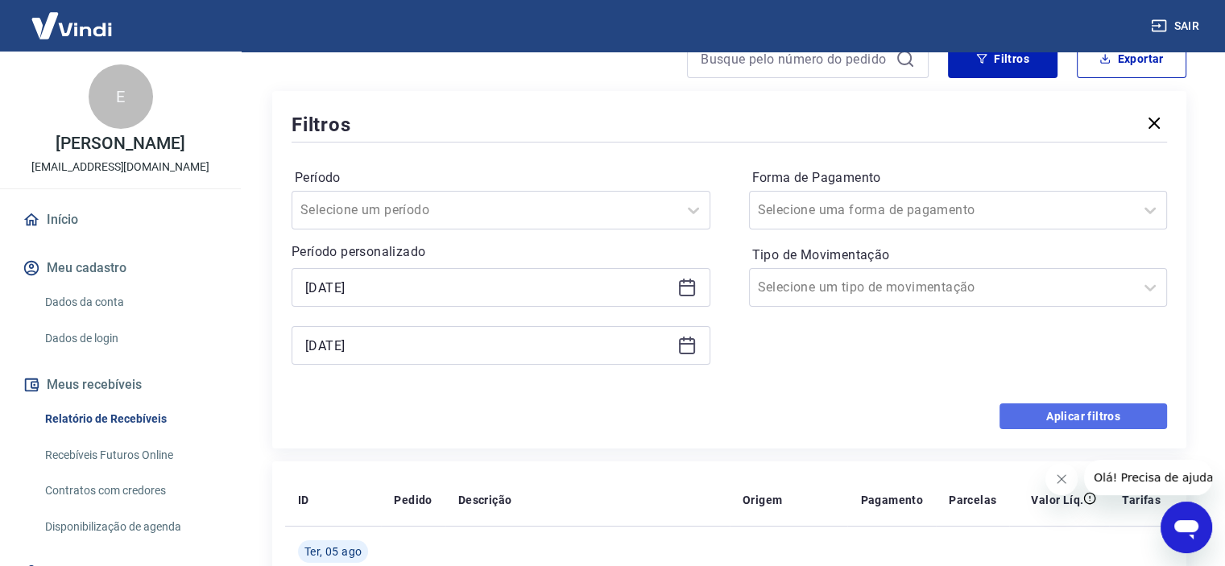
click at [1073, 422] on button "Aplicar filtros" at bounding box center [1082, 416] width 167 height 26
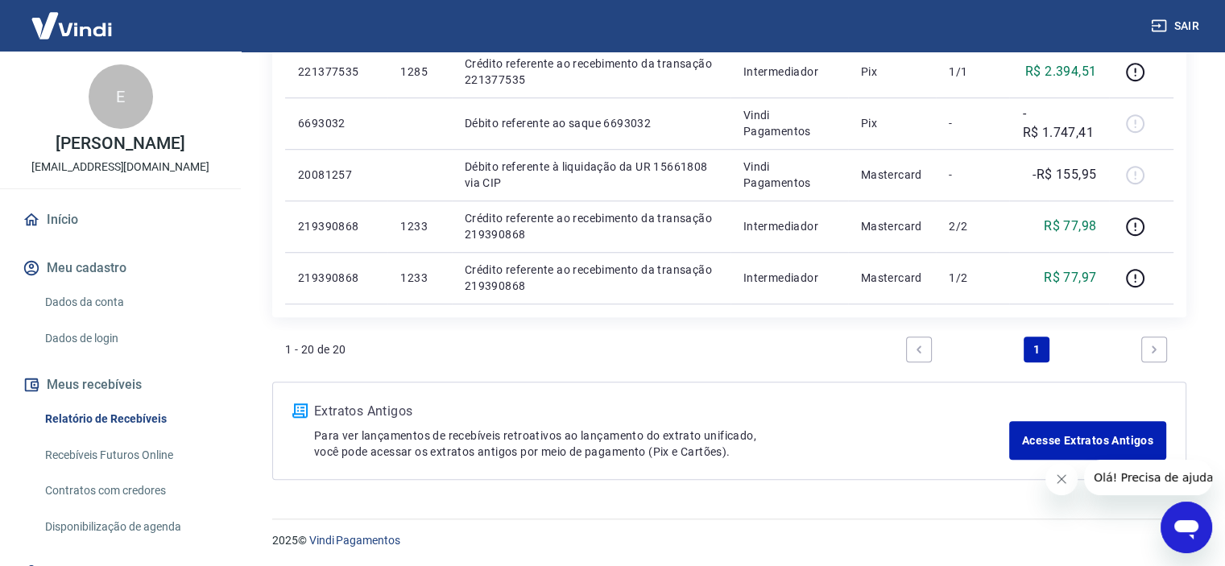
scroll to position [1160, 0]
click at [1144, 344] on link "Next page" at bounding box center [1154, 349] width 26 height 26
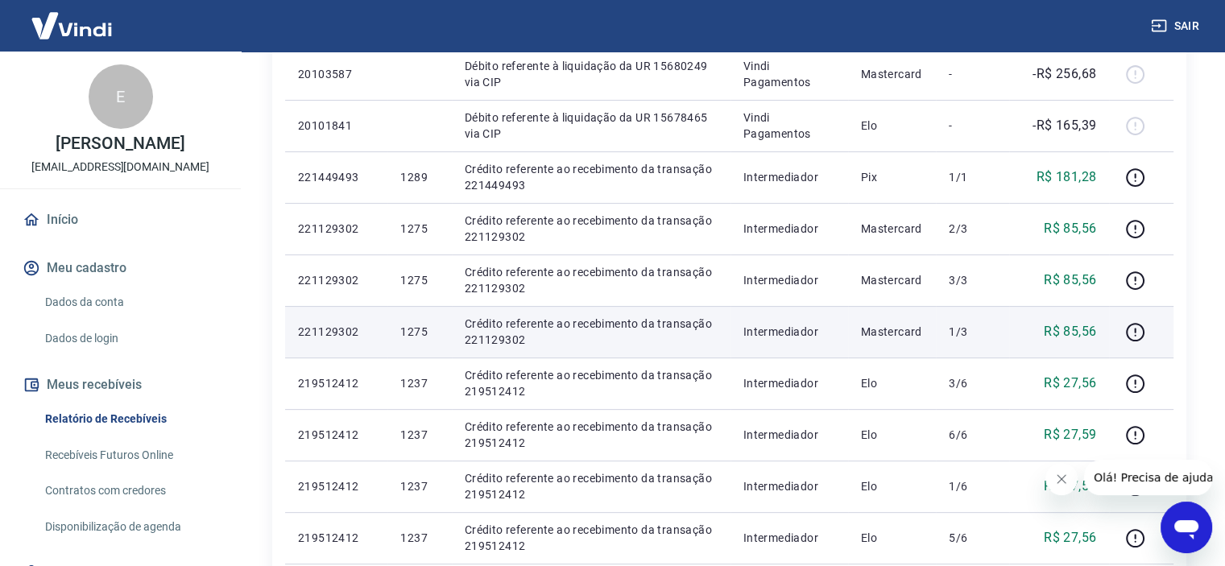
scroll to position [194, 0]
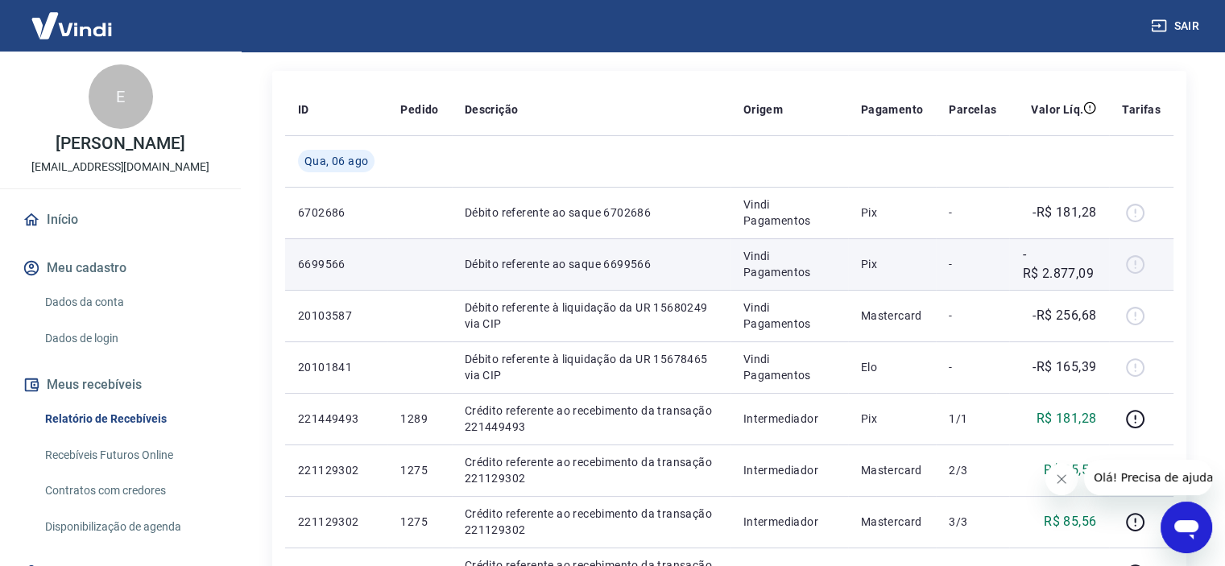
click at [663, 258] on p "Débito referente ao saque 6699566" at bounding box center [591, 264] width 253 height 16
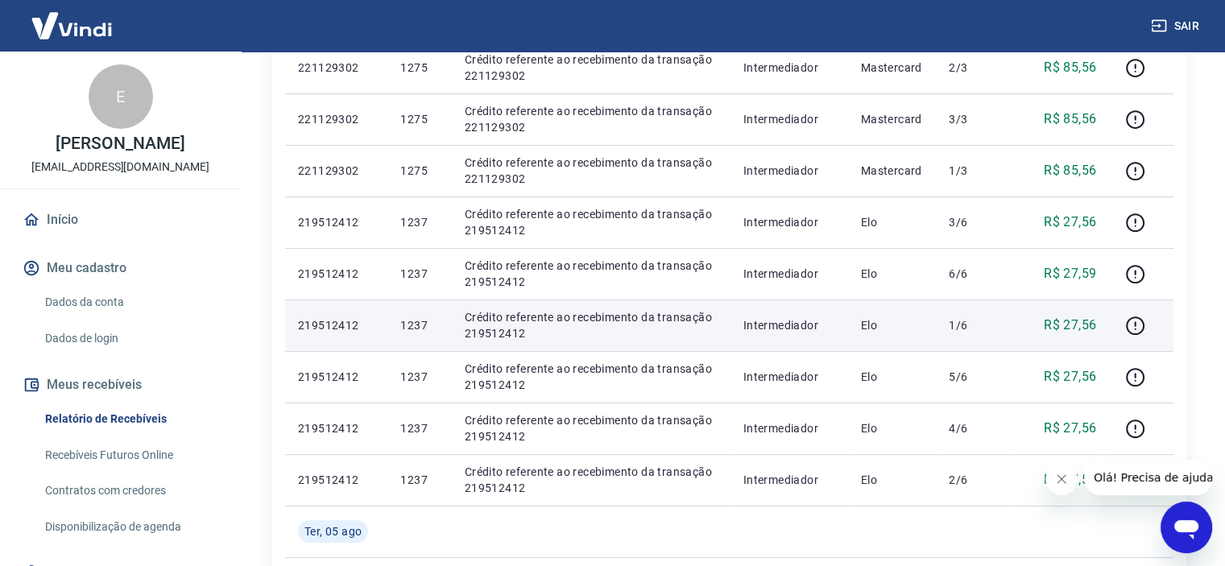
scroll to position [838, 0]
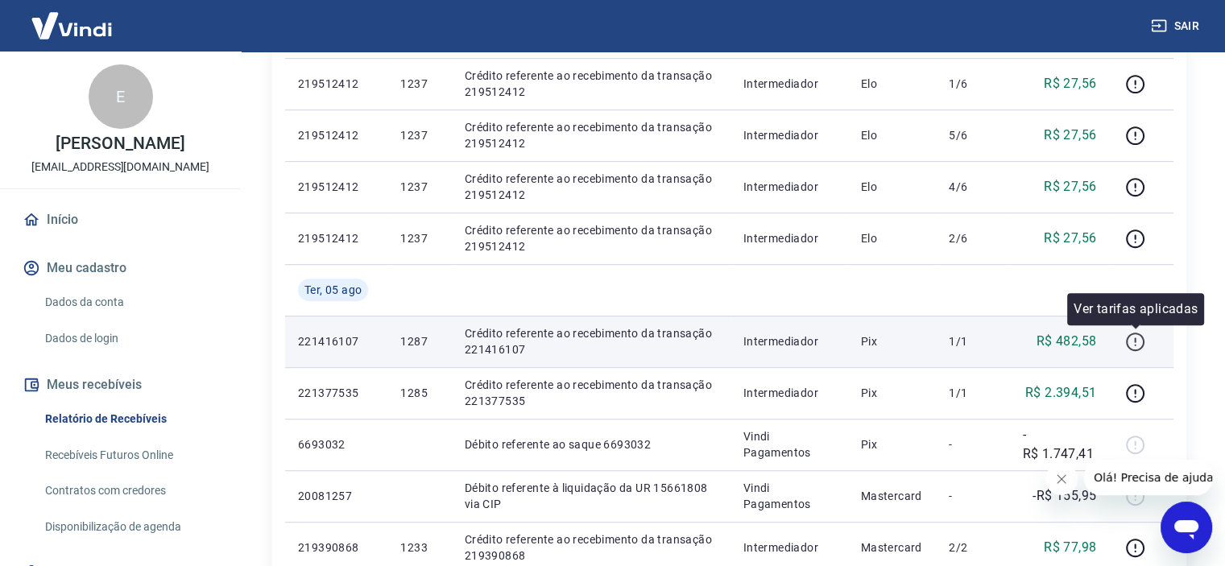
click at [1131, 337] on icon "button" at bounding box center [1135, 342] width 20 height 20
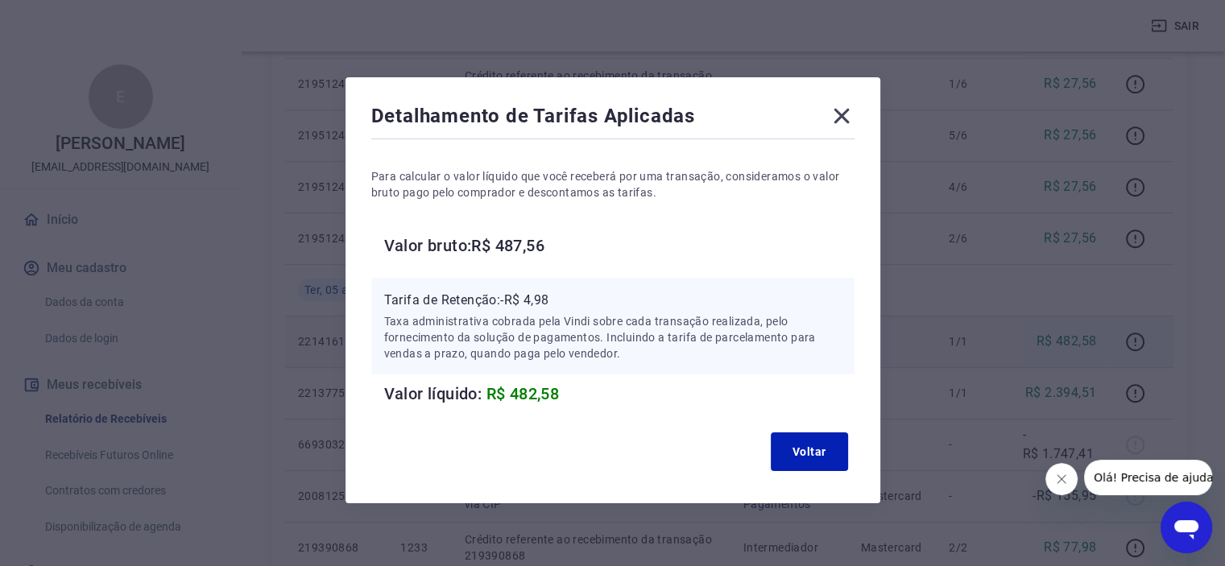
click at [847, 120] on icon at bounding box center [841, 116] width 26 height 26
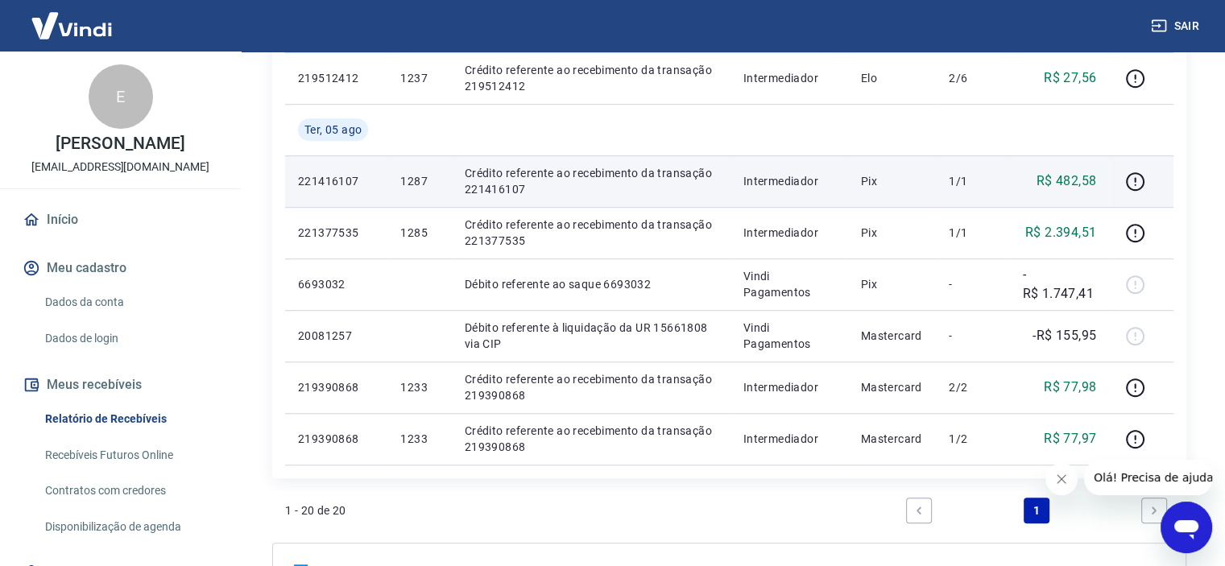
scroll to position [999, 0]
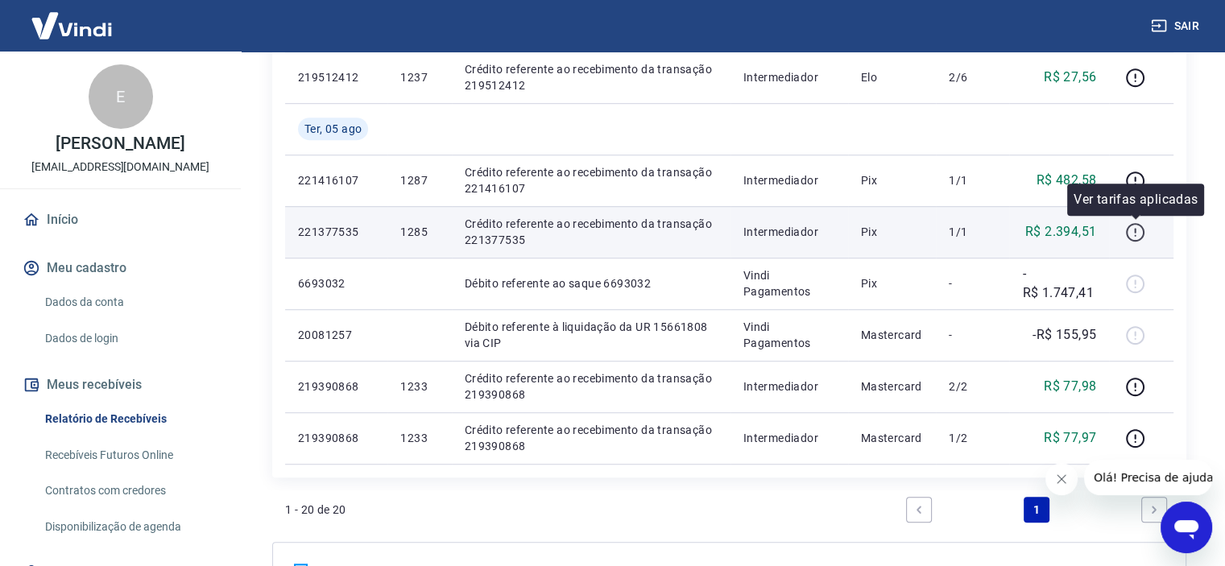
click at [1143, 229] on icon "button" at bounding box center [1134, 232] width 19 height 19
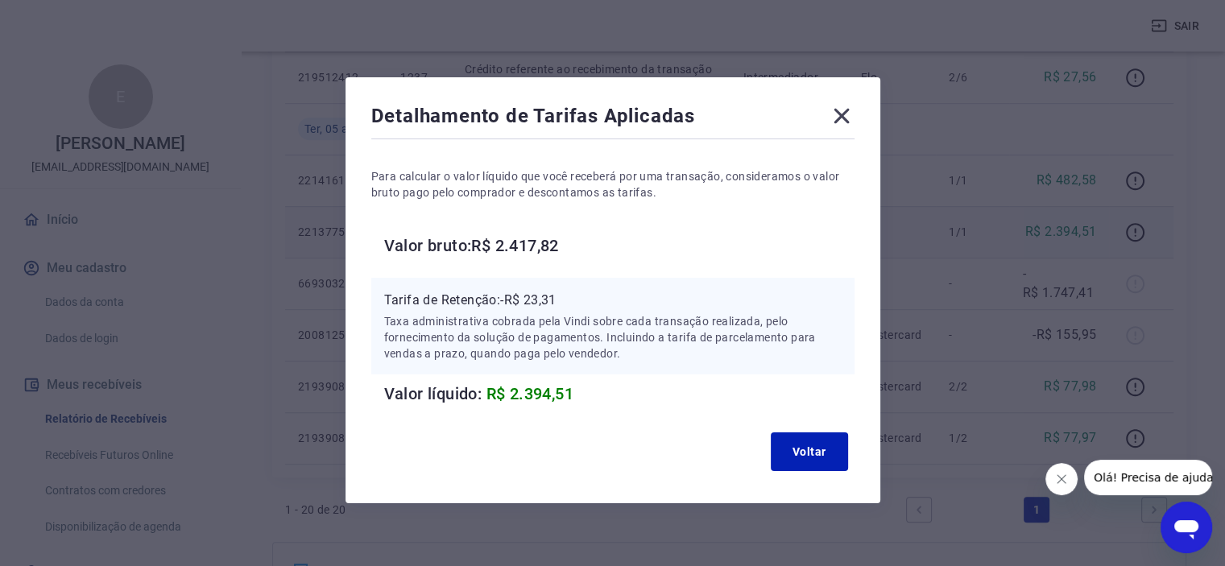
click at [845, 122] on icon at bounding box center [841, 116] width 26 height 26
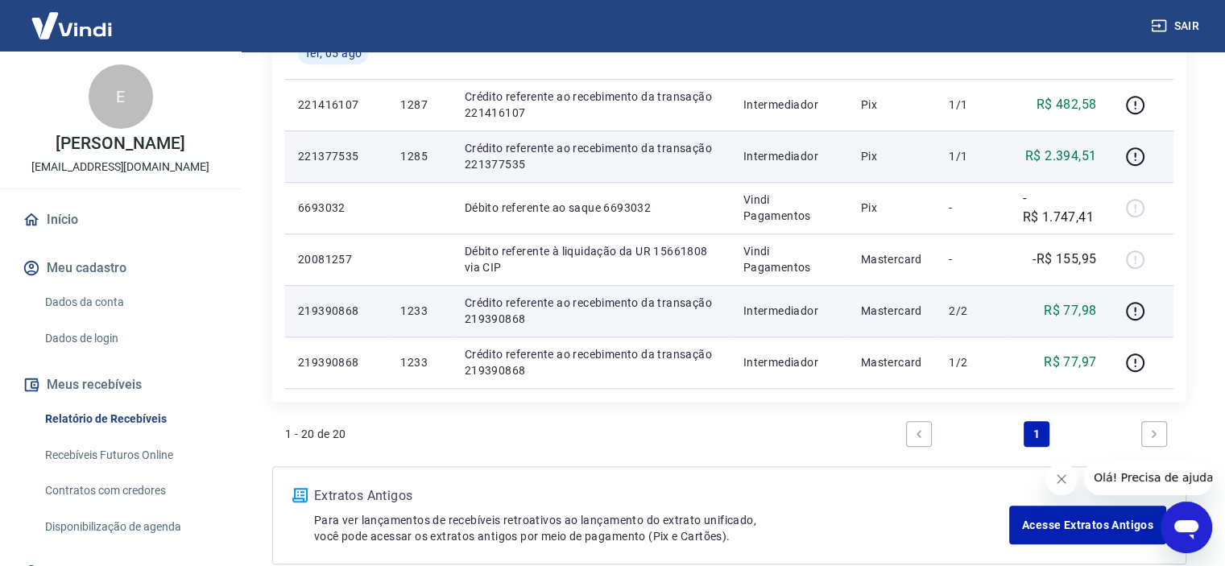
scroll to position [1160, 0]
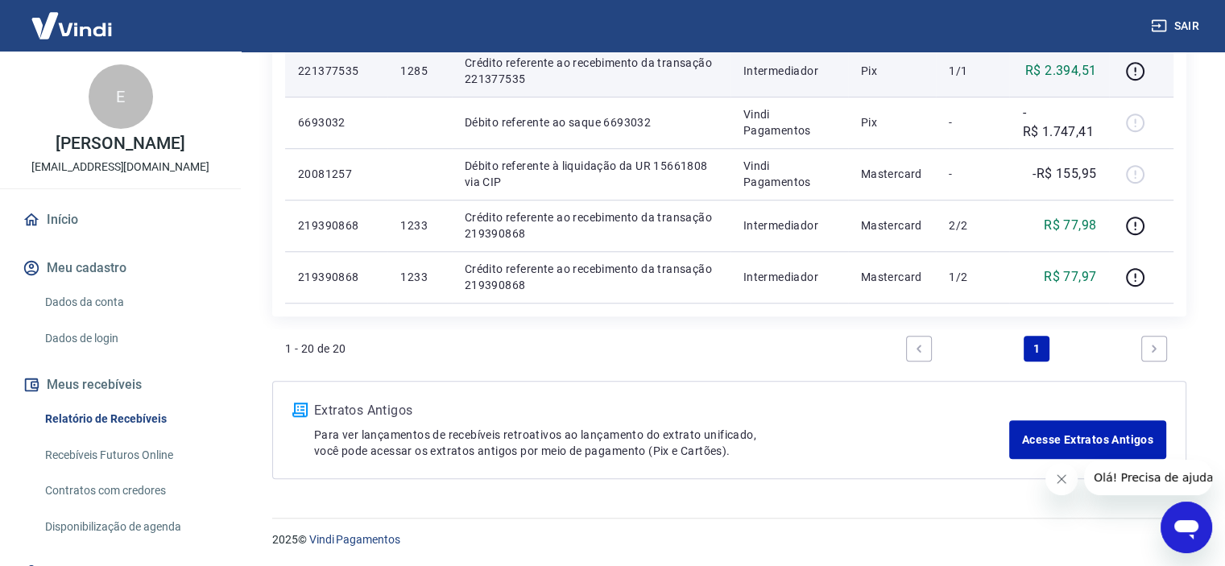
click at [1152, 343] on icon "Next page" at bounding box center [1153, 348] width 11 height 11
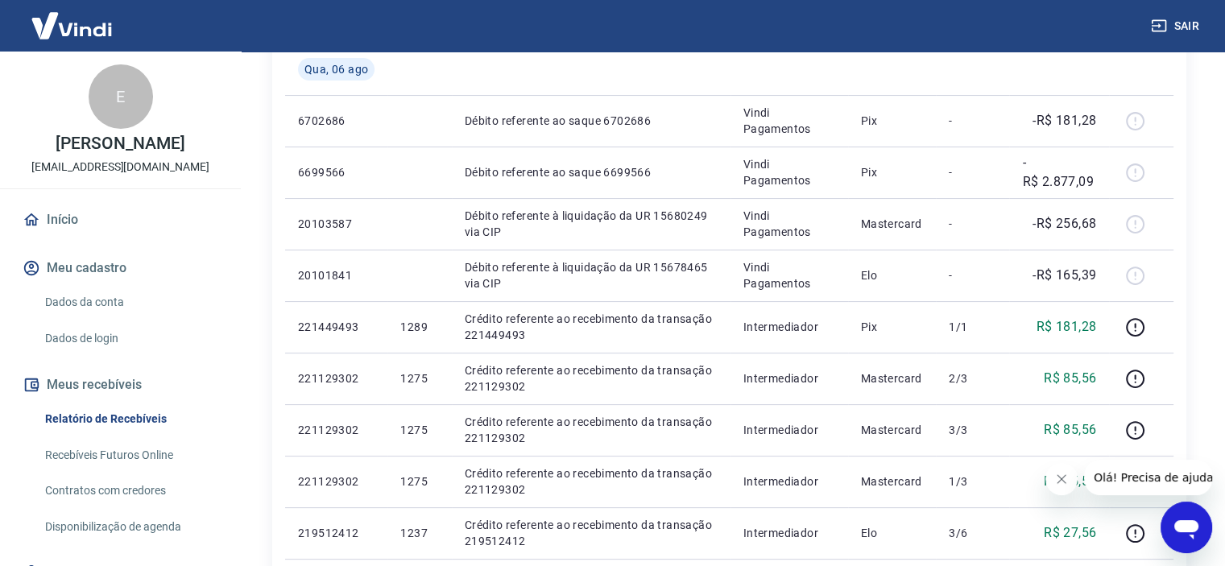
scroll to position [275, 0]
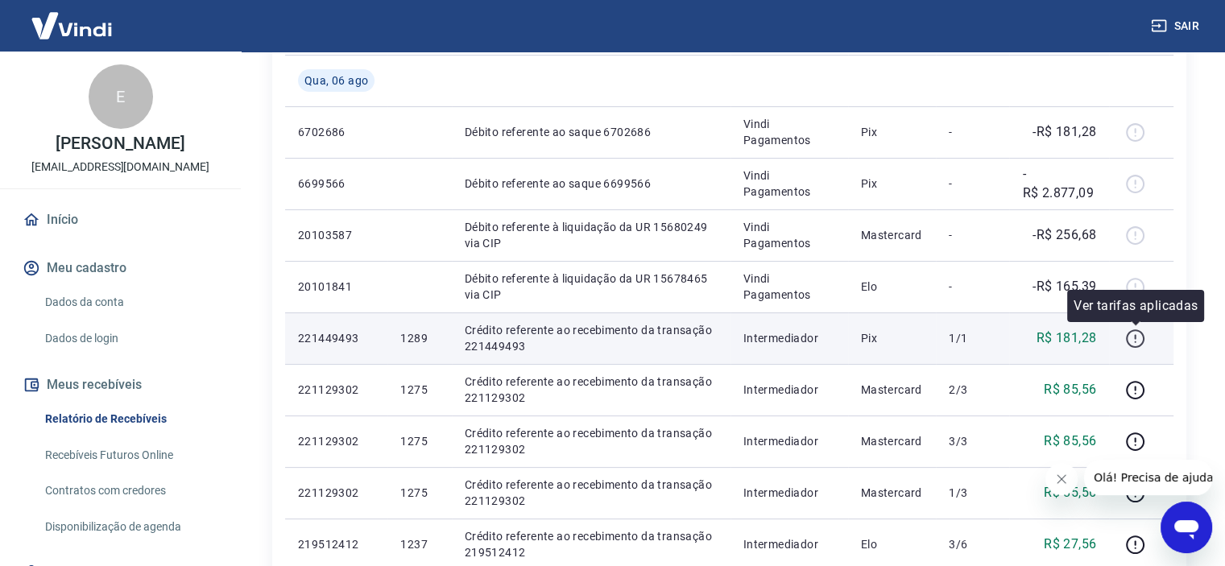
click at [1134, 334] on icon "button" at bounding box center [1135, 338] width 20 height 20
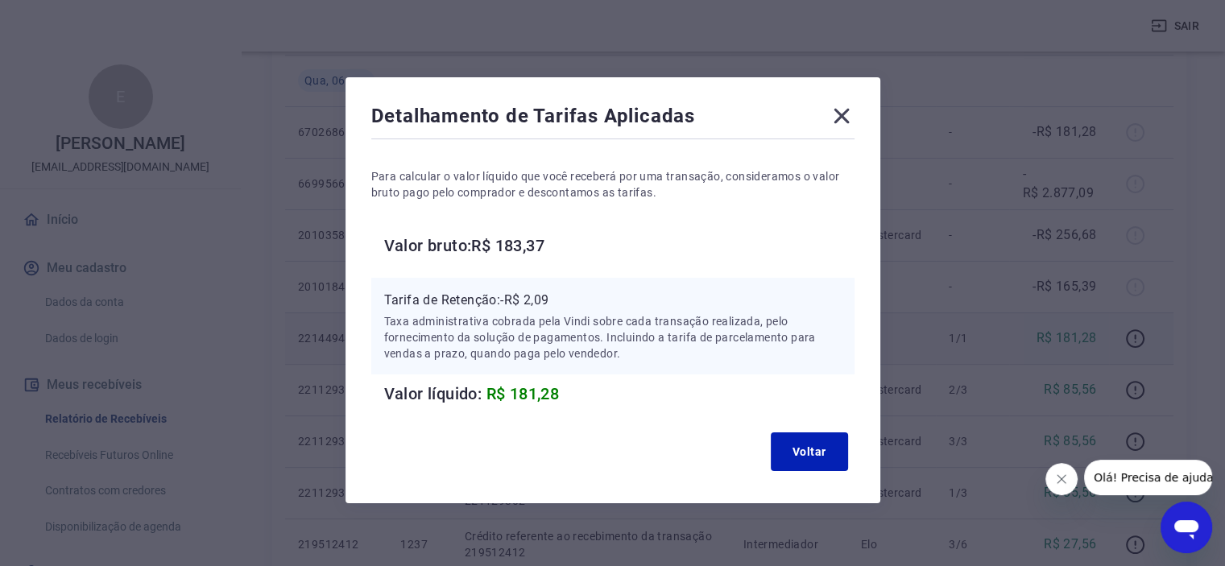
click at [837, 117] on icon at bounding box center [841, 116] width 26 height 26
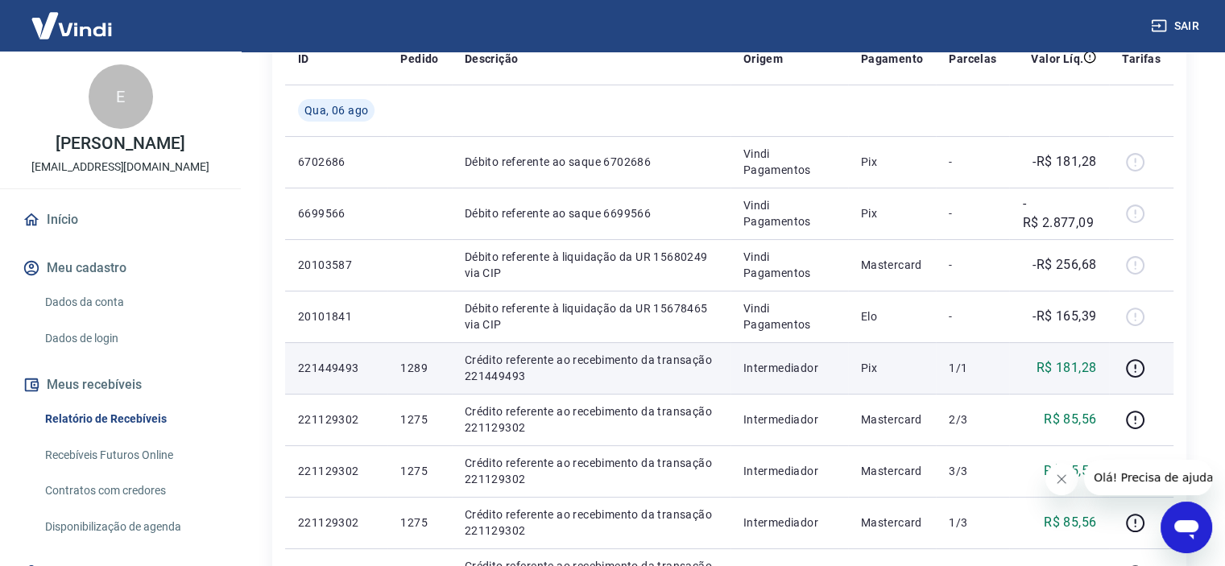
scroll to position [194, 0]
